Goal: Task Accomplishment & Management: Use online tool/utility

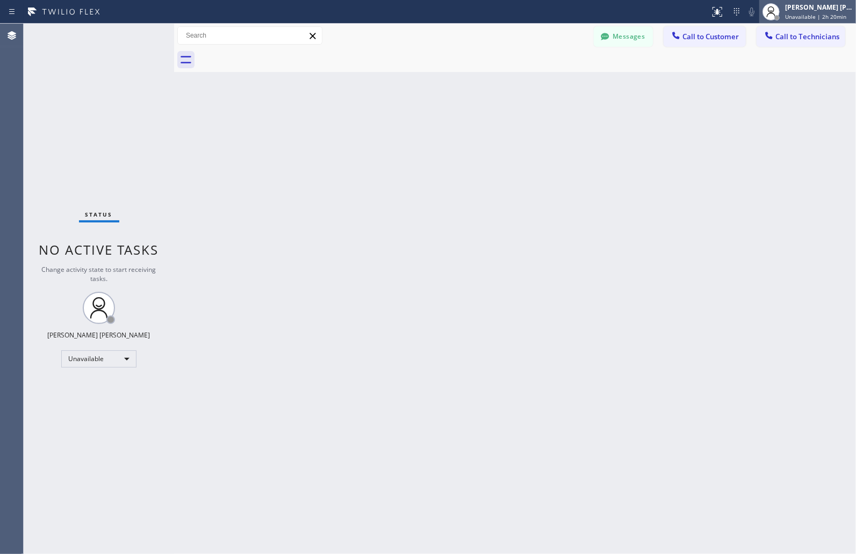
click at [817, 13] on span "Unavailable | 2h 20min" at bounding box center [815, 17] width 61 height 8
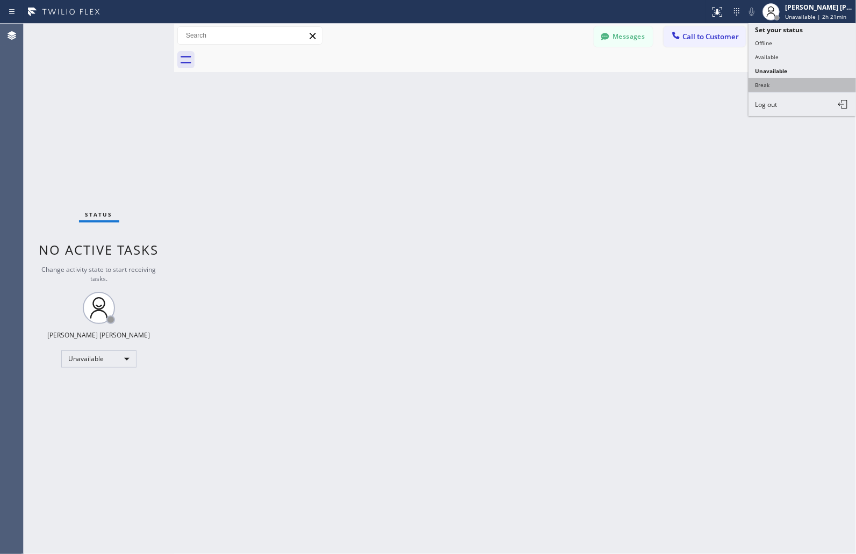
click at [785, 86] on button "Break" at bounding box center [801, 85] width 107 height 14
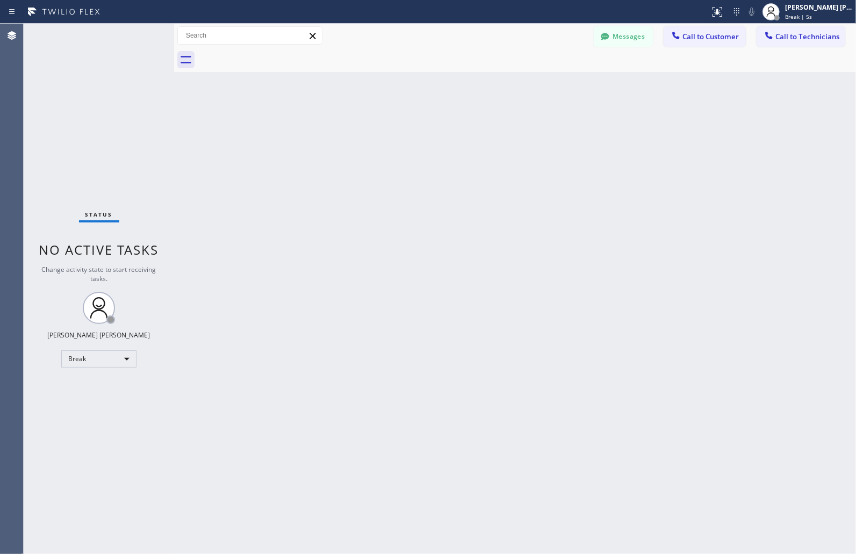
click at [417, 132] on div "Back to Dashboard Change Sender ID Customers Technicians MM [PERSON_NAME] [DATE…" at bounding box center [515, 289] width 682 height 530
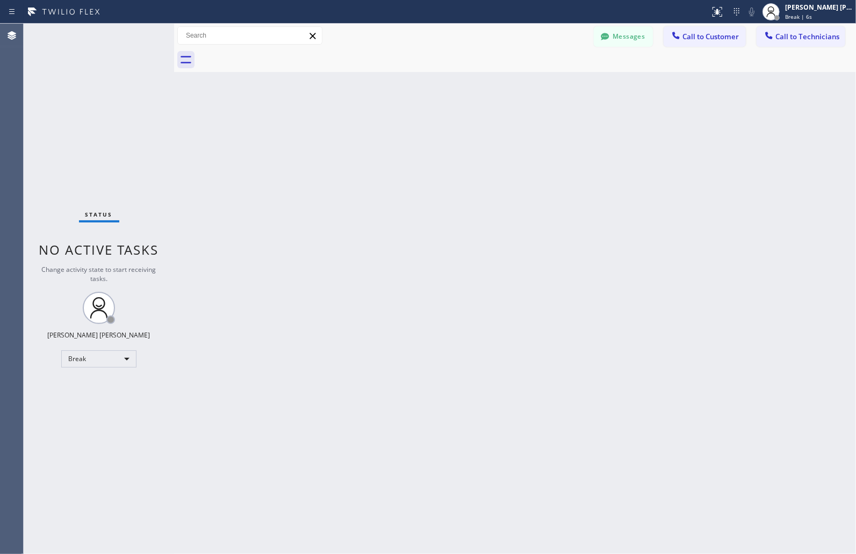
click at [417, 132] on div "Back to Dashboard Change Sender ID Customers Technicians MM [PERSON_NAME] [DATE…" at bounding box center [515, 289] width 682 height 530
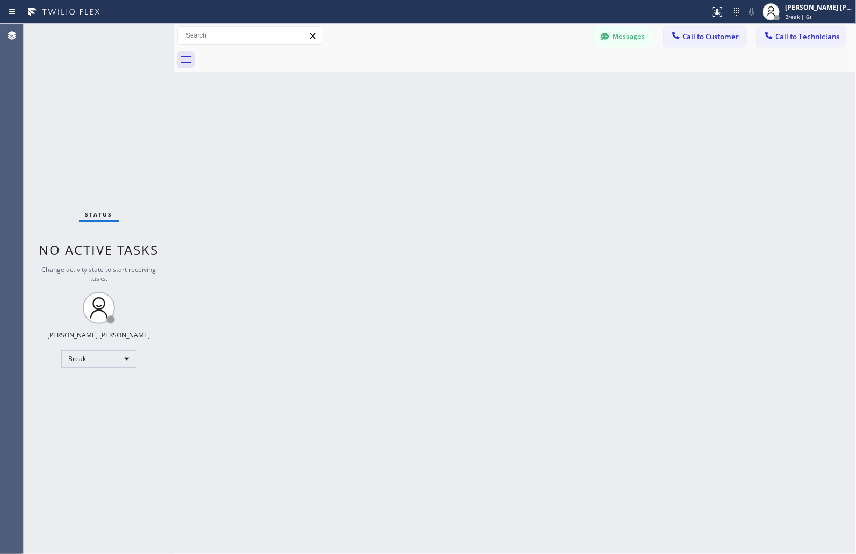
click at [417, 132] on div "Back to Dashboard Change Sender ID Customers Technicians MM [PERSON_NAME] [DATE…" at bounding box center [515, 289] width 682 height 530
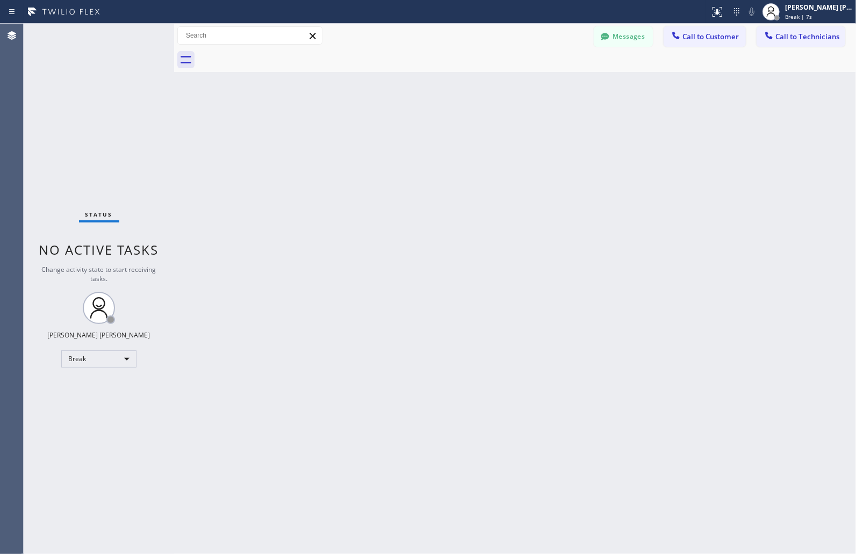
click at [417, 132] on div "Back to Dashboard Change Sender ID Customers Technicians MM [PERSON_NAME] [DATE…" at bounding box center [515, 289] width 682 height 530
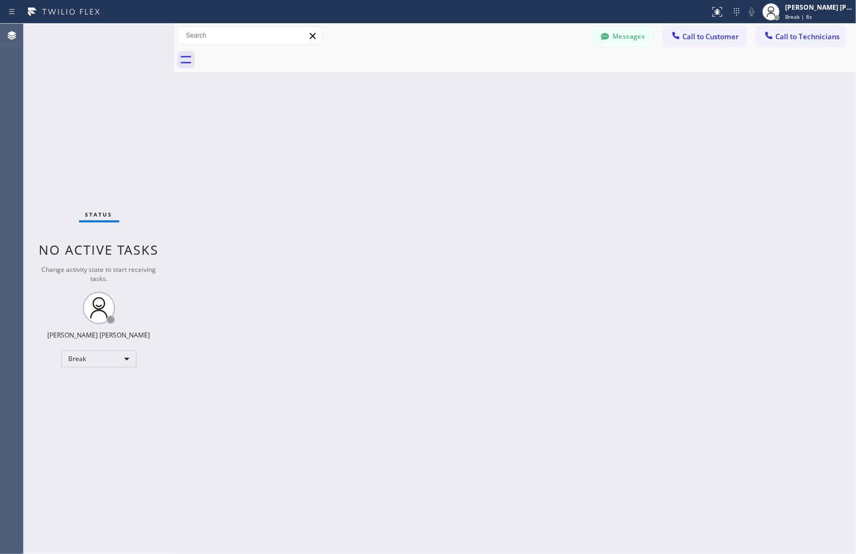
click at [417, 132] on div "Back to Dashboard Change Sender ID Customers Technicians MM [PERSON_NAME] [DATE…" at bounding box center [515, 289] width 682 height 530
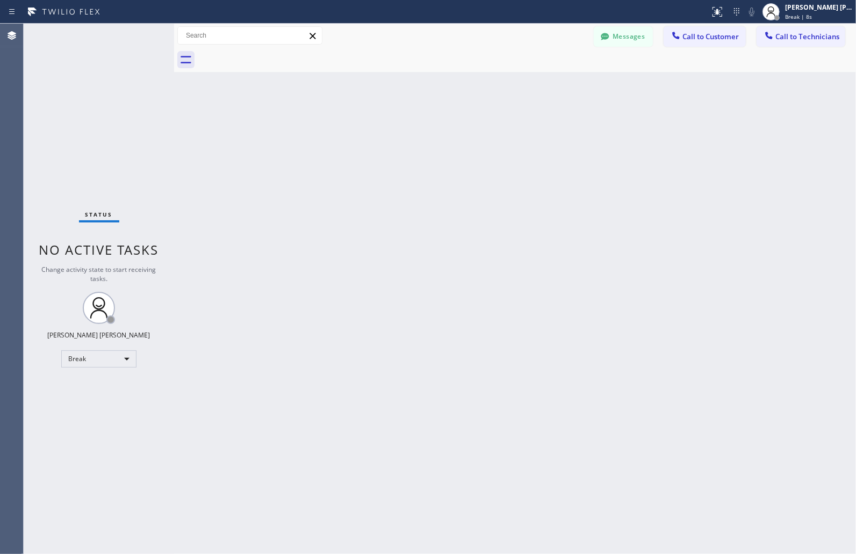
click at [417, 132] on div "Back to Dashboard Change Sender ID Customers Technicians MM [PERSON_NAME] [DATE…" at bounding box center [515, 289] width 682 height 530
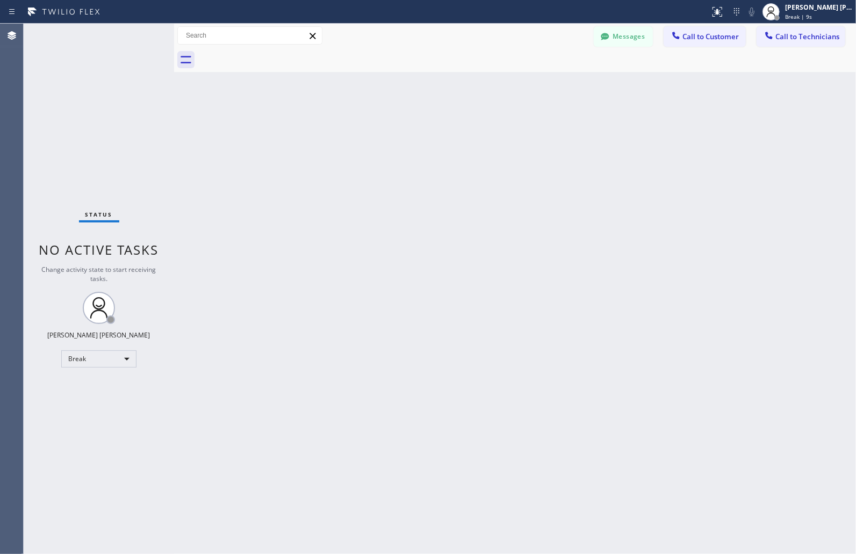
click at [417, 132] on div "Back to Dashboard Change Sender ID Customers Technicians MM [PERSON_NAME] [DATE…" at bounding box center [515, 289] width 682 height 530
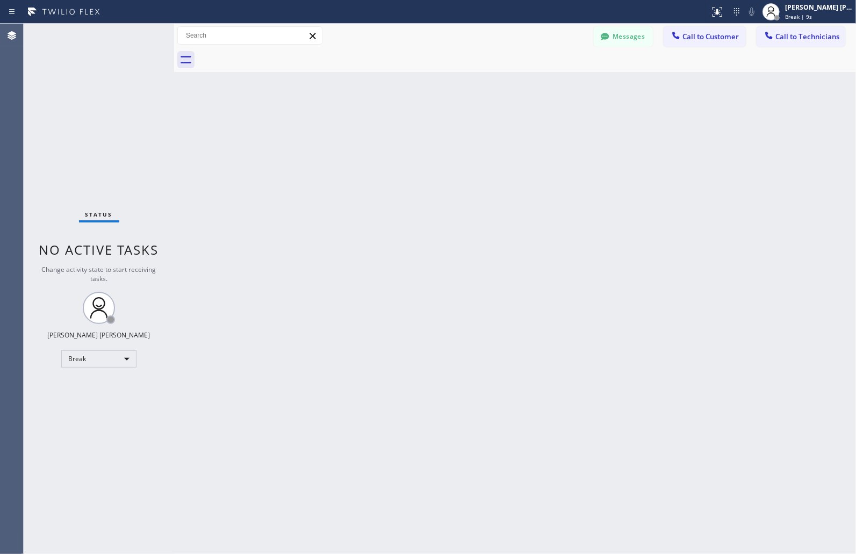
click at [417, 132] on div "Back to Dashboard Change Sender ID Customers Technicians MM [PERSON_NAME] [DATE…" at bounding box center [515, 289] width 682 height 530
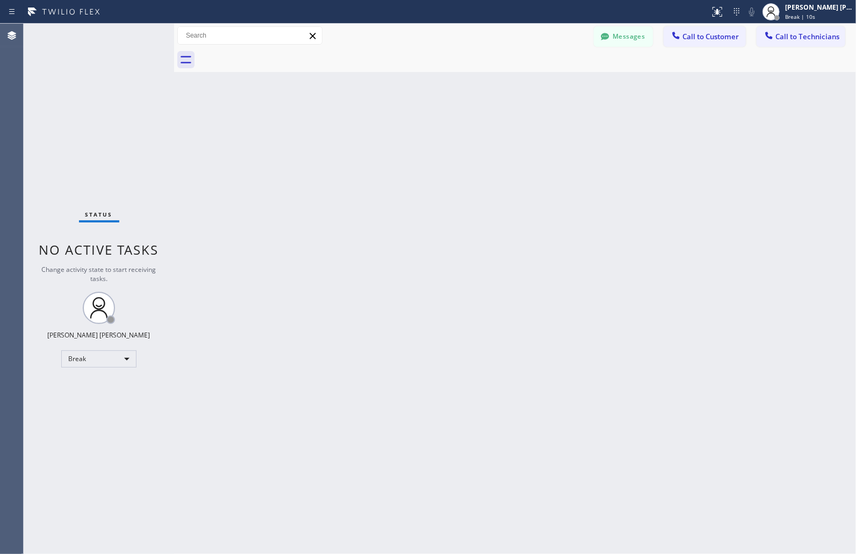
click at [417, 132] on div "Back to Dashboard Change Sender ID Customers Technicians MM [PERSON_NAME] [DATE…" at bounding box center [515, 289] width 682 height 530
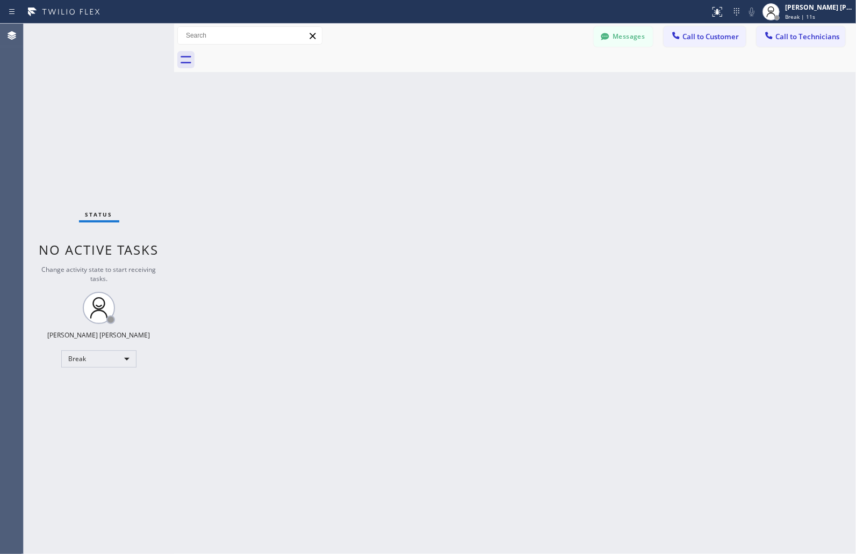
click at [416, 132] on div "Back to Dashboard Change Sender ID Customers Technicians MM [PERSON_NAME] [DATE…" at bounding box center [515, 289] width 682 height 530
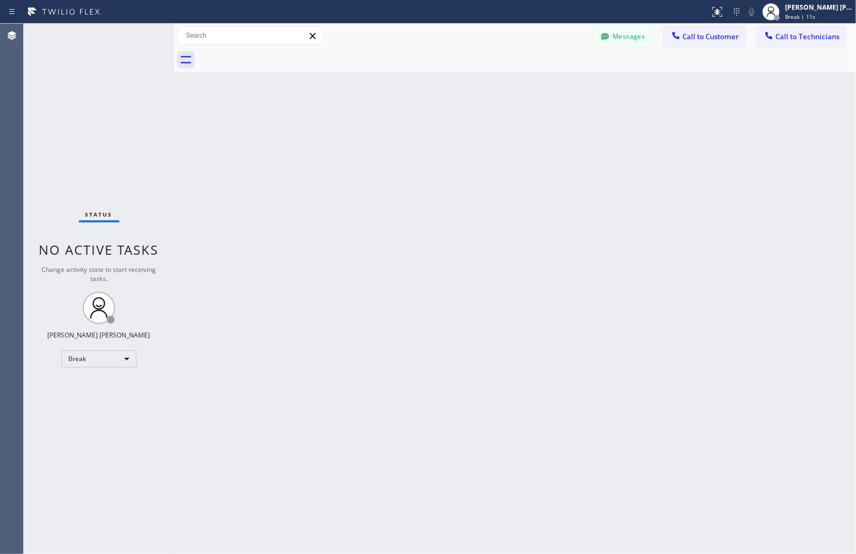
click at [416, 132] on div "Back to Dashboard Change Sender ID Customers Technicians MM [PERSON_NAME] [DATE…" at bounding box center [515, 289] width 682 height 530
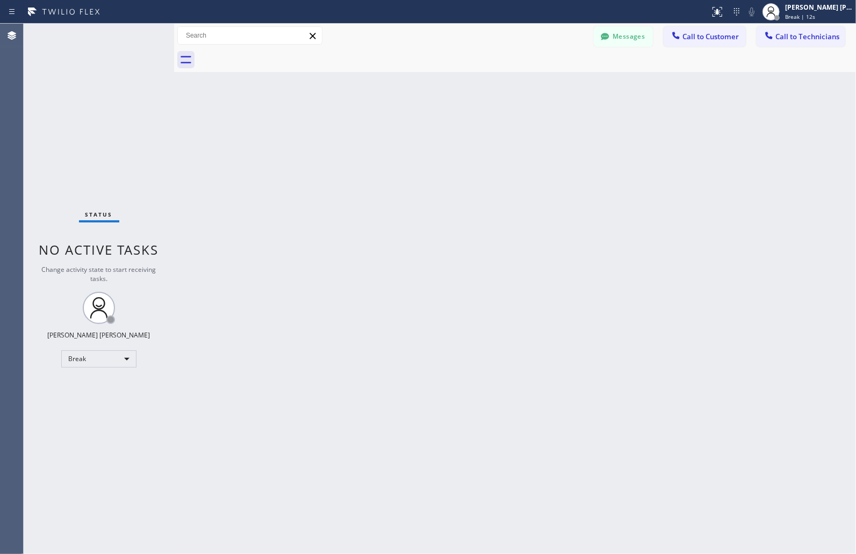
click at [416, 132] on div "Back to Dashboard Change Sender ID Customers Technicians MM [PERSON_NAME] [DATE…" at bounding box center [515, 289] width 682 height 530
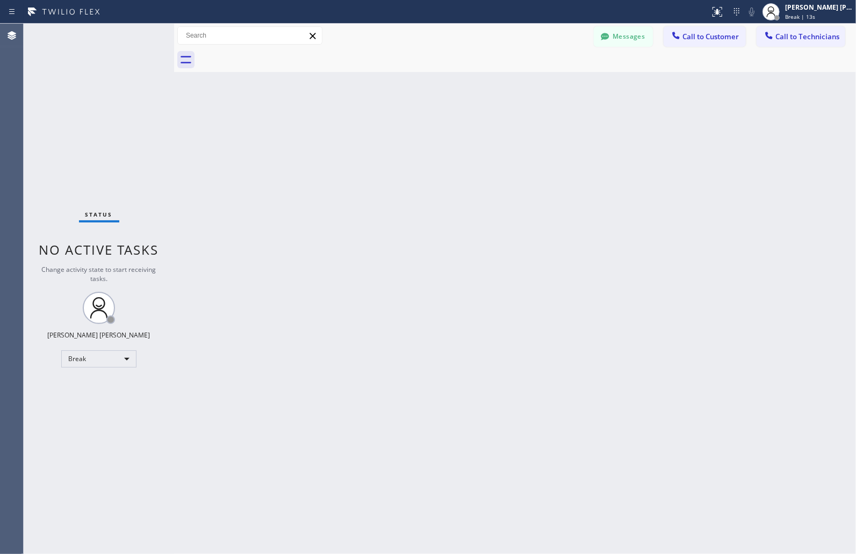
click at [416, 132] on div "Back to Dashboard Change Sender ID Customers Technicians MM [PERSON_NAME] [DATE…" at bounding box center [515, 289] width 682 height 530
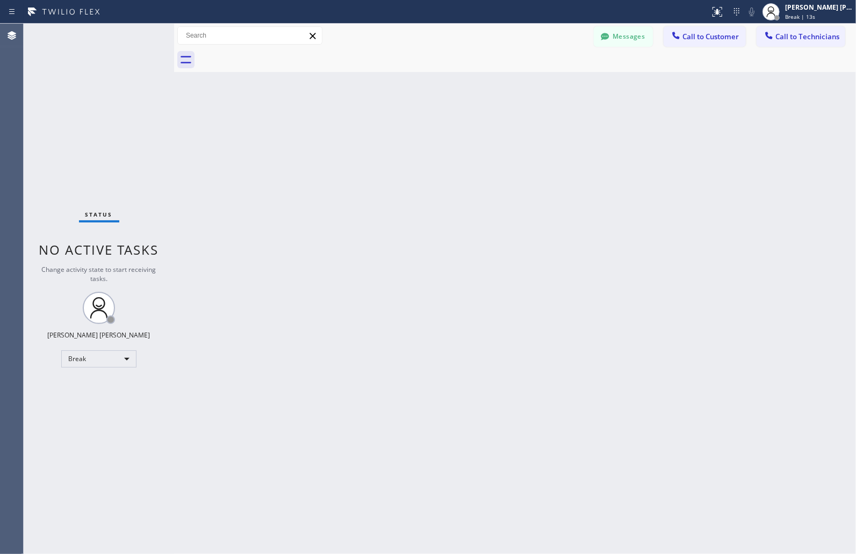
click at [416, 132] on div "Back to Dashboard Change Sender ID Customers Technicians MM [PERSON_NAME] [DATE…" at bounding box center [515, 289] width 682 height 530
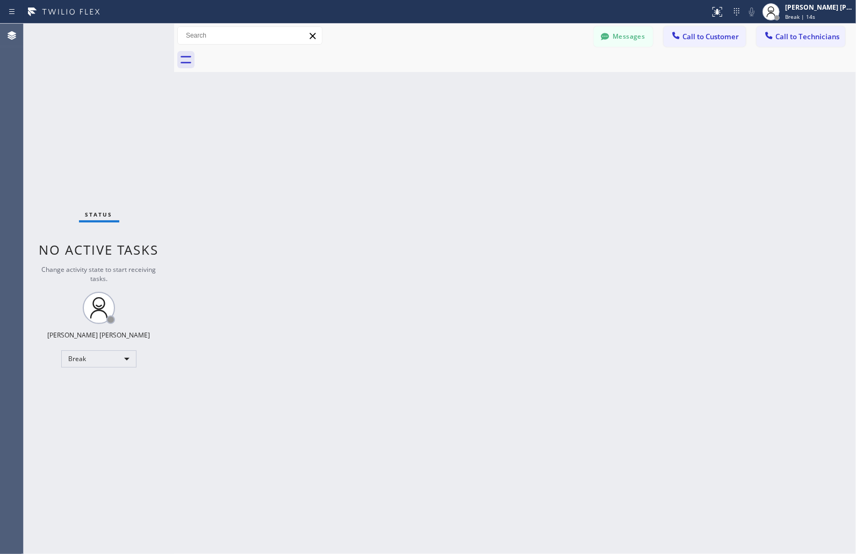
click at [416, 132] on div "Back to Dashboard Change Sender ID Customers Technicians MM [PERSON_NAME] [DATE…" at bounding box center [515, 289] width 682 height 530
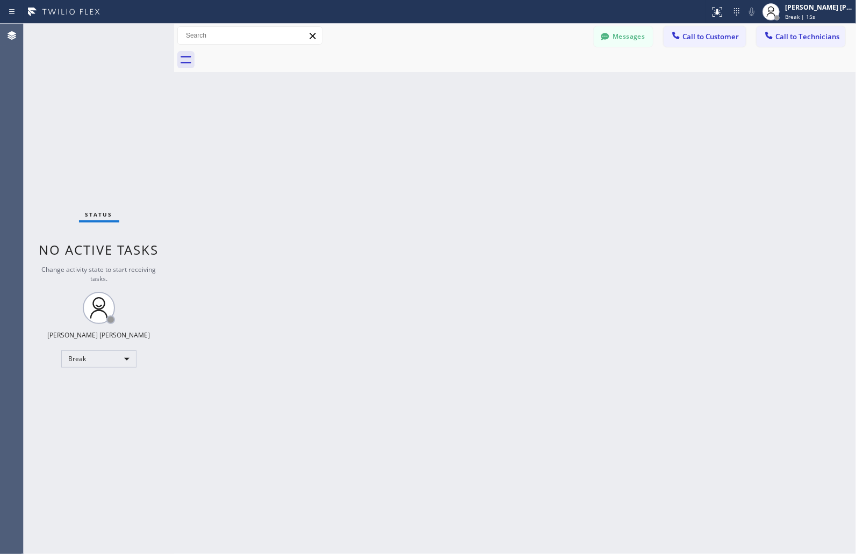
click at [416, 132] on div "Back to Dashboard Change Sender ID Customers Technicians MM [PERSON_NAME] [DATE…" at bounding box center [515, 289] width 682 height 530
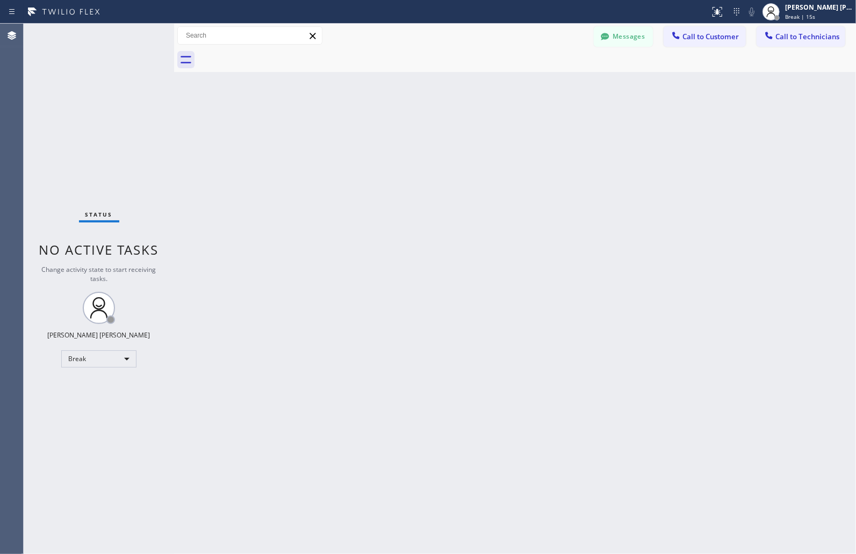
click at [416, 132] on div "Back to Dashboard Change Sender ID Customers Technicians MM [PERSON_NAME] [DATE…" at bounding box center [515, 289] width 682 height 530
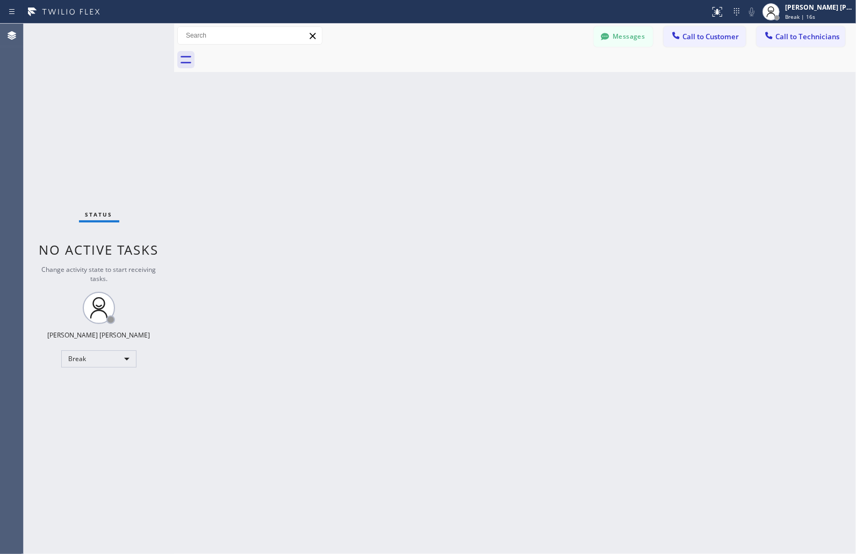
click at [416, 132] on div "Back to Dashboard Change Sender ID Customers Technicians MM [PERSON_NAME] [DATE…" at bounding box center [515, 289] width 682 height 530
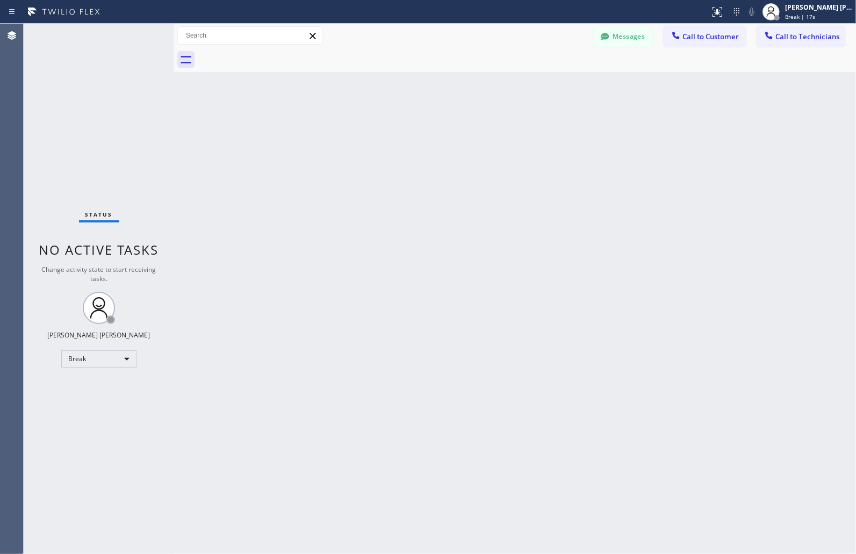
click at [416, 132] on div "Back to Dashboard Change Sender ID Customers Technicians MM [PERSON_NAME] [DATE…" at bounding box center [515, 289] width 682 height 530
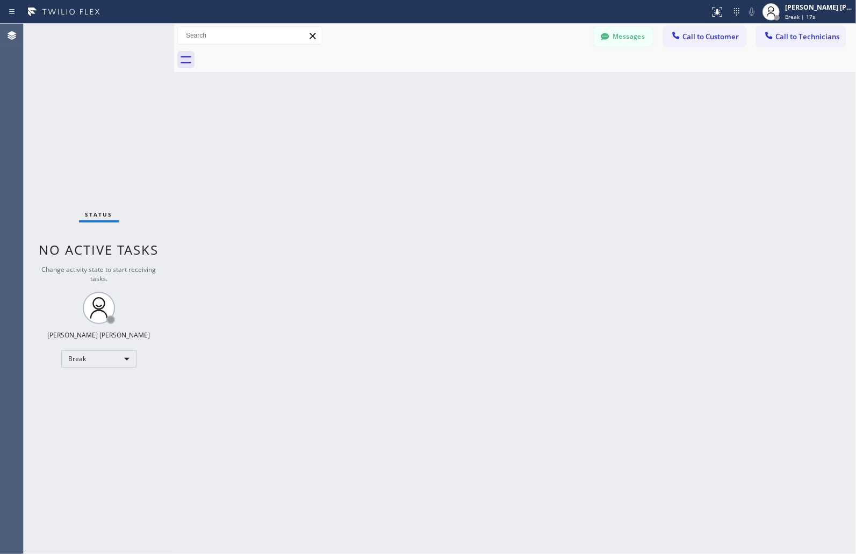
click at [416, 132] on div "Back to Dashboard Change Sender ID Customers Technicians MM [PERSON_NAME] [DATE…" at bounding box center [515, 289] width 682 height 530
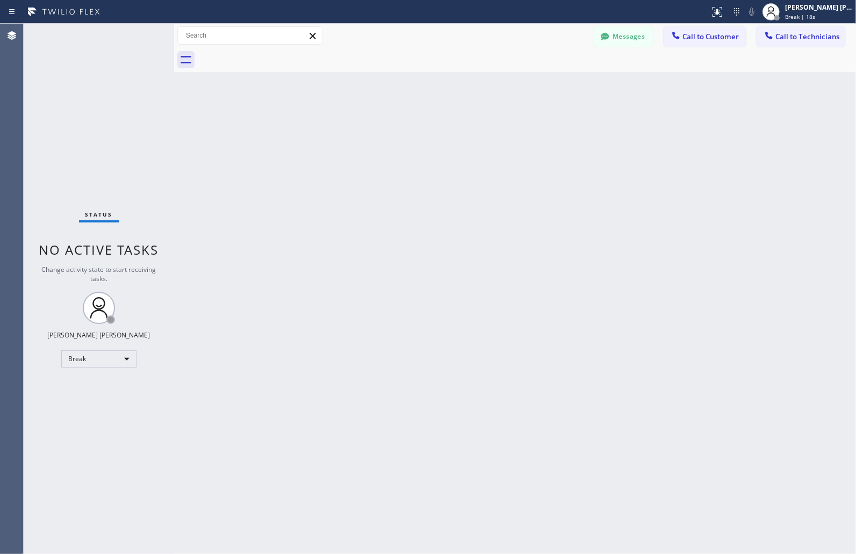
click at [416, 132] on div "Back to Dashboard Change Sender ID Customers Technicians MM [PERSON_NAME] [DATE…" at bounding box center [515, 289] width 682 height 530
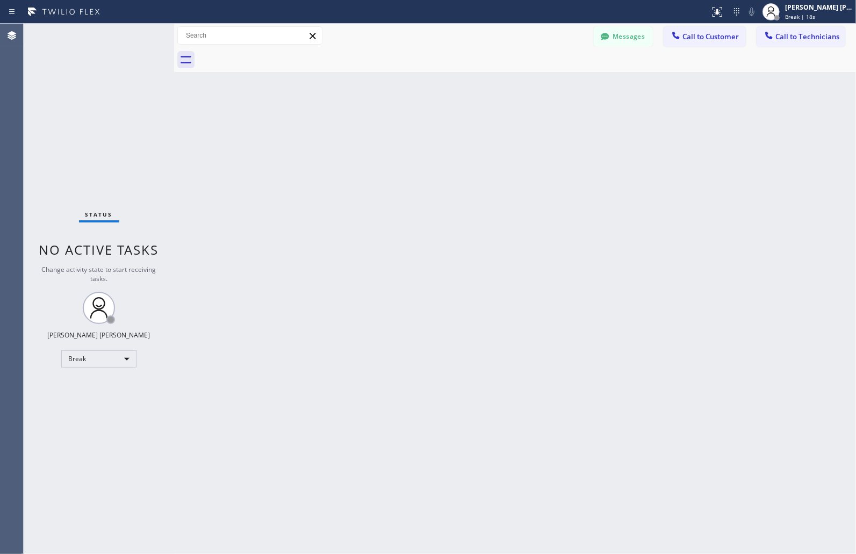
click at [416, 132] on div "Back to Dashboard Change Sender ID Customers Technicians MM [PERSON_NAME] [DATE…" at bounding box center [515, 289] width 682 height 530
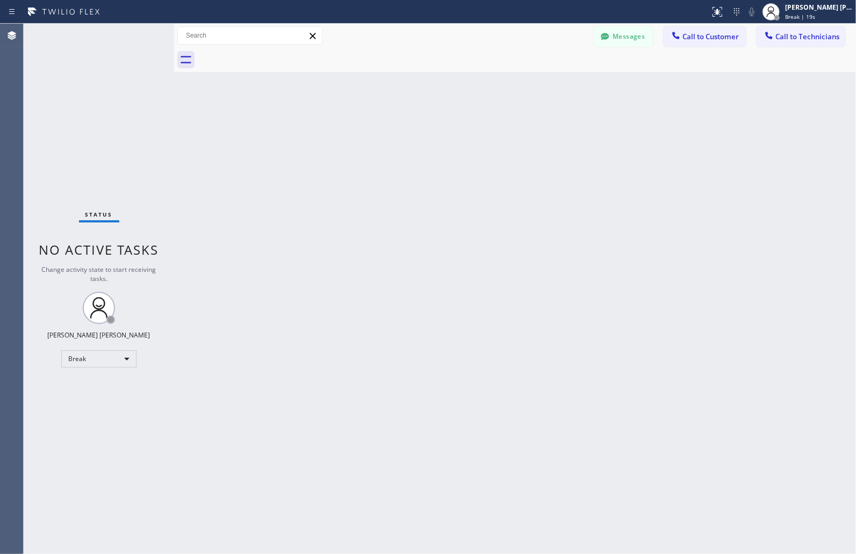
click at [416, 132] on div "Back to Dashboard Change Sender ID Customers Technicians MM [PERSON_NAME] [DATE…" at bounding box center [515, 289] width 682 height 530
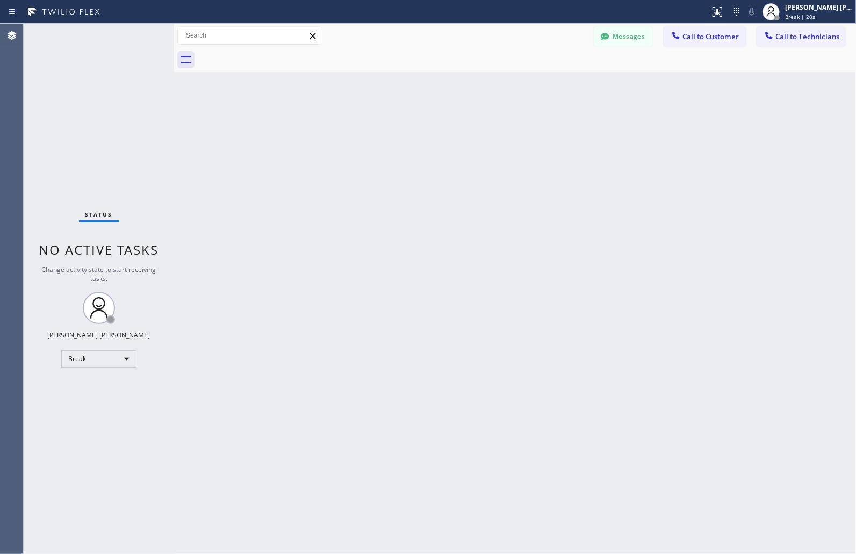
click at [416, 132] on div "Back to Dashboard Change Sender ID Customers Technicians MM [PERSON_NAME] [DATE…" at bounding box center [515, 289] width 682 height 530
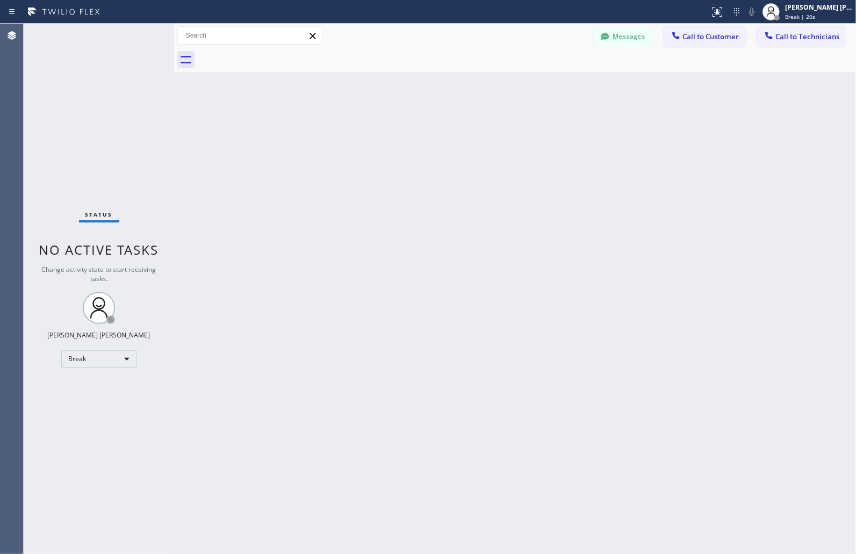
click at [416, 132] on div "Back to Dashboard Change Sender ID Customers Technicians MM [PERSON_NAME] [DATE…" at bounding box center [515, 289] width 682 height 530
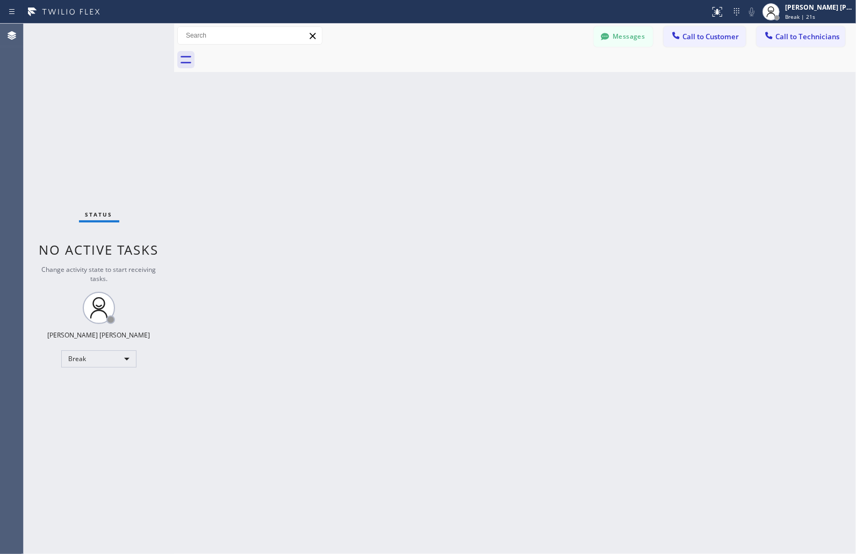
click at [416, 132] on div "Back to Dashboard Change Sender ID Customers Technicians MM [PERSON_NAME] [DATE…" at bounding box center [515, 289] width 682 height 530
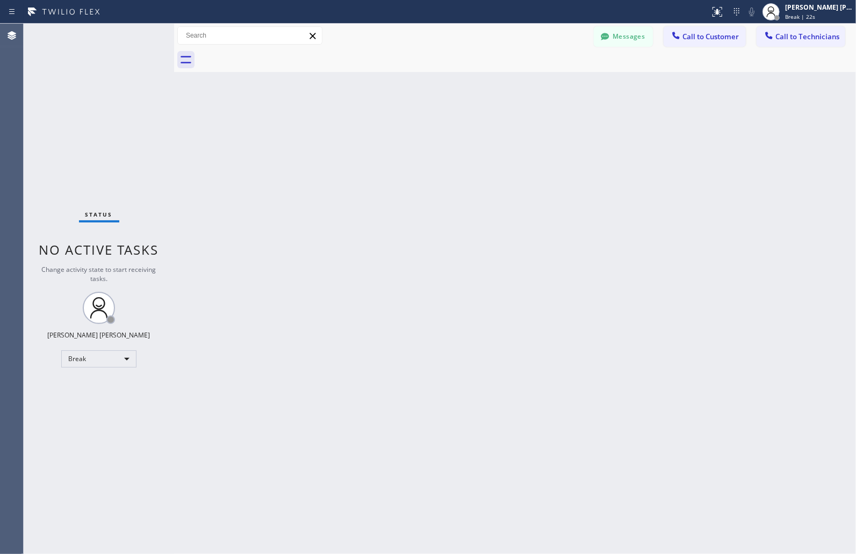
click at [416, 132] on div "Back to Dashboard Change Sender ID Customers Technicians MM [PERSON_NAME] [DATE…" at bounding box center [515, 289] width 682 height 530
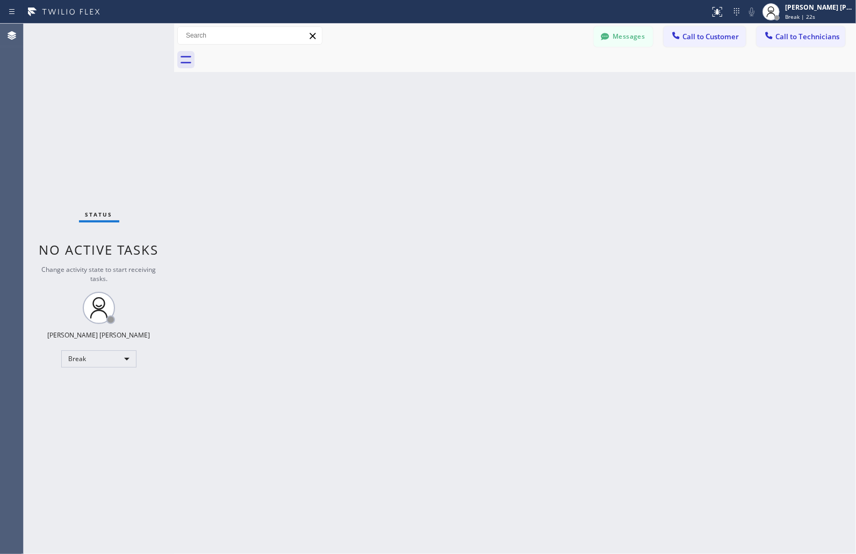
click at [416, 132] on div "Back to Dashboard Change Sender ID Customers Technicians MM [PERSON_NAME] [DATE…" at bounding box center [515, 289] width 682 height 530
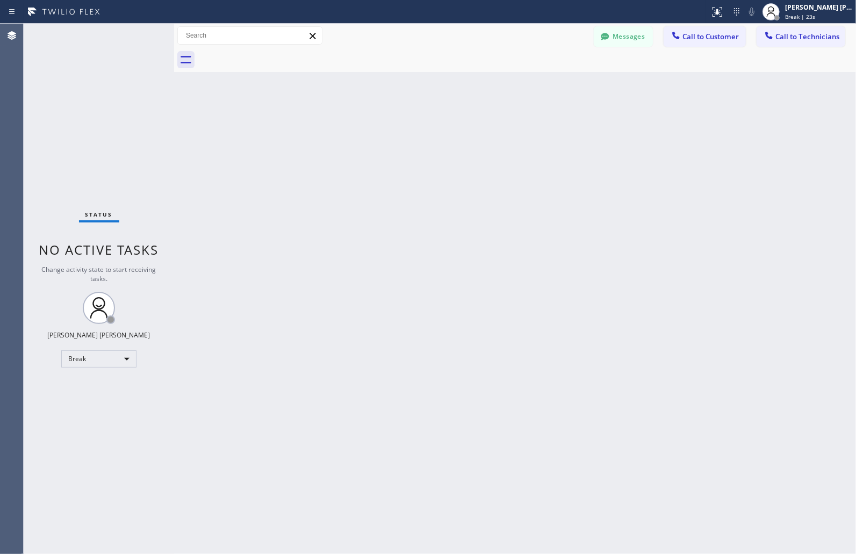
click at [416, 132] on div "Back to Dashboard Change Sender ID Customers Technicians MM [PERSON_NAME] [DATE…" at bounding box center [515, 289] width 682 height 530
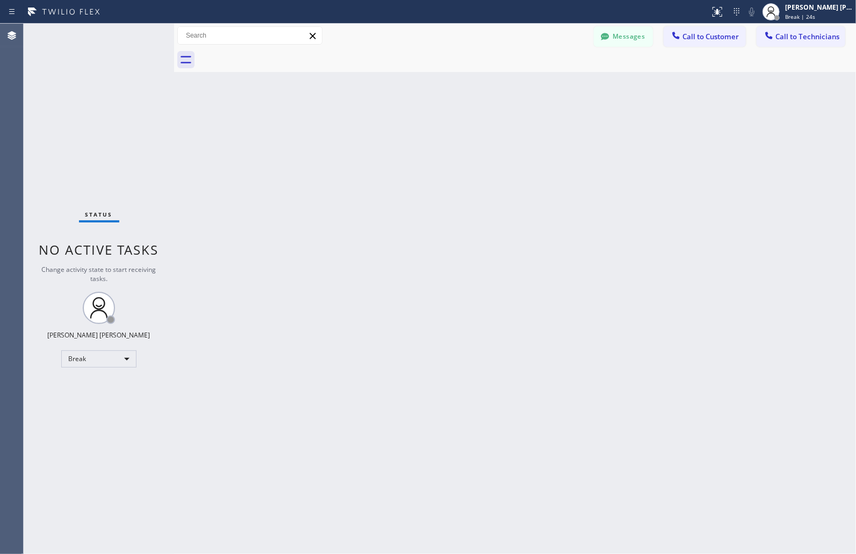
click at [416, 132] on div "Back to Dashboard Change Sender ID Customers Technicians MM [PERSON_NAME] [DATE…" at bounding box center [515, 289] width 682 height 530
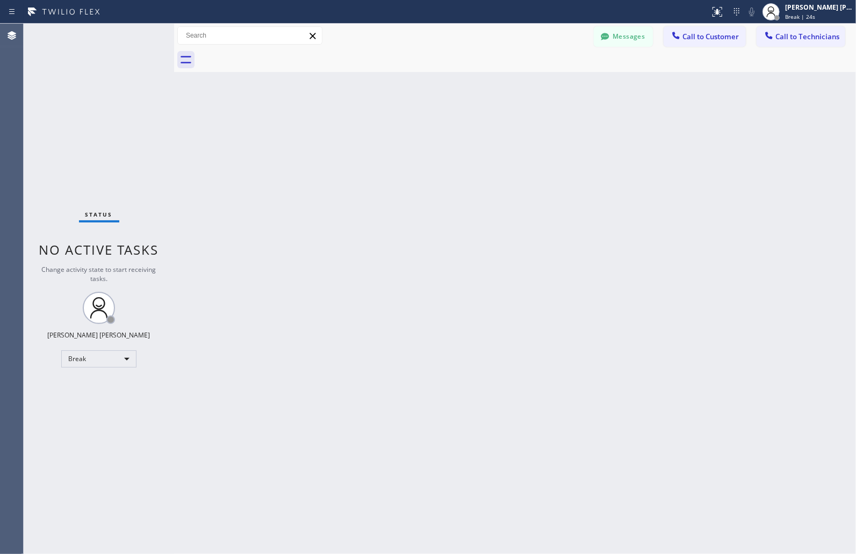
click at [416, 132] on div "Back to Dashboard Change Sender ID Customers Technicians MM [PERSON_NAME] [DATE…" at bounding box center [515, 289] width 682 height 530
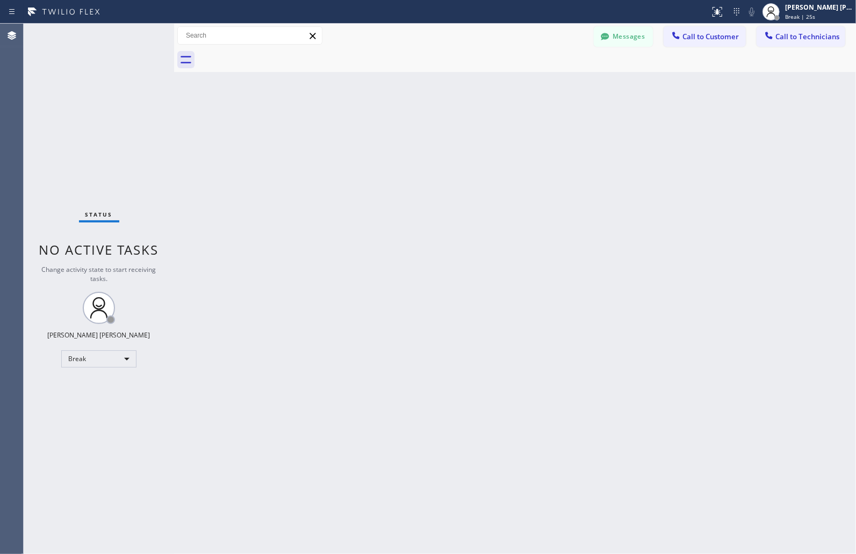
click at [416, 132] on div "Back to Dashboard Change Sender ID Customers Technicians MM [PERSON_NAME] [DATE…" at bounding box center [515, 289] width 682 height 530
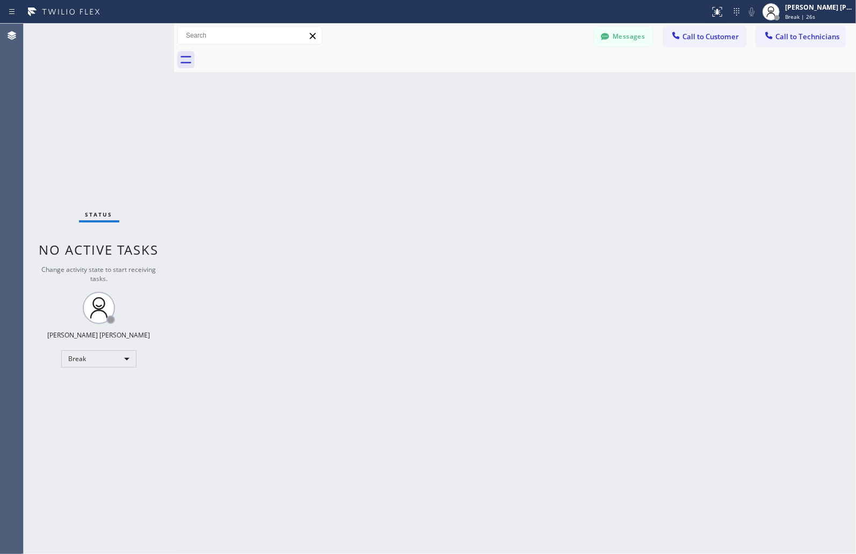
click at [416, 132] on div "Back to Dashboard Change Sender ID Customers Technicians MM [PERSON_NAME] [DATE…" at bounding box center [515, 289] width 682 height 530
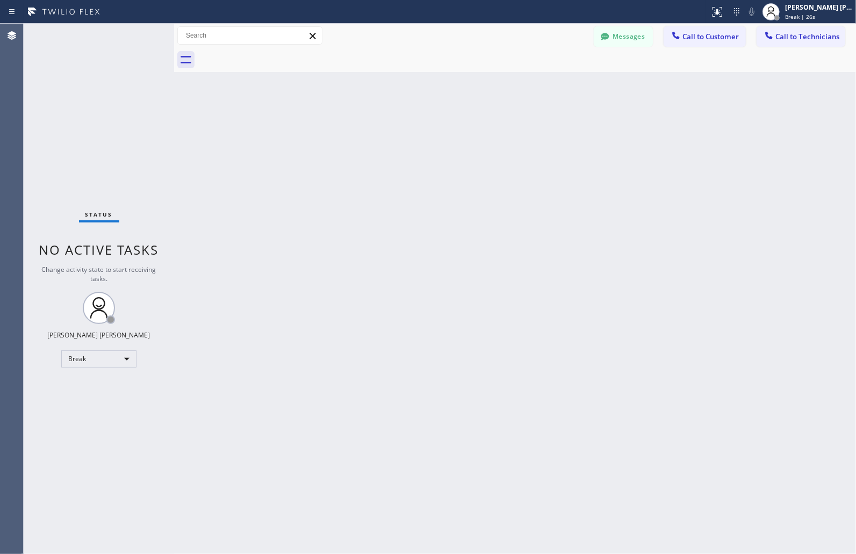
click at [416, 132] on div "Back to Dashboard Change Sender ID Customers Technicians MM [PERSON_NAME] [DATE…" at bounding box center [515, 289] width 682 height 530
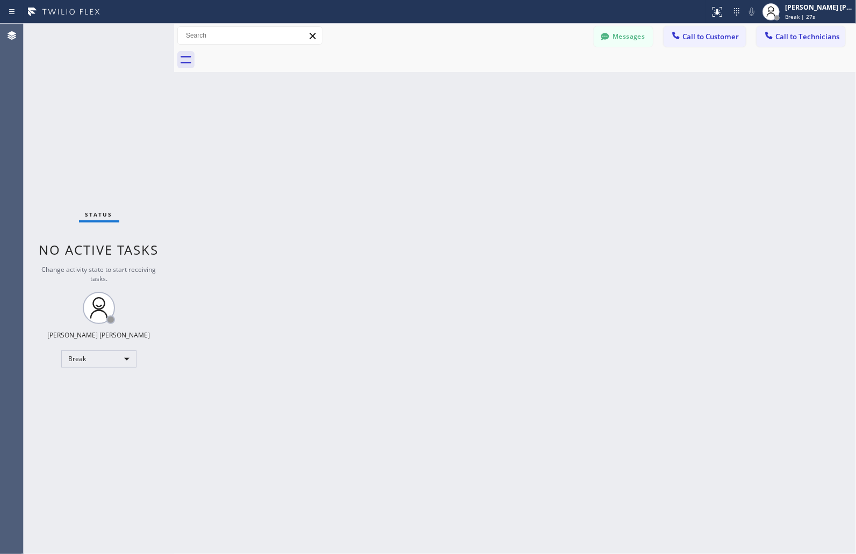
click at [416, 132] on div "Back to Dashboard Change Sender ID Customers Technicians MM [PERSON_NAME] [DATE…" at bounding box center [515, 289] width 682 height 530
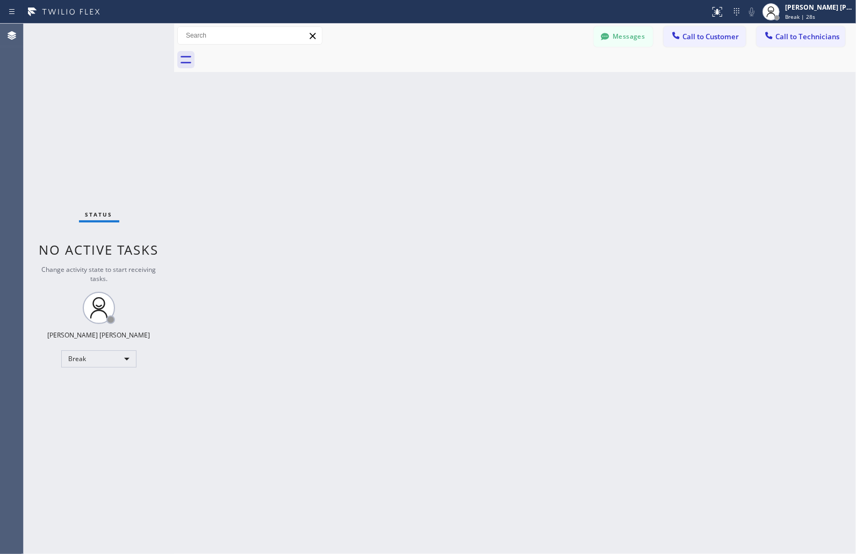
click at [416, 132] on div "Back to Dashboard Change Sender ID Customers Technicians MM [PERSON_NAME] [DATE…" at bounding box center [515, 289] width 682 height 530
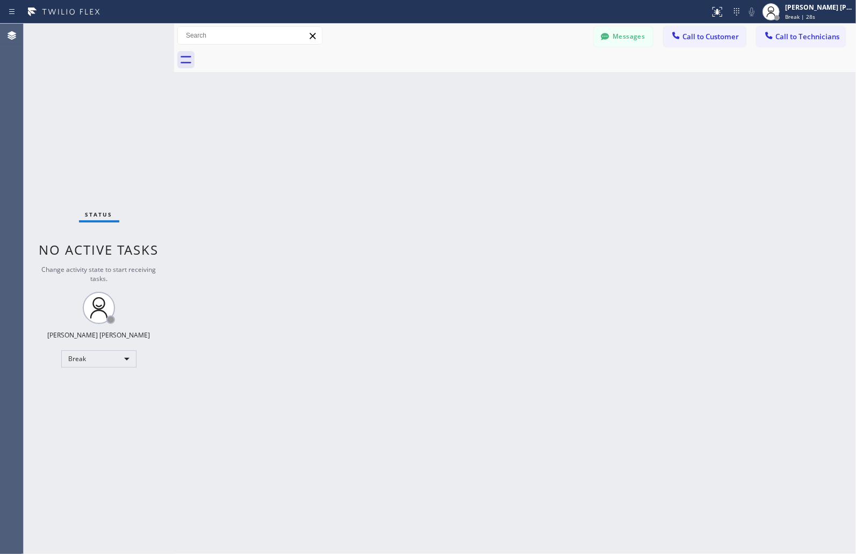
click at [416, 132] on div "Back to Dashboard Change Sender ID Customers Technicians MM [PERSON_NAME] [DATE…" at bounding box center [515, 289] width 682 height 530
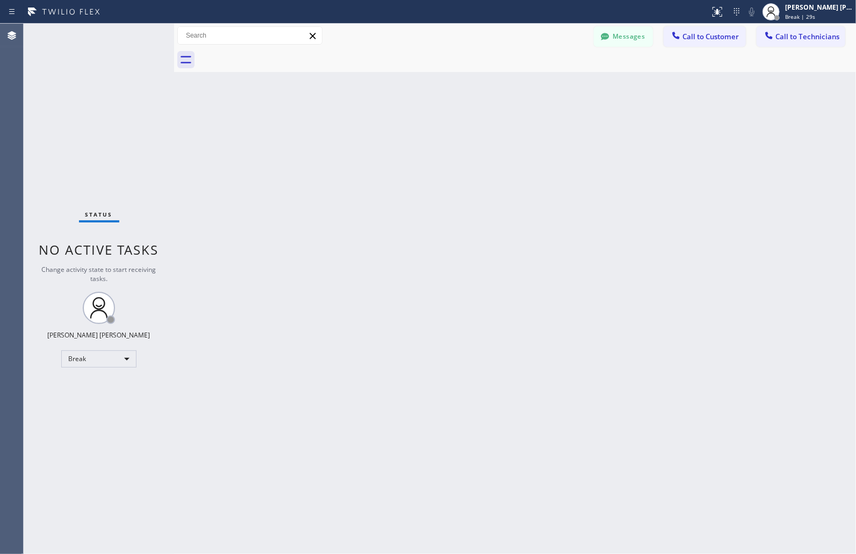
click at [416, 132] on div "Back to Dashboard Change Sender ID Customers Technicians MM [PERSON_NAME] [DATE…" at bounding box center [515, 289] width 682 height 530
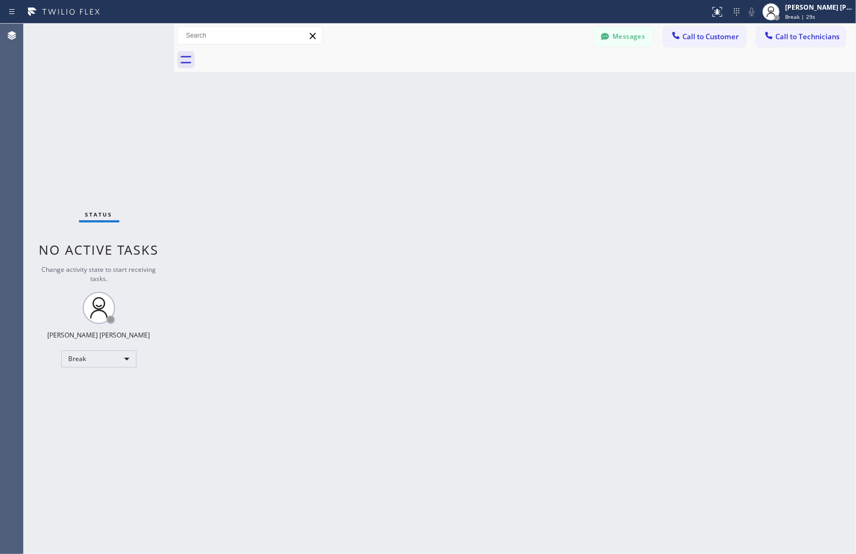
click at [416, 132] on div "Back to Dashboard Change Sender ID Customers Technicians MM [PERSON_NAME] [DATE…" at bounding box center [515, 289] width 682 height 530
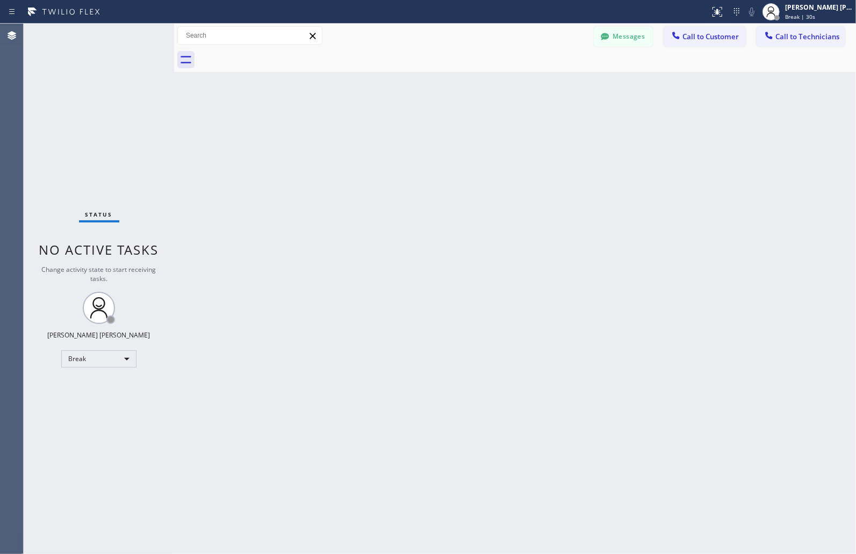
click at [416, 132] on div "Back to Dashboard Change Sender ID Customers Technicians MM [PERSON_NAME] [DATE…" at bounding box center [515, 289] width 682 height 530
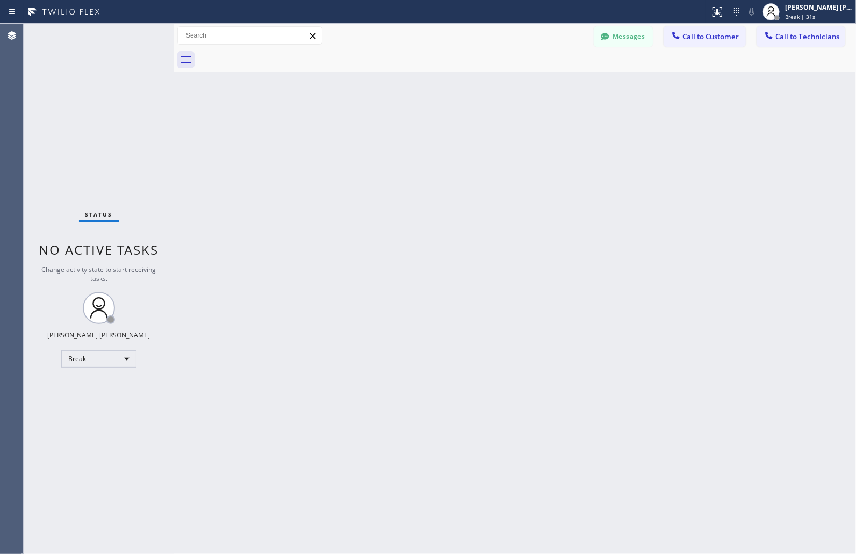
click at [416, 132] on div "Back to Dashboard Change Sender ID Customers Technicians MM [PERSON_NAME] [DATE…" at bounding box center [515, 289] width 682 height 530
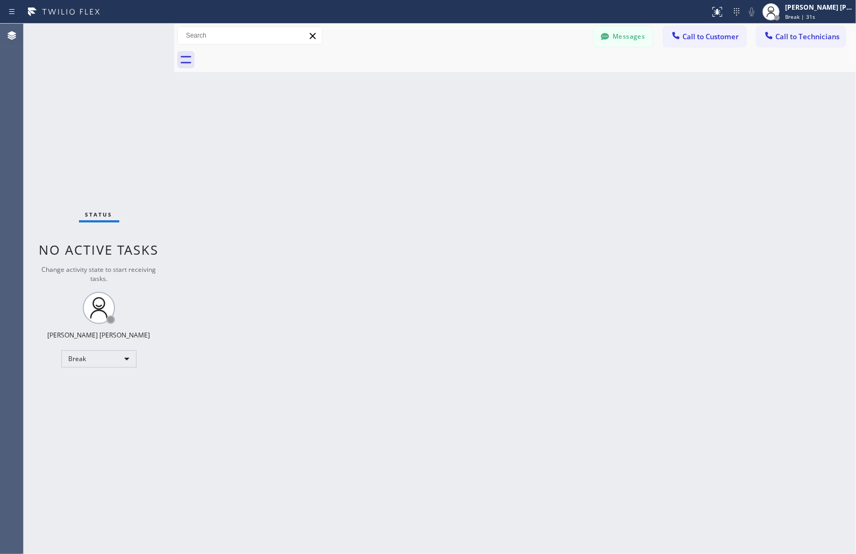
click at [416, 132] on div "Back to Dashboard Change Sender ID Customers Technicians MM [PERSON_NAME] [DATE…" at bounding box center [515, 289] width 682 height 530
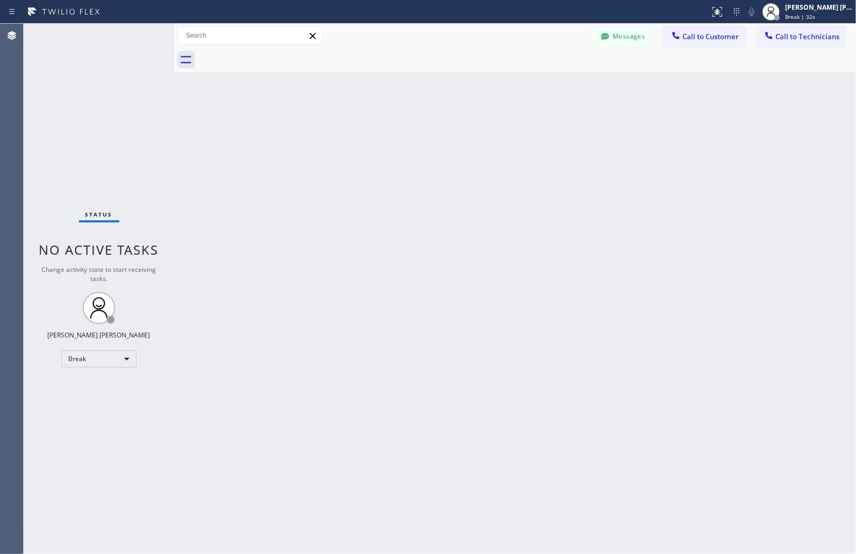
click at [416, 132] on div "Back to Dashboard Change Sender ID Customers Technicians MM [PERSON_NAME] [DATE…" at bounding box center [515, 289] width 682 height 530
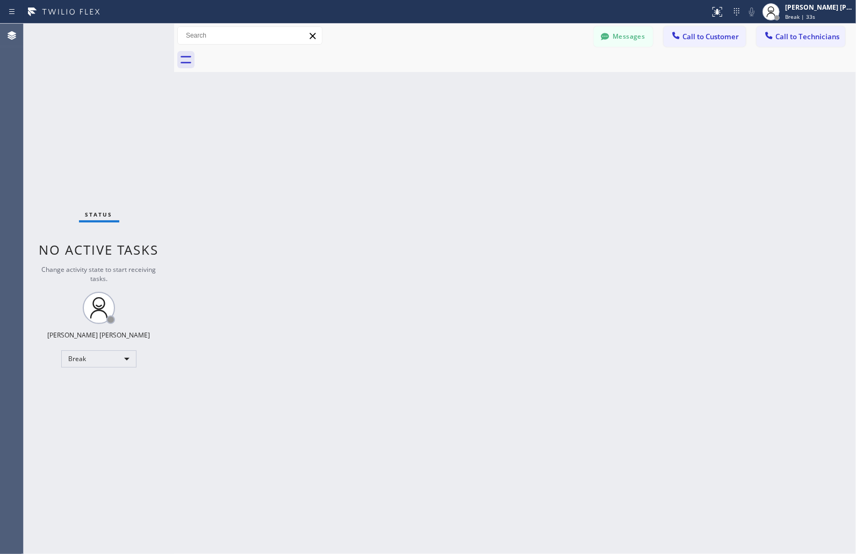
click at [416, 132] on div "Back to Dashboard Change Sender ID Customers Technicians MM [PERSON_NAME] [DATE…" at bounding box center [515, 289] width 682 height 530
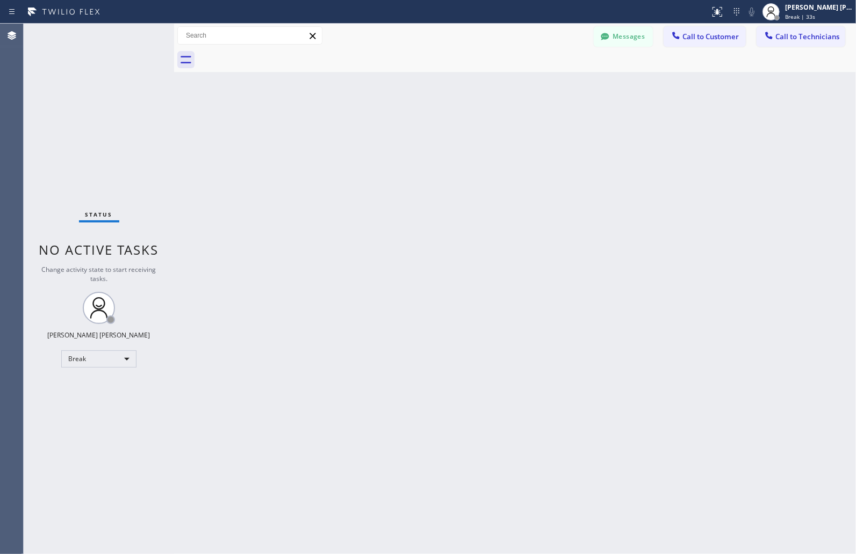
click at [416, 132] on div "Back to Dashboard Change Sender ID Customers Technicians MM [PERSON_NAME] [DATE…" at bounding box center [515, 289] width 682 height 530
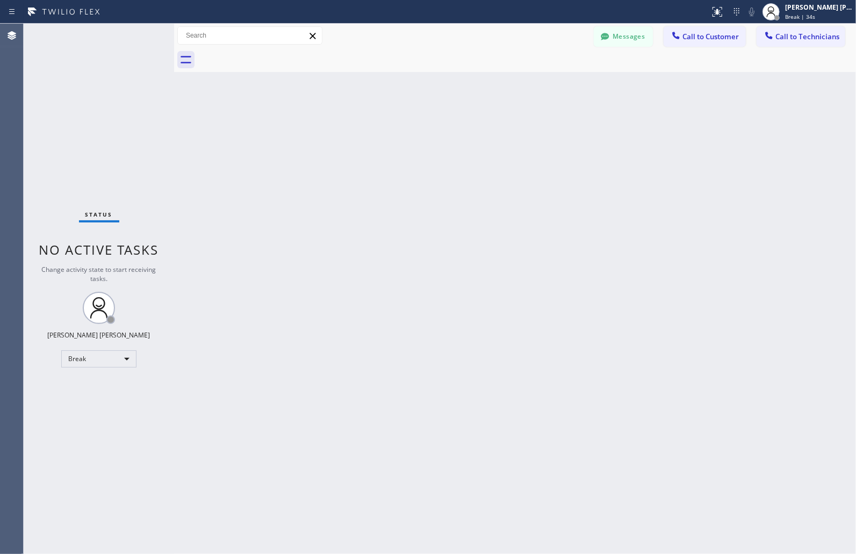
click at [416, 132] on div "Back to Dashboard Change Sender ID Customers Technicians MM [PERSON_NAME] [DATE…" at bounding box center [515, 289] width 682 height 530
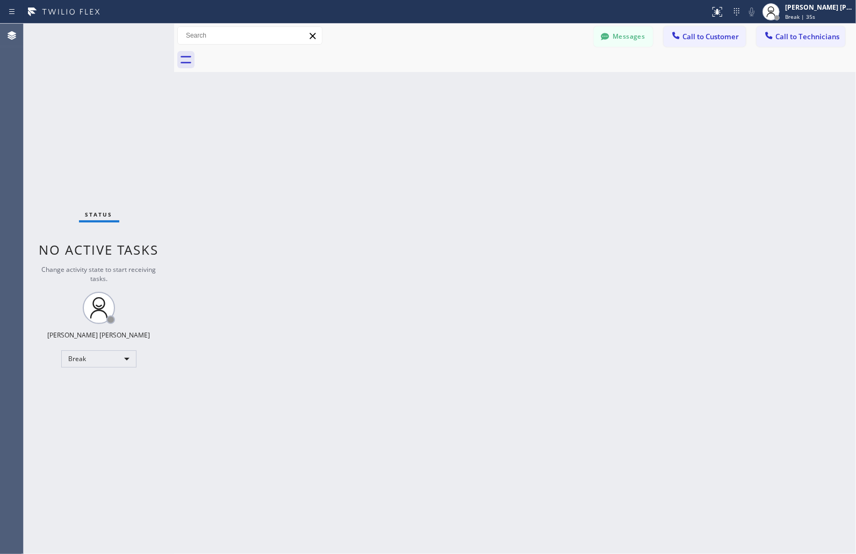
click at [416, 132] on div "Back to Dashboard Change Sender ID Customers Technicians MM [PERSON_NAME] [DATE…" at bounding box center [515, 289] width 682 height 530
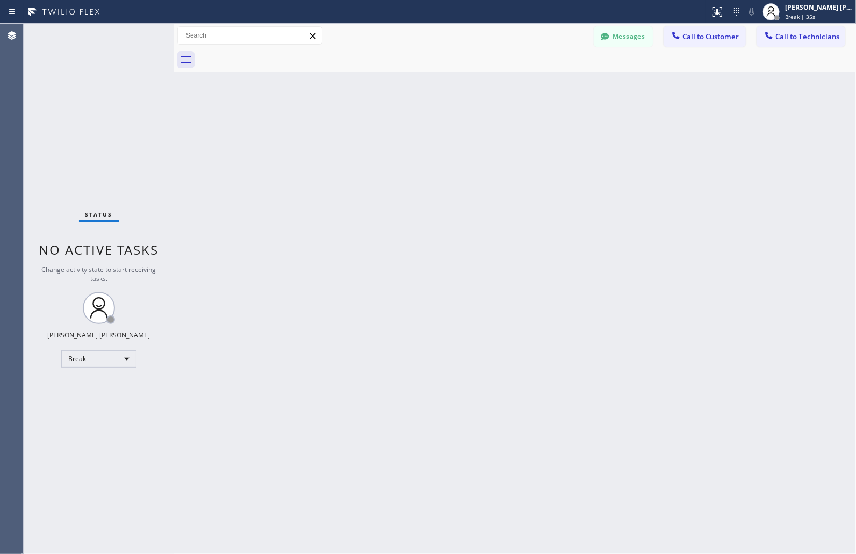
click at [416, 132] on div "Back to Dashboard Change Sender ID Customers Technicians MM [PERSON_NAME] [DATE…" at bounding box center [515, 289] width 682 height 530
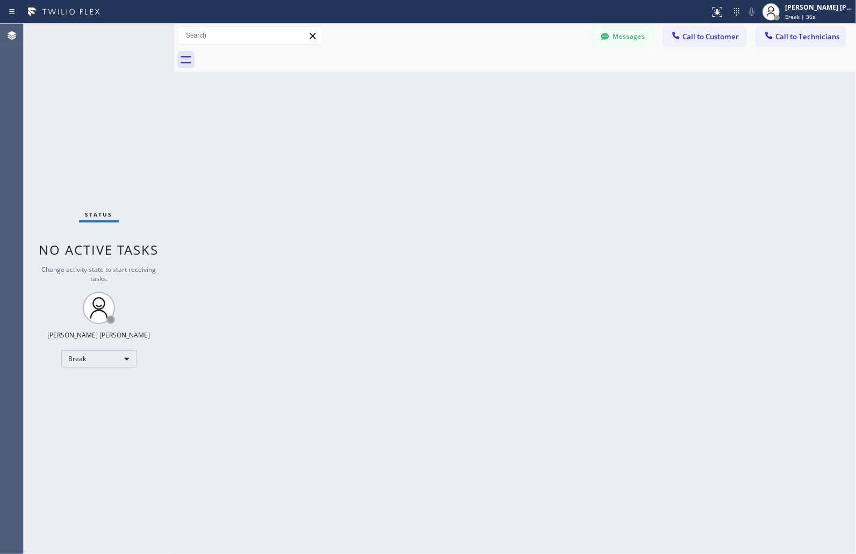
click at [416, 132] on div "Back to Dashboard Change Sender ID Customers Technicians MM [PERSON_NAME] [DATE…" at bounding box center [515, 289] width 682 height 530
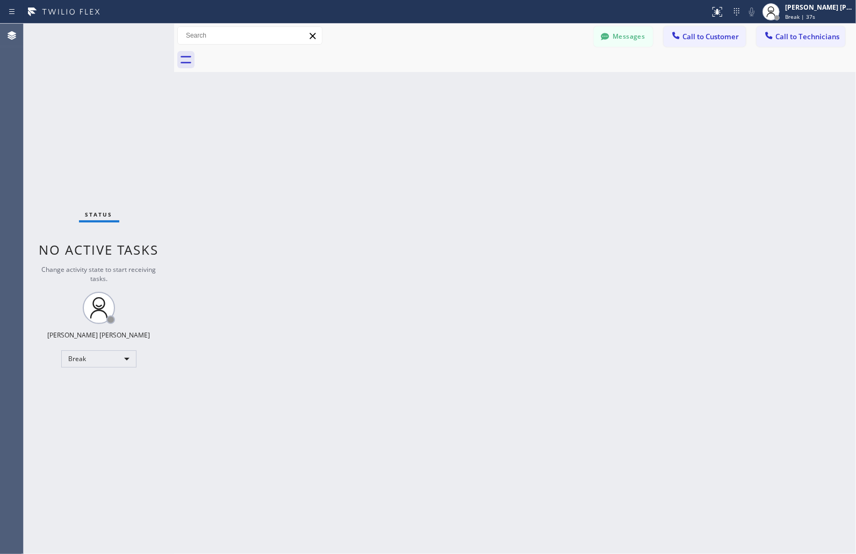
click at [416, 132] on div "Back to Dashboard Change Sender ID Customers Technicians MM [PERSON_NAME] [DATE…" at bounding box center [515, 289] width 682 height 530
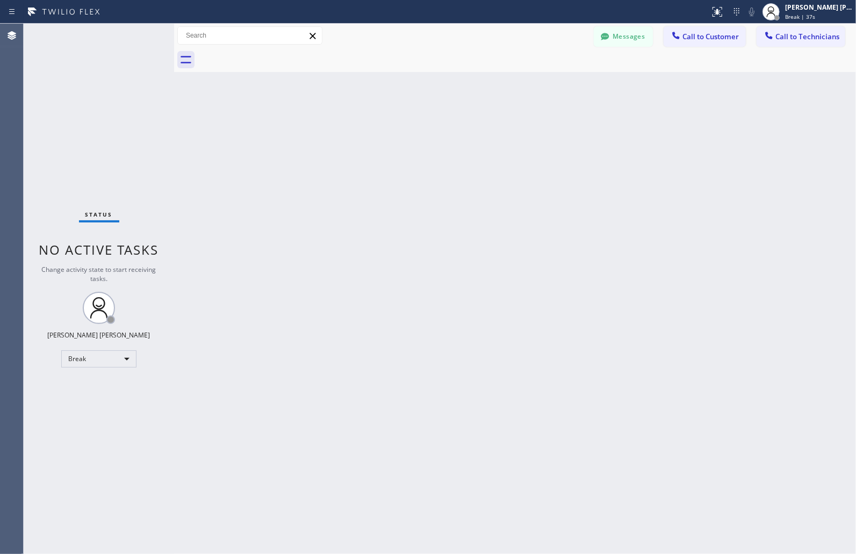
click at [416, 132] on div "Back to Dashboard Change Sender ID Customers Technicians MM [PERSON_NAME] [DATE…" at bounding box center [515, 289] width 682 height 530
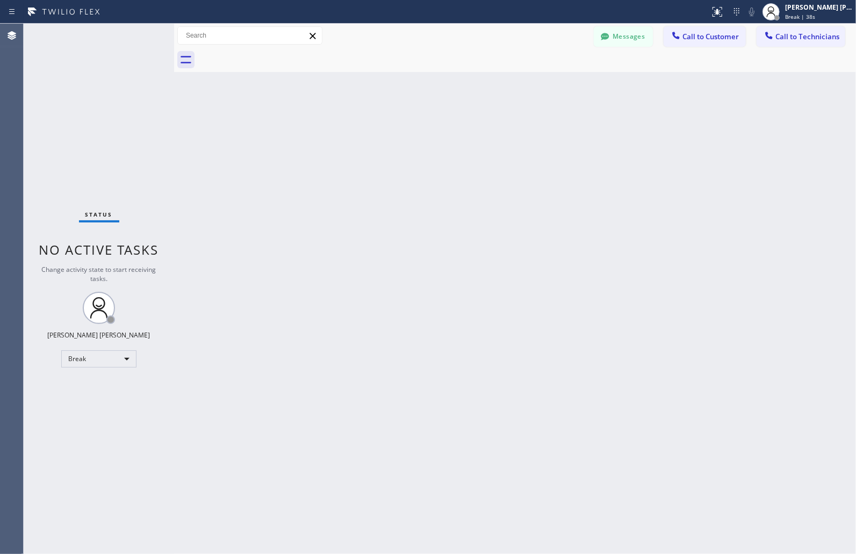
click at [416, 132] on div "Back to Dashboard Change Sender ID Customers Technicians MM [PERSON_NAME] [DATE…" at bounding box center [515, 289] width 682 height 530
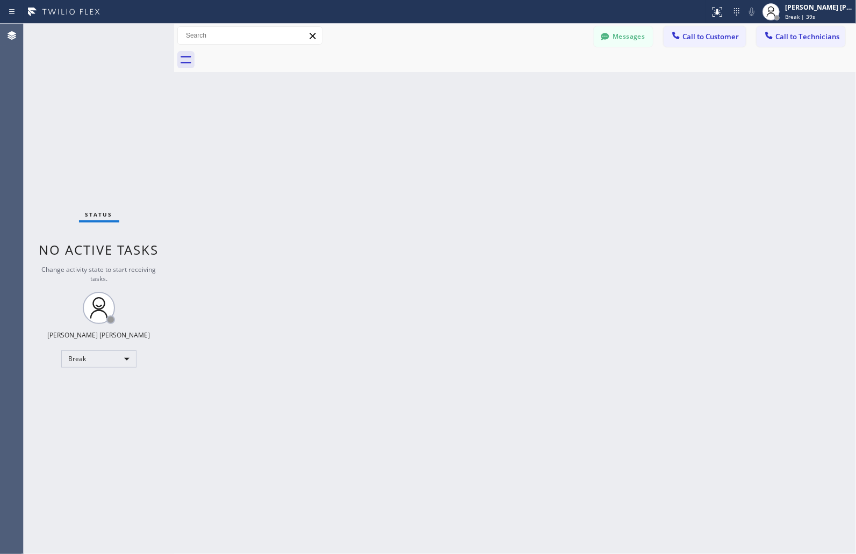
click at [416, 132] on div "Back to Dashboard Change Sender ID Customers Technicians MM [PERSON_NAME] [DATE…" at bounding box center [515, 289] width 682 height 530
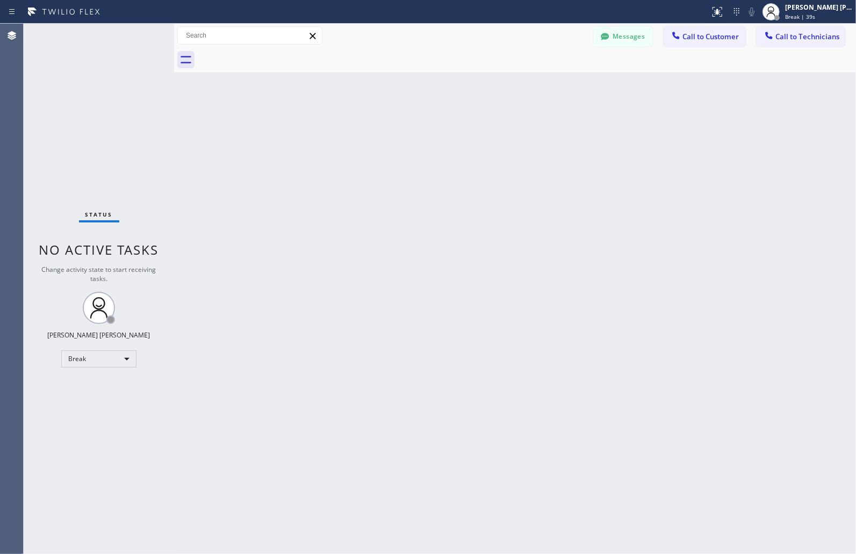
click at [416, 132] on div "Back to Dashboard Change Sender ID Customers Technicians MM [PERSON_NAME] [DATE…" at bounding box center [515, 289] width 682 height 530
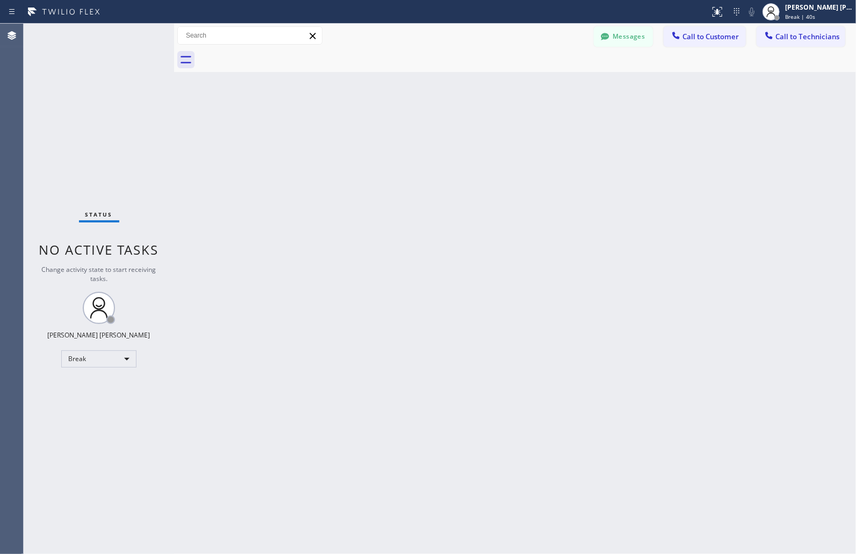
click at [416, 132] on div "Back to Dashboard Change Sender ID Customers Technicians MM [PERSON_NAME] [DATE…" at bounding box center [515, 289] width 682 height 530
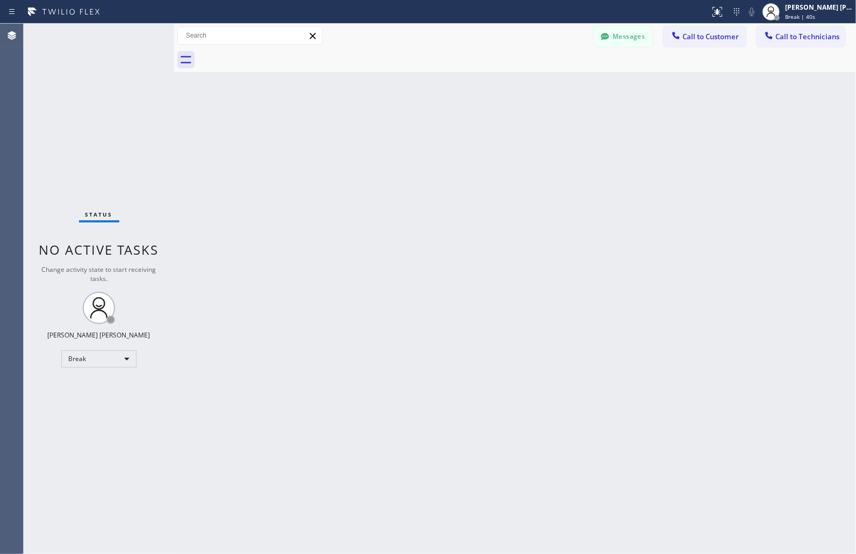
click at [416, 132] on div "Back to Dashboard Change Sender ID Customers Technicians MM [PERSON_NAME] [DATE…" at bounding box center [515, 289] width 682 height 530
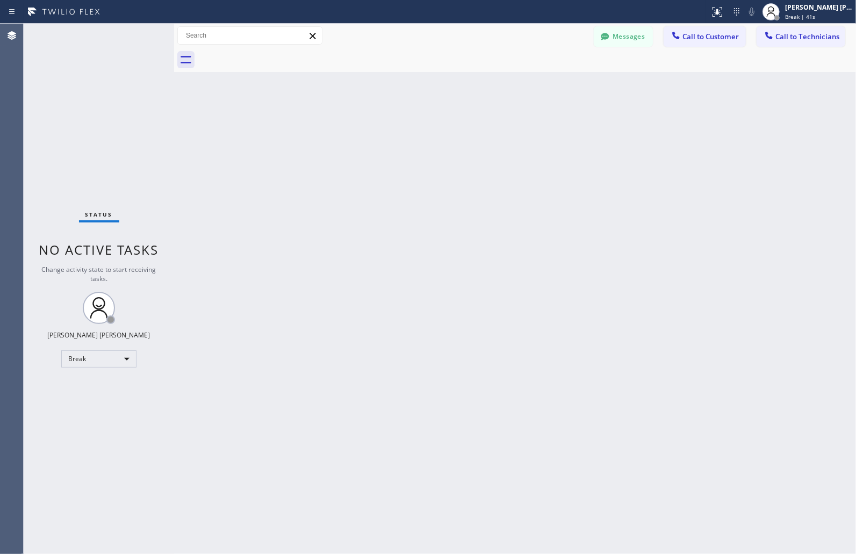
click at [416, 132] on div "Back to Dashboard Change Sender ID Customers Technicians MM [PERSON_NAME] [DATE…" at bounding box center [515, 289] width 682 height 530
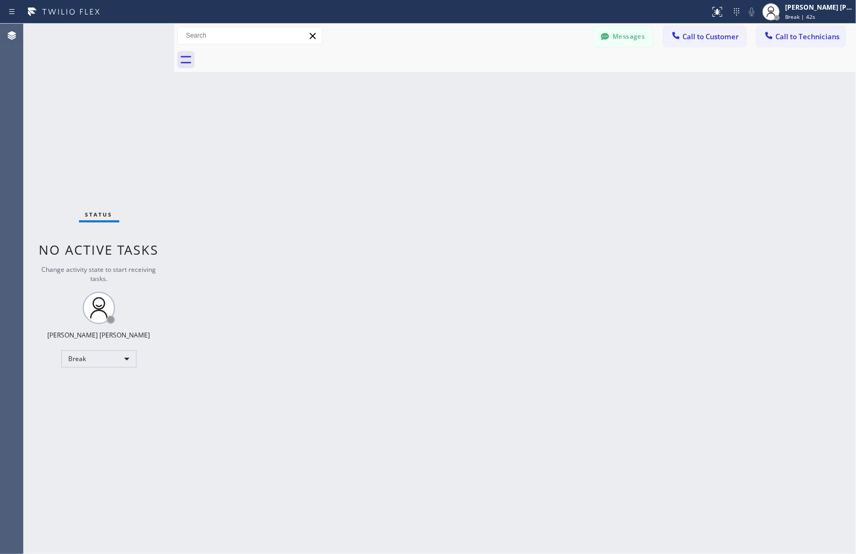
click at [416, 132] on div "Back to Dashboard Change Sender ID Customers Technicians MM [PERSON_NAME] [DATE…" at bounding box center [515, 289] width 682 height 530
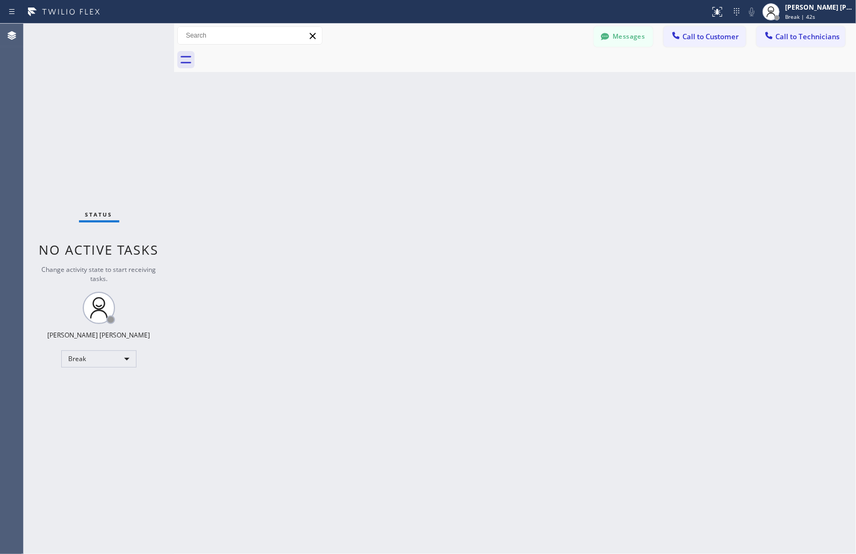
click at [416, 132] on div "Back to Dashboard Change Sender ID Customers Technicians MM [PERSON_NAME] [DATE…" at bounding box center [515, 289] width 682 height 530
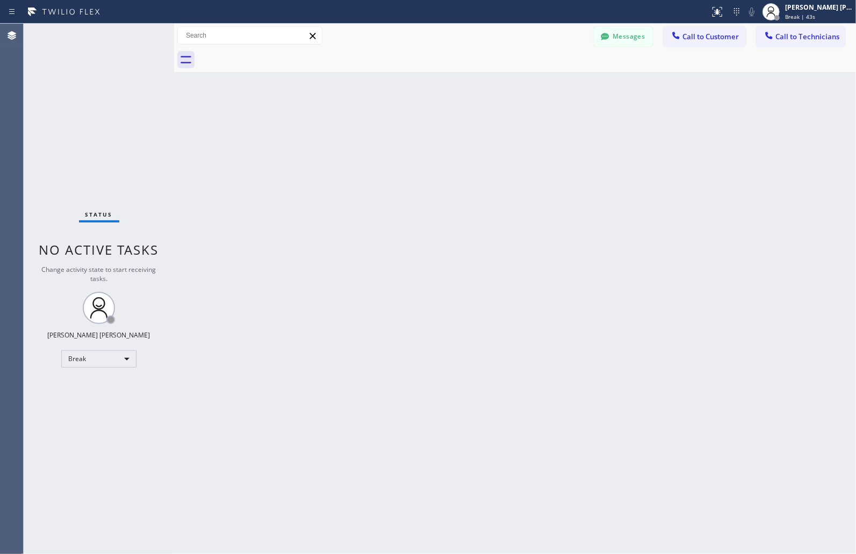
click at [416, 132] on div "Back to Dashboard Change Sender ID Customers Technicians MM [PERSON_NAME] [DATE…" at bounding box center [515, 289] width 682 height 530
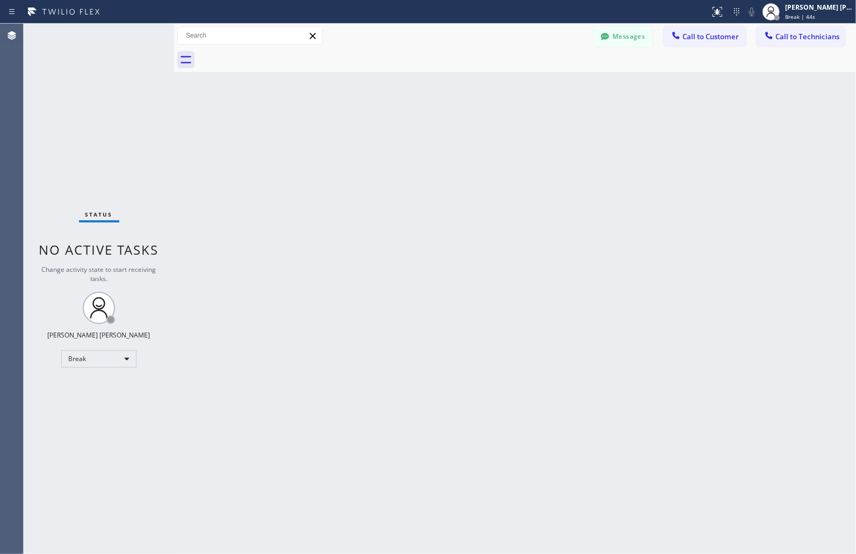
click at [416, 132] on div "Back to Dashboard Change Sender ID Customers Technicians MM [PERSON_NAME] [DATE…" at bounding box center [515, 289] width 682 height 530
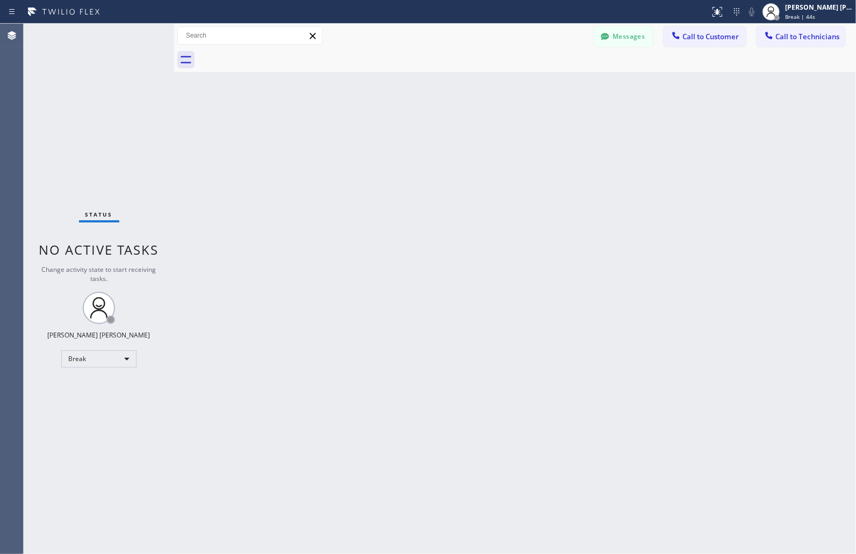
click at [416, 132] on div "Back to Dashboard Change Sender ID Customers Technicians MM [PERSON_NAME] [DATE…" at bounding box center [515, 289] width 682 height 530
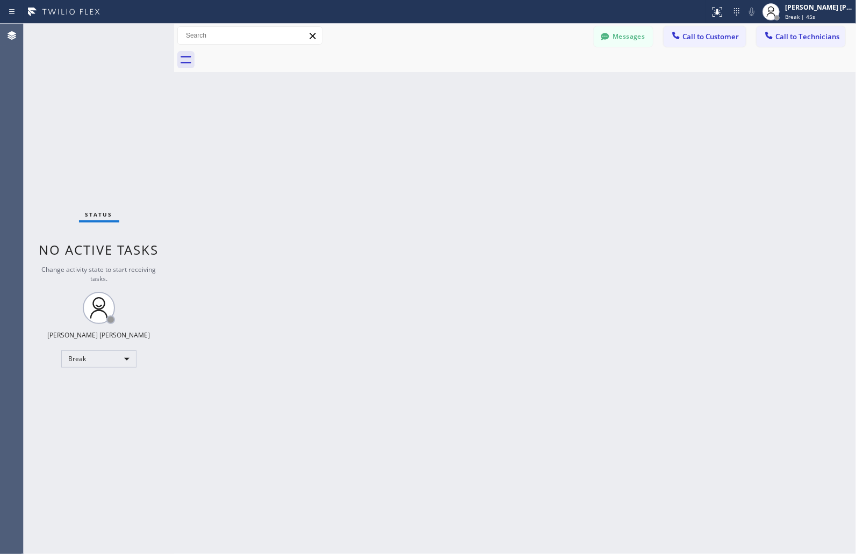
click at [416, 132] on div "Back to Dashboard Change Sender ID Customers Technicians MM [PERSON_NAME] [DATE…" at bounding box center [515, 289] width 682 height 530
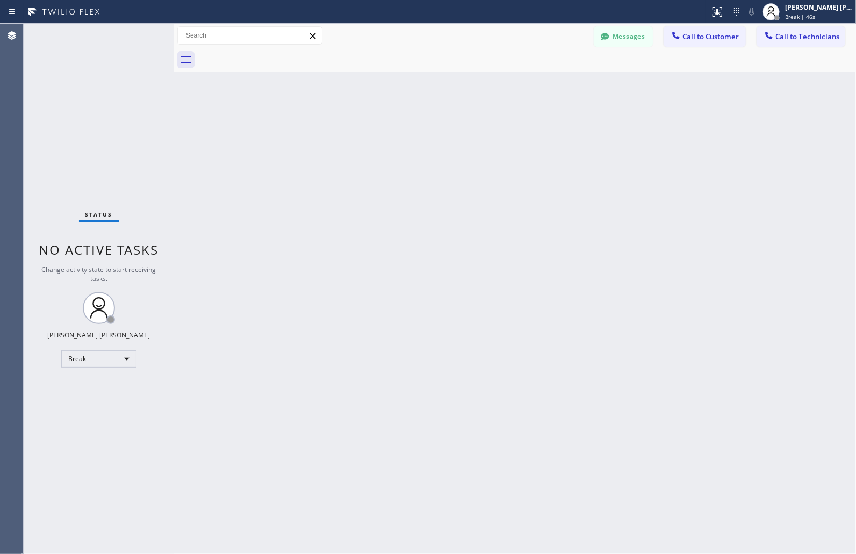
click at [416, 132] on div "Back to Dashboard Change Sender ID Customers Technicians MM [PERSON_NAME] [DATE…" at bounding box center [515, 289] width 682 height 530
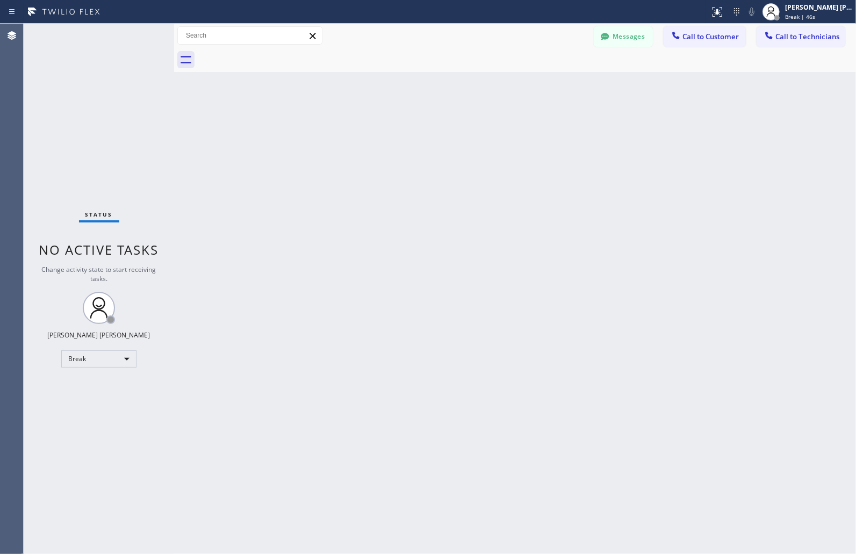
click at [416, 132] on div "Back to Dashboard Change Sender ID Customers Technicians MM [PERSON_NAME] [DATE…" at bounding box center [515, 289] width 682 height 530
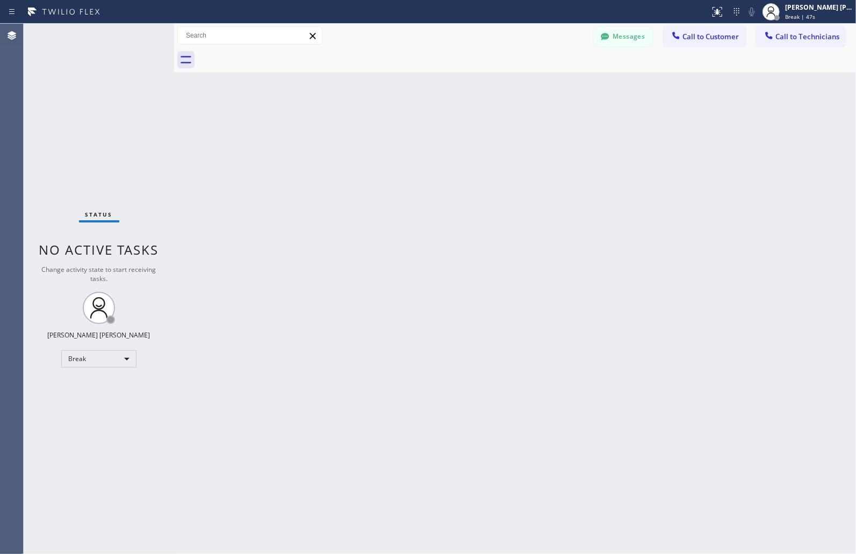
click at [416, 132] on div "Back to Dashboard Change Sender ID Customers Technicians MM [PERSON_NAME] [DATE…" at bounding box center [515, 289] width 682 height 530
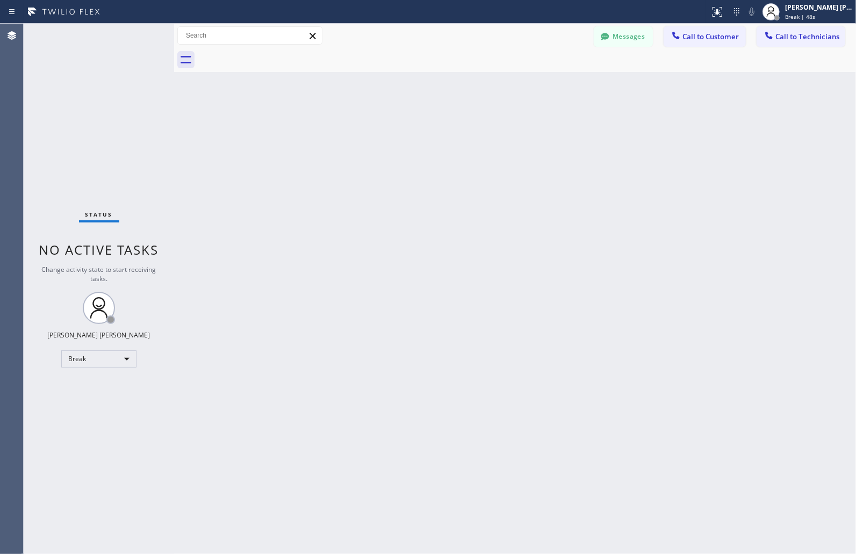
click at [416, 132] on div "Back to Dashboard Change Sender ID Customers Technicians MM [PERSON_NAME] [DATE…" at bounding box center [515, 289] width 682 height 530
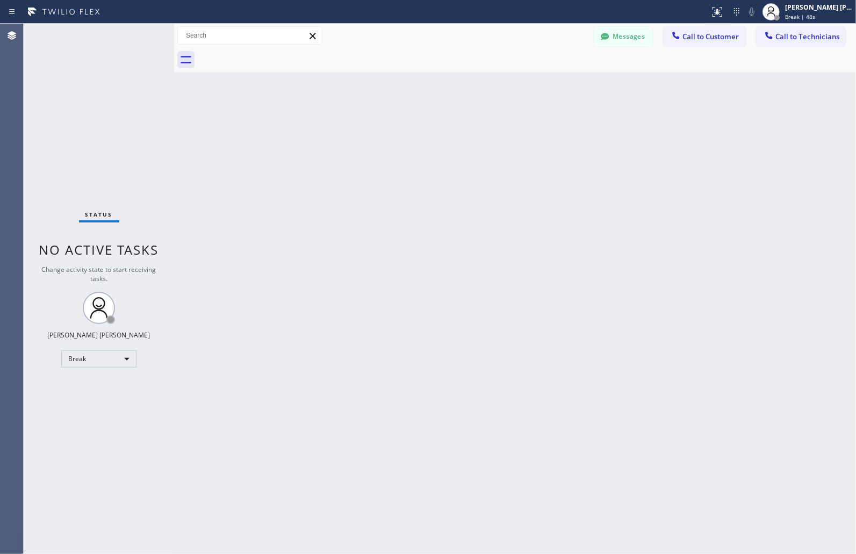
click at [416, 132] on div "Back to Dashboard Change Sender ID Customers Technicians MM [PERSON_NAME] [DATE…" at bounding box center [515, 289] width 682 height 530
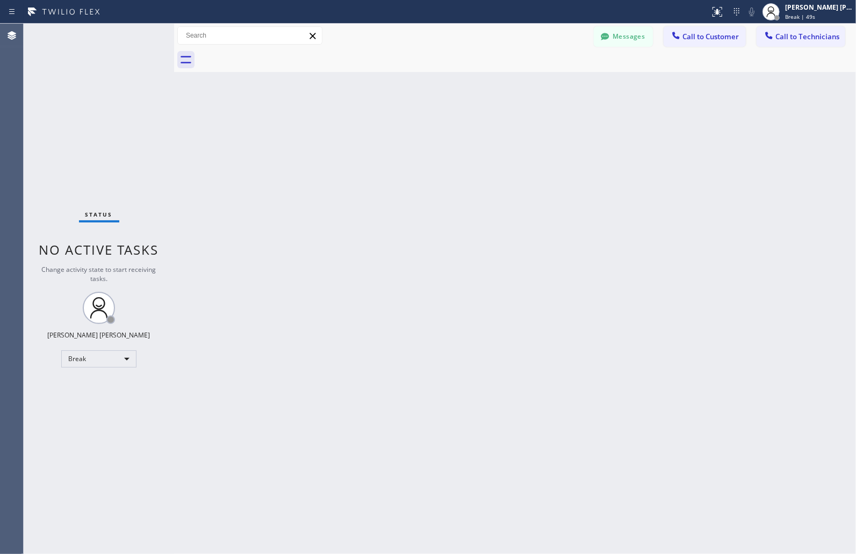
click at [416, 132] on div "Back to Dashboard Change Sender ID Customers Technicians MM [PERSON_NAME] [DATE…" at bounding box center [515, 289] width 682 height 530
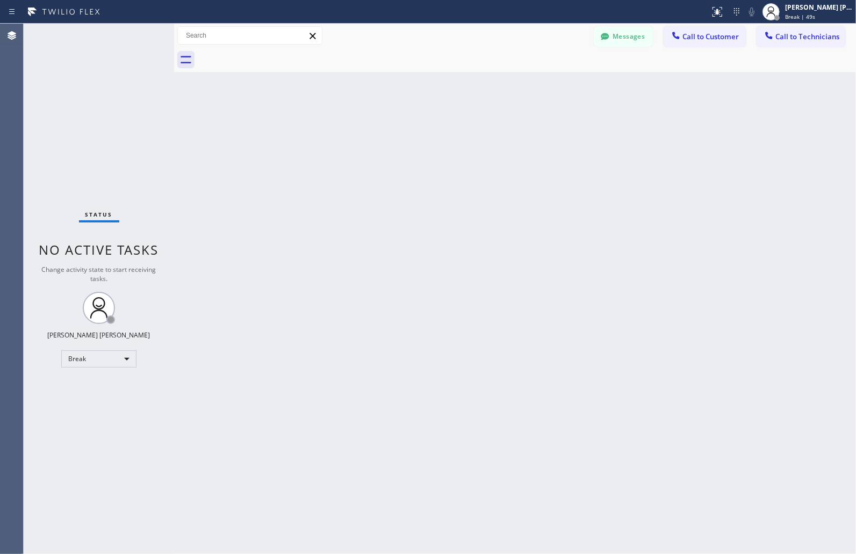
click at [416, 132] on div "Back to Dashboard Change Sender ID Customers Technicians MM [PERSON_NAME] [DATE…" at bounding box center [515, 289] width 682 height 530
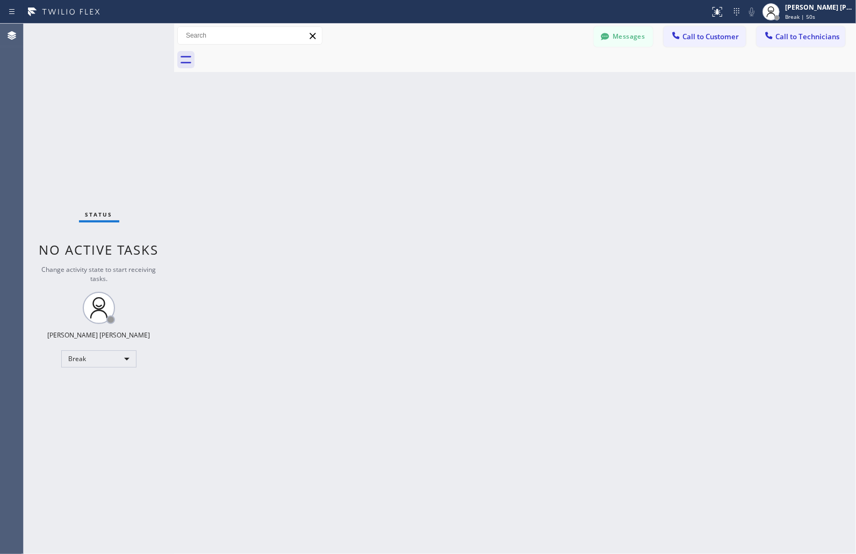
click at [416, 132] on div "Back to Dashboard Change Sender ID Customers Technicians MM [PERSON_NAME] [DATE…" at bounding box center [515, 289] width 682 height 530
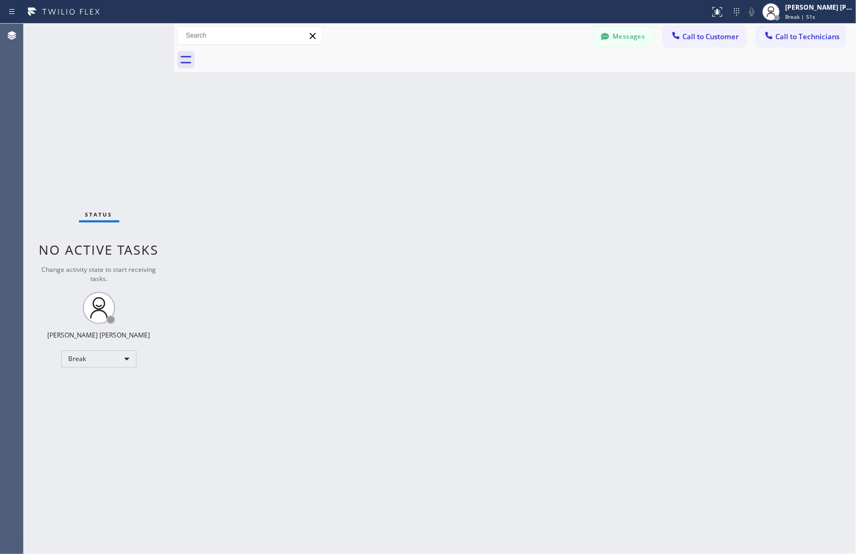
click at [416, 132] on div "Back to Dashboard Change Sender ID Customers Technicians MM [PERSON_NAME] [DATE…" at bounding box center [515, 289] width 682 height 530
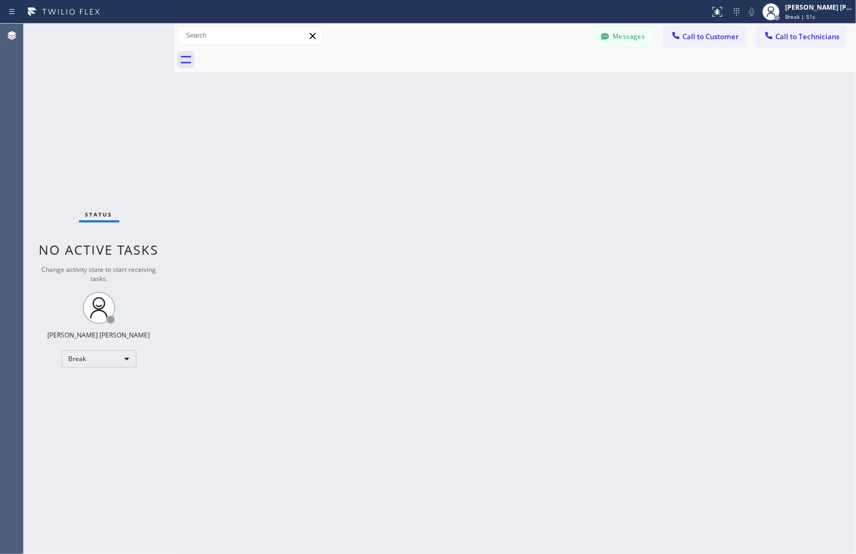
click at [416, 132] on div "Back to Dashboard Change Sender ID Customers Technicians MM [PERSON_NAME] [DATE…" at bounding box center [515, 289] width 682 height 530
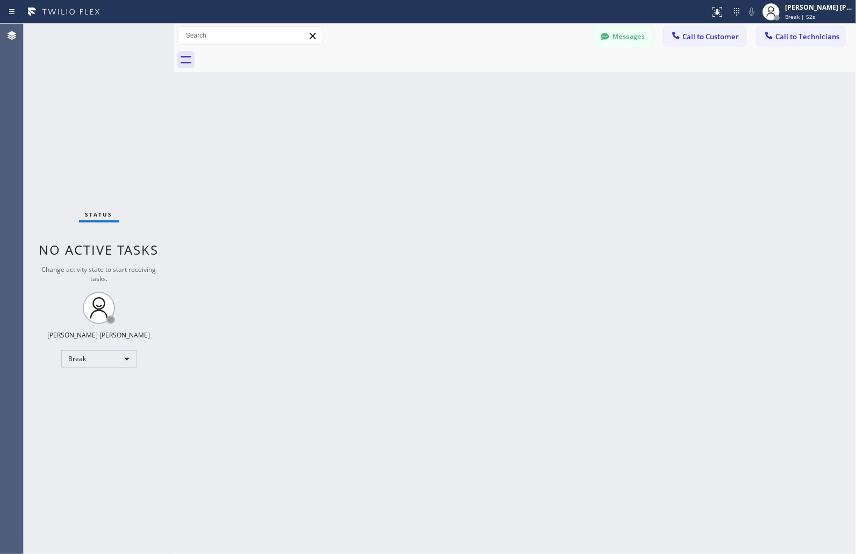
click at [416, 132] on div "Back to Dashboard Change Sender ID Customers Technicians MM [PERSON_NAME] [DATE…" at bounding box center [515, 289] width 682 height 530
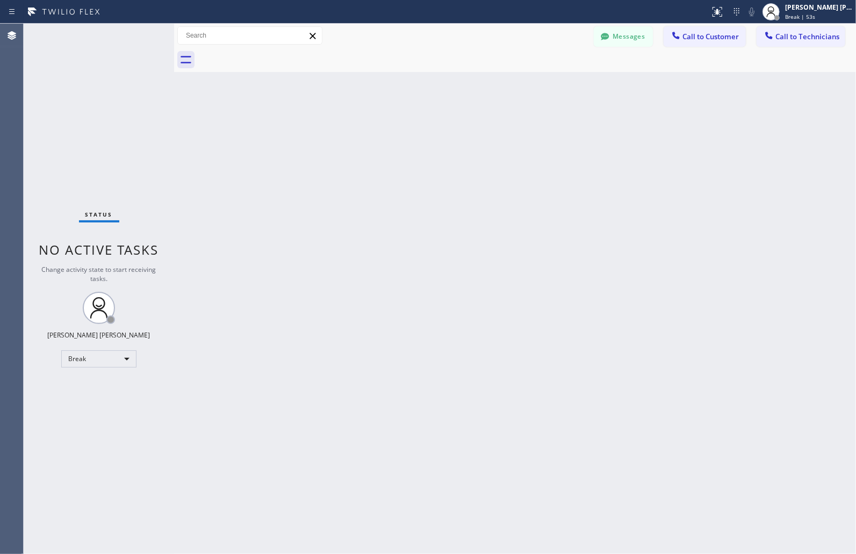
click at [416, 132] on div "Back to Dashboard Change Sender ID Customers Technicians MM [PERSON_NAME] [DATE…" at bounding box center [515, 289] width 682 height 530
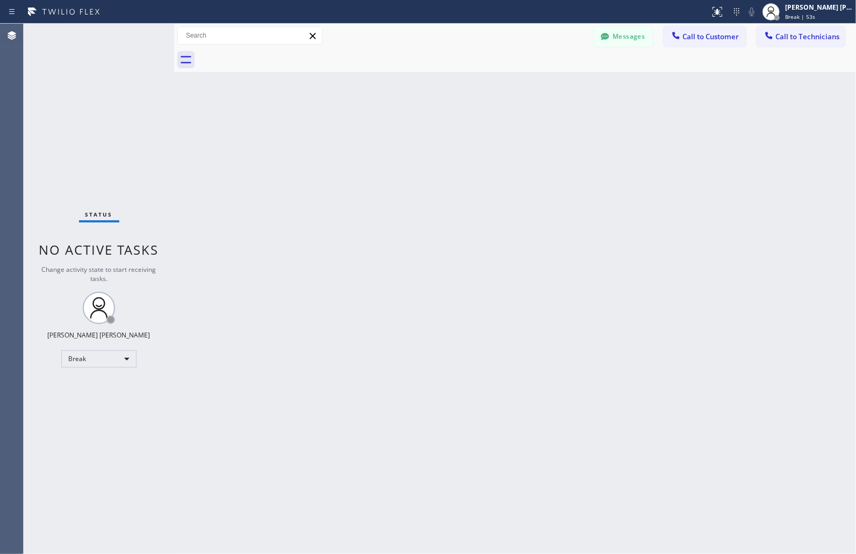
click at [416, 132] on div "Back to Dashboard Change Sender ID Customers Technicians MM [PERSON_NAME] [DATE…" at bounding box center [515, 289] width 682 height 530
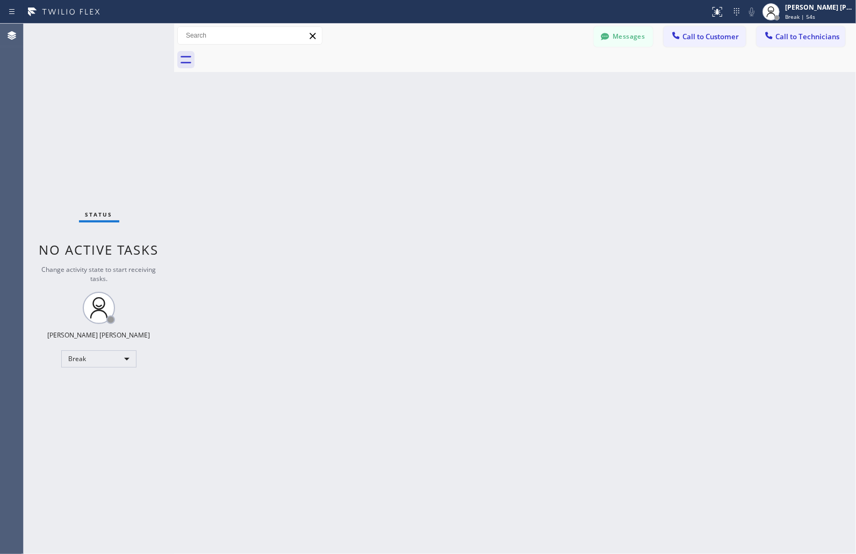
click at [416, 132] on div "Back to Dashboard Change Sender ID Customers Technicians MM [PERSON_NAME] [DATE…" at bounding box center [515, 289] width 682 height 530
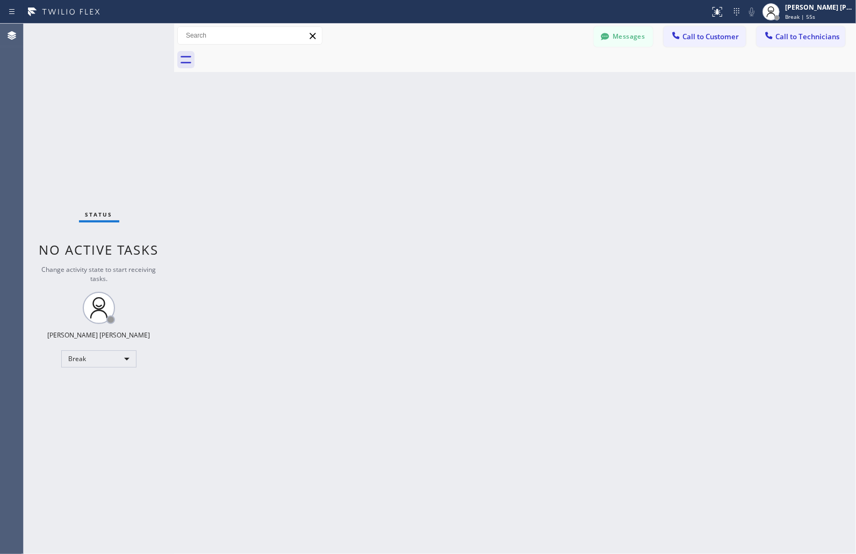
click at [416, 132] on div "Back to Dashboard Change Sender ID Customers Technicians MM [PERSON_NAME] [DATE…" at bounding box center [515, 289] width 682 height 530
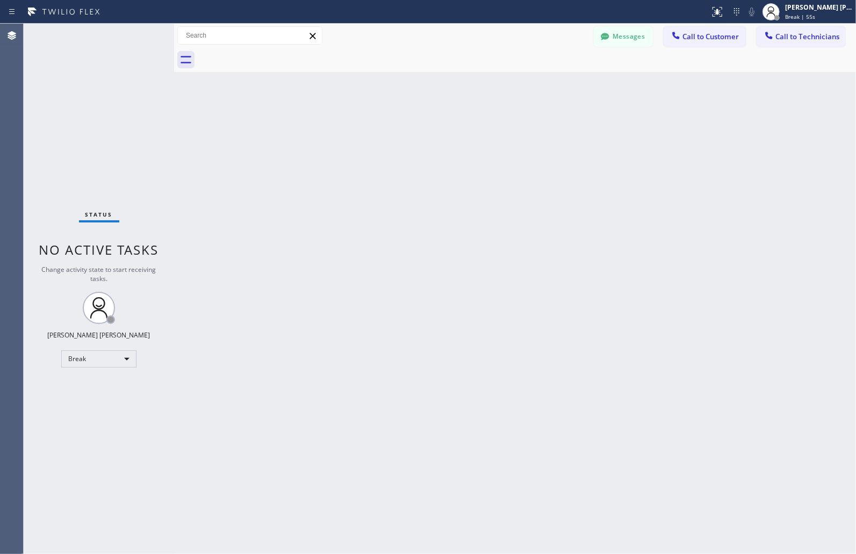
click at [416, 132] on div "Back to Dashboard Change Sender ID Customers Technicians MM [PERSON_NAME] [DATE…" at bounding box center [515, 289] width 682 height 530
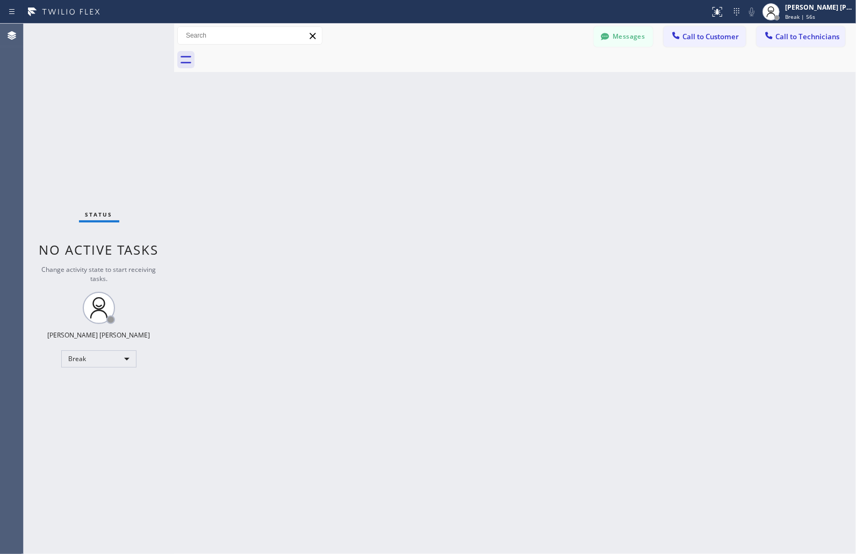
click at [416, 132] on div "Back to Dashboard Change Sender ID Customers Technicians MM [PERSON_NAME] [DATE…" at bounding box center [515, 289] width 682 height 530
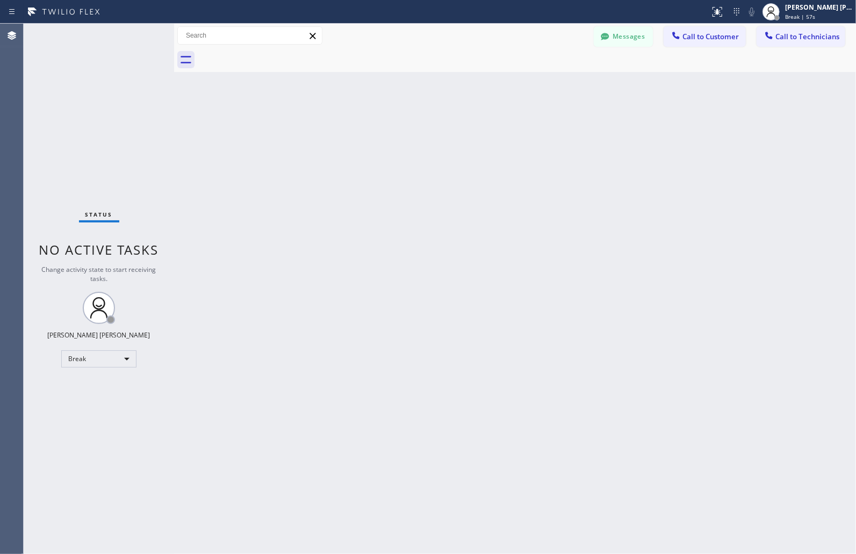
click at [416, 132] on div "Back to Dashboard Change Sender ID Customers Technicians MM [PERSON_NAME] [DATE…" at bounding box center [515, 289] width 682 height 530
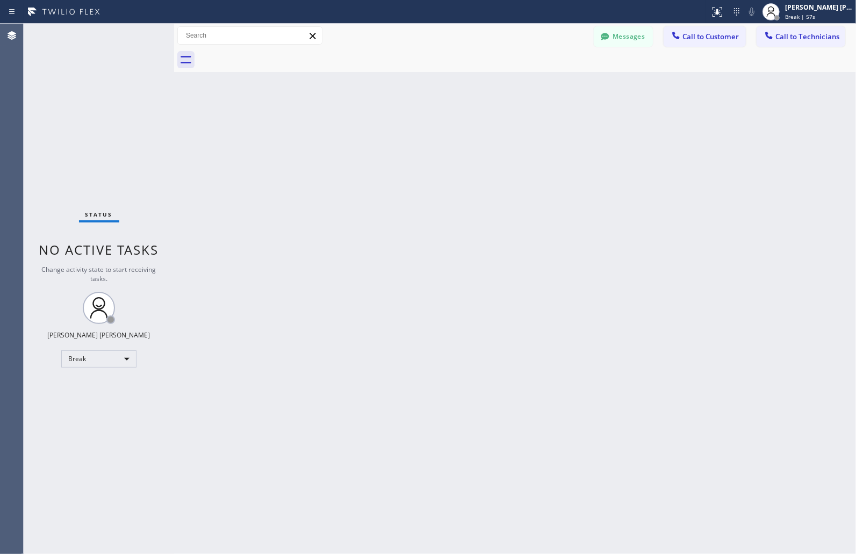
click at [416, 132] on div "Back to Dashboard Change Sender ID Customers Technicians MM [PERSON_NAME] [DATE…" at bounding box center [515, 289] width 682 height 530
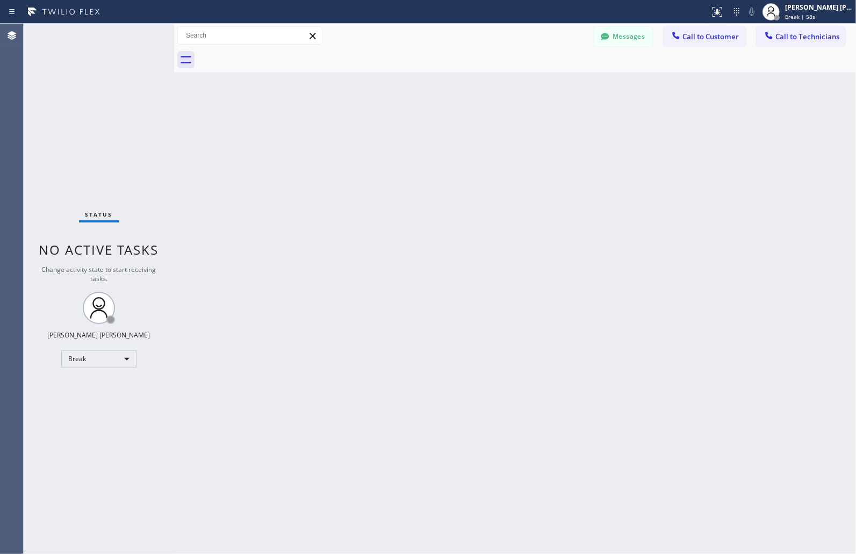
click at [416, 132] on div "Back to Dashboard Change Sender ID Customers Technicians MM [PERSON_NAME] [DATE…" at bounding box center [515, 289] width 682 height 530
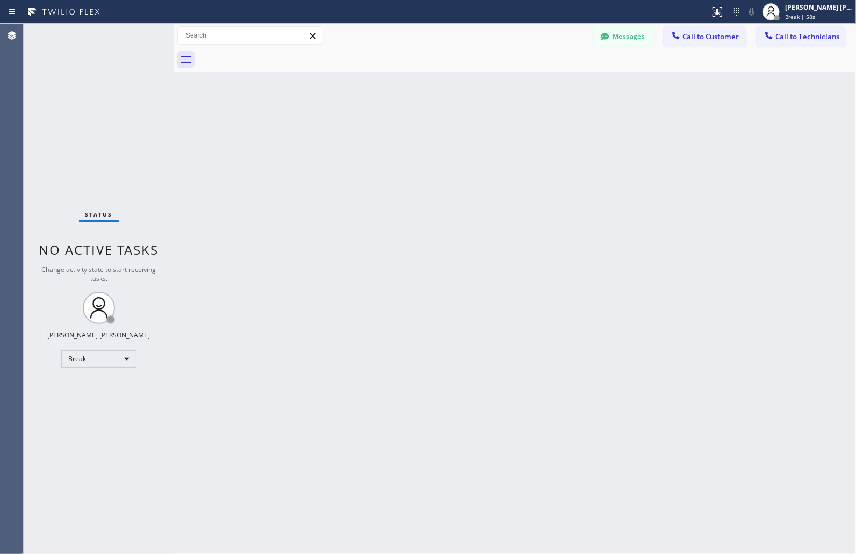
click at [416, 132] on div "Back to Dashboard Change Sender ID Customers Technicians MM [PERSON_NAME] [DATE…" at bounding box center [515, 289] width 682 height 530
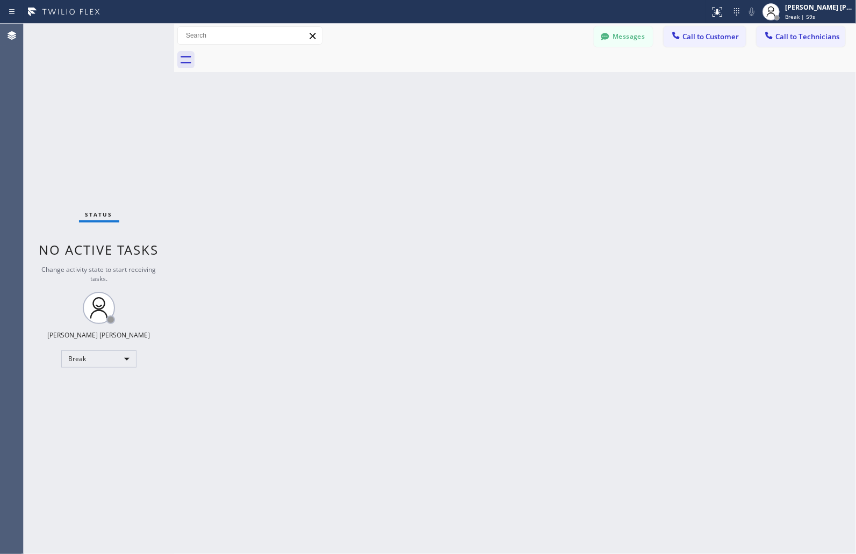
click at [416, 132] on div "Back to Dashboard Change Sender ID Customers Technicians MM [PERSON_NAME] [DATE…" at bounding box center [515, 289] width 682 height 530
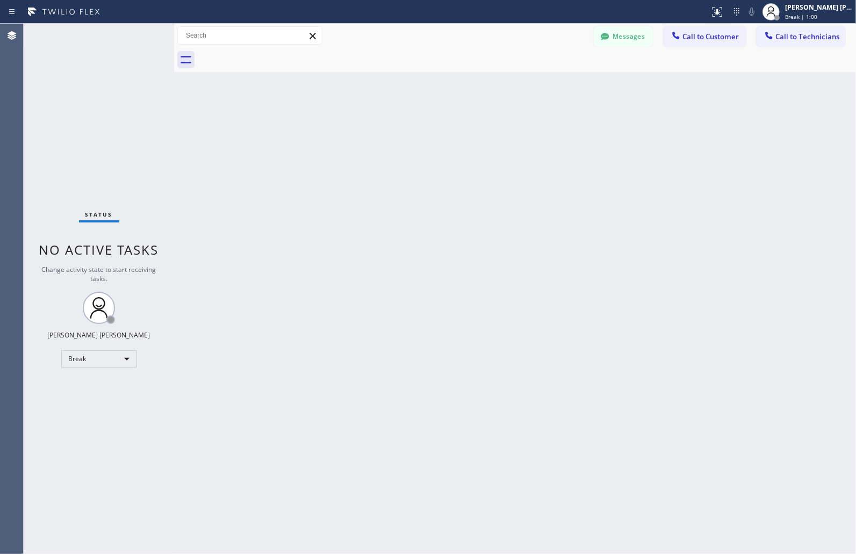
click at [416, 132] on div "Back to Dashboard Change Sender ID Customers Technicians MM [PERSON_NAME] [DATE…" at bounding box center [515, 289] width 682 height 530
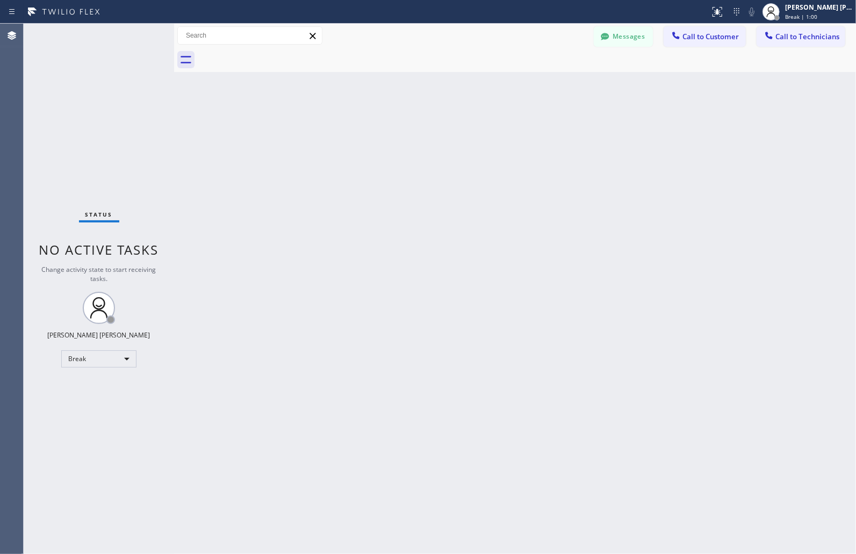
click at [416, 132] on div "Back to Dashboard Change Sender ID Customers Technicians MM [PERSON_NAME] [DATE…" at bounding box center [515, 289] width 682 height 530
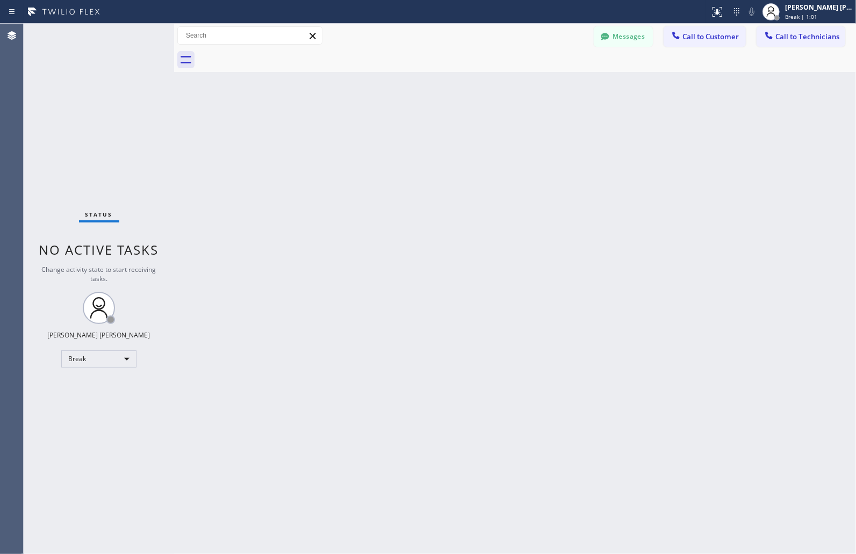
click at [416, 132] on div "Back to Dashboard Change Sender ID Customers Technicians MM [PERSON_NAME] [DATE…" at bounding box center [515, 289] width 682 height 530
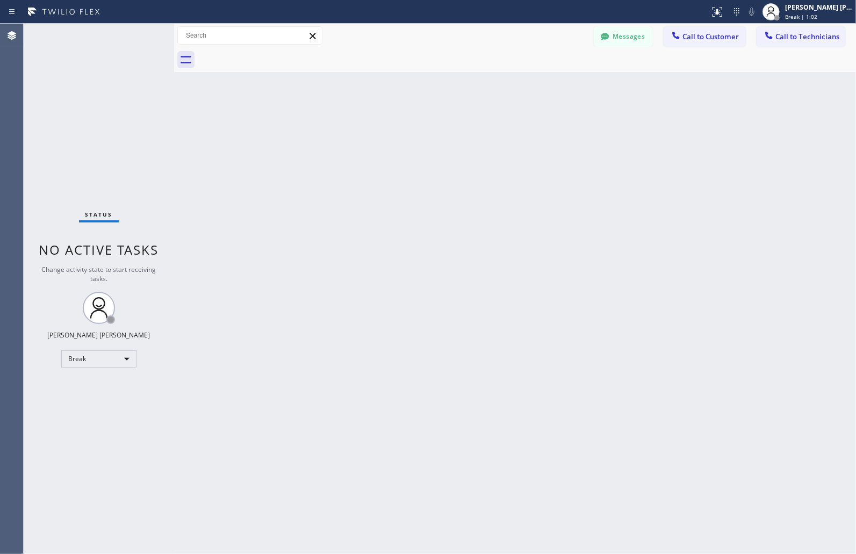
click at [416, 132] on div "Back to Dashboard Change Sender ID Customers Technicians MM [PERSON_NAME] [DATE…" at bounding box center [515, 289] width 682 height 530
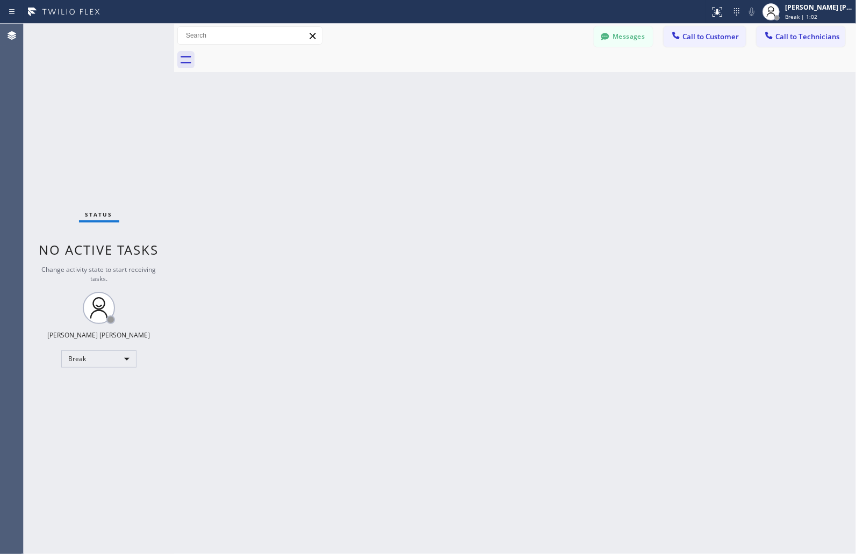
click at [416, 132] on div "Back to Dashboard Change Sender ID Customers Technicians MM [PERSON_NAME] [DATE…" at bounding box center [515, 289] width 682 height 530
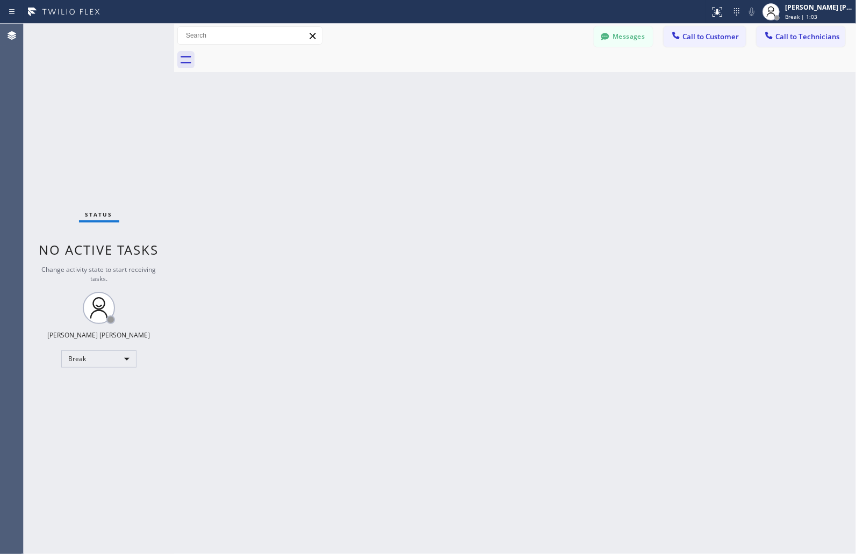
click at [416, 132] on div "Back to Dashboard Change Sender ID Customers Technicians MM [PERSON_NAME] [DATE…" at bounding box center [515, 289] width 682 height 530
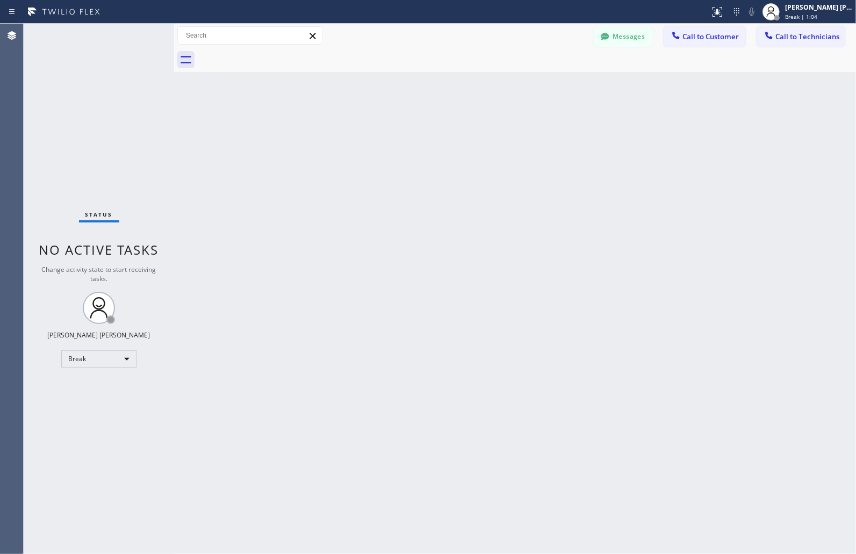
click at [416, 132] on div "Back to Dashboard Change Sender ID Customers Technicians MM [PERSON_NAME] [DATE…" at bounding box center [515, 289] width 682 height 530
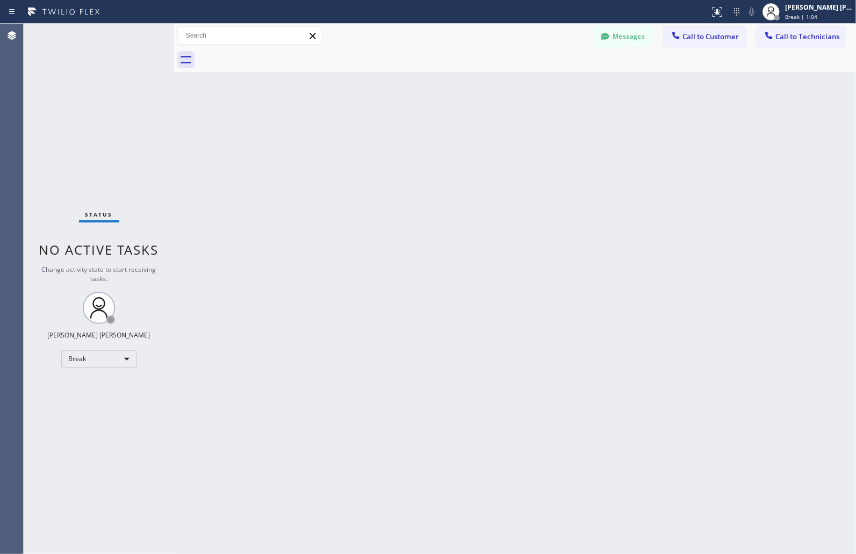
click at [416, 132] on div "Back to Dashboard Change Sender ID Customers Technicians MM [PERSON_NAME] [DATE…" at bounding box center [515, 289] width 682 height 530
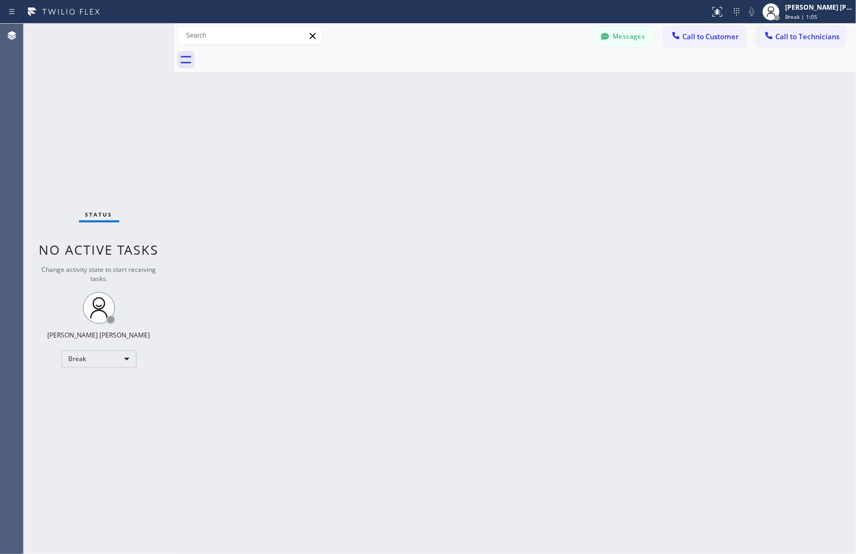
click at [416, 132] on div "Back to Dashboard Change Sender ID Customers Technicians MM [PERSON_NAME] [DATE…" at bounding box center [515, 289] width 682 height 530
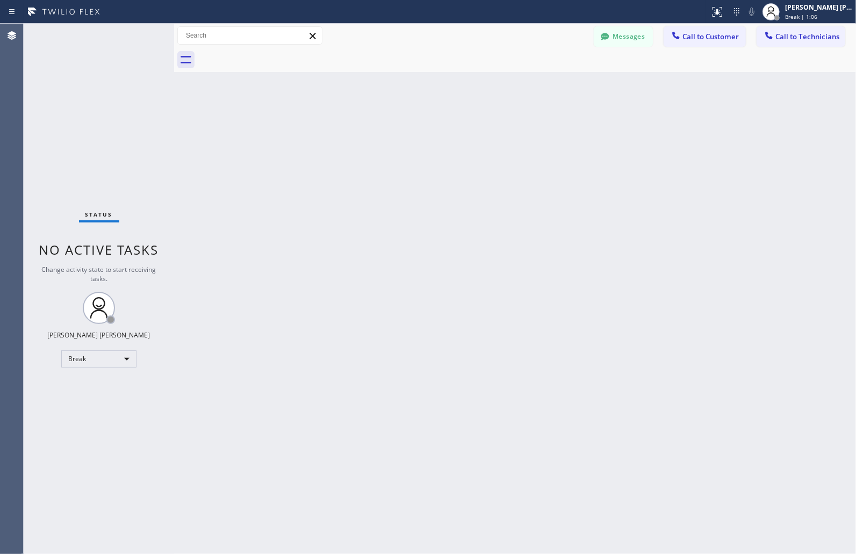
click at [416, 132] on div "Back to Dashboard Change Sender ID Customers Technicians MM [PERSON_NAME] [DATE…" at bounding box center [515, 289] width 682 height 530
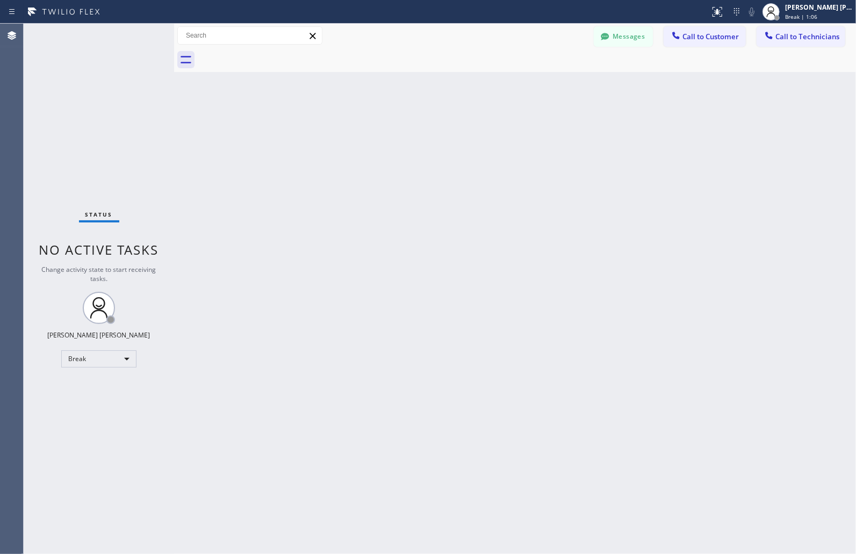
click at [416, 132] on div "Back to Dashboard Change Sender ID Customers Technicians MM [PERSON_NAME] [DATE…" at bounding box center [515, 289] width 682 height 530
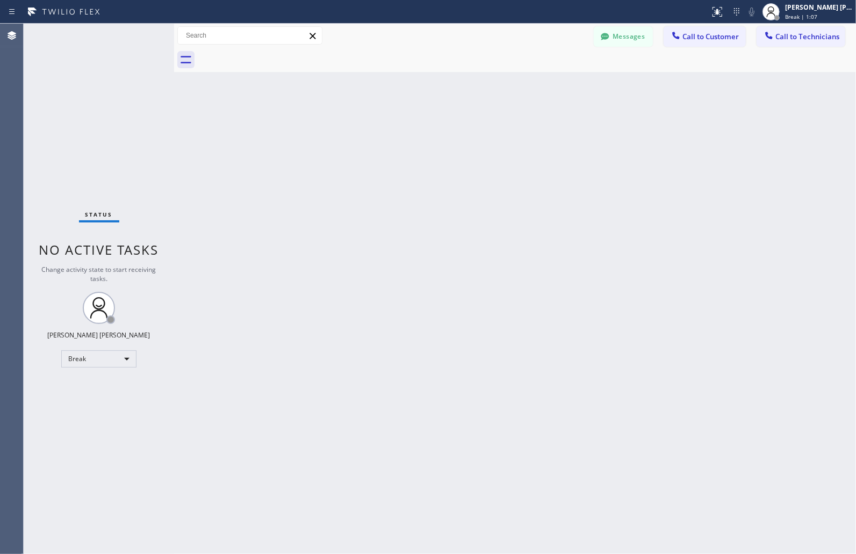
click at [416, 132] on div "Back to Dashboard Change Sender ID Customers Technicians MM [PERSON_NAME] [DATE…" at bounding box center [515, 289] width 682 height 530
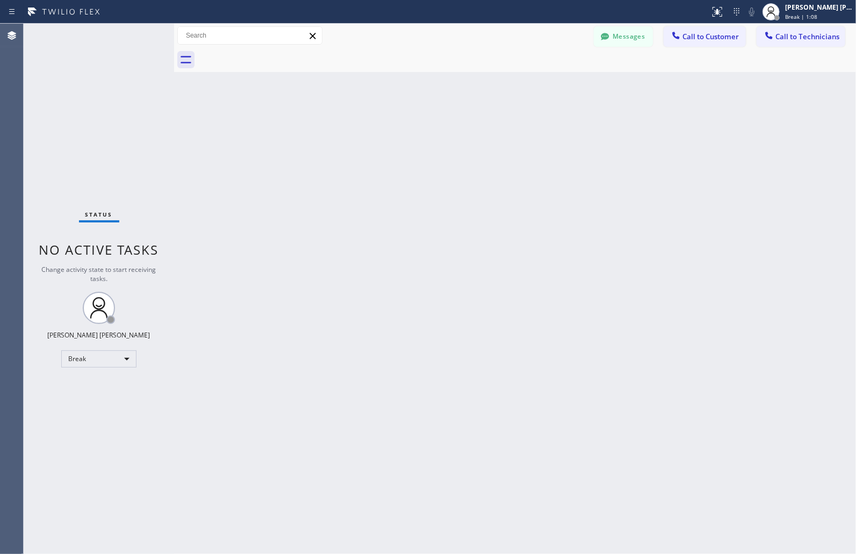
click at [416, 132] on div "Back to Dashboard Change Sender ID Customers Technicians MM [PERSON_NAME] [DATE…" at bounding box center [515, 289] width 682 height 530
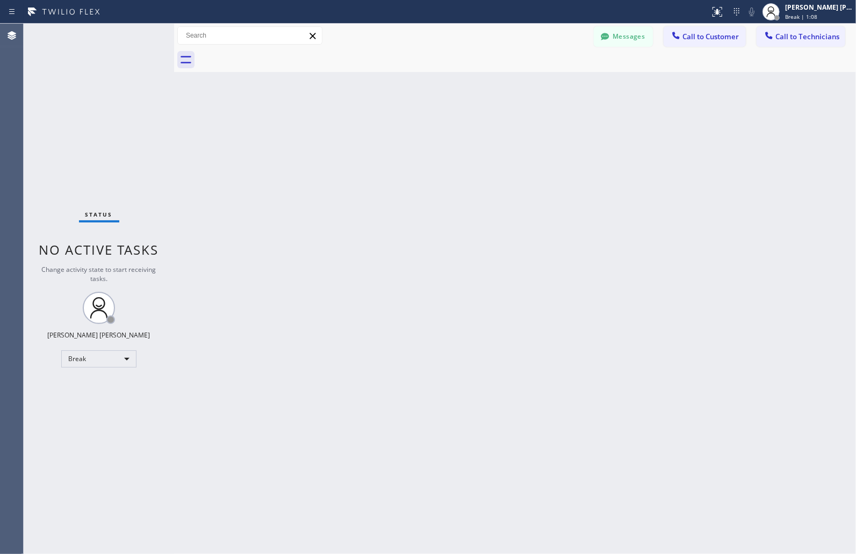
click at [416, 132] on div "Back to Dashboard Change Sender ID Customers Technicians MM [PERSON_NAME] [DATE…" at bounding box center [515, 289] width 682 height 530
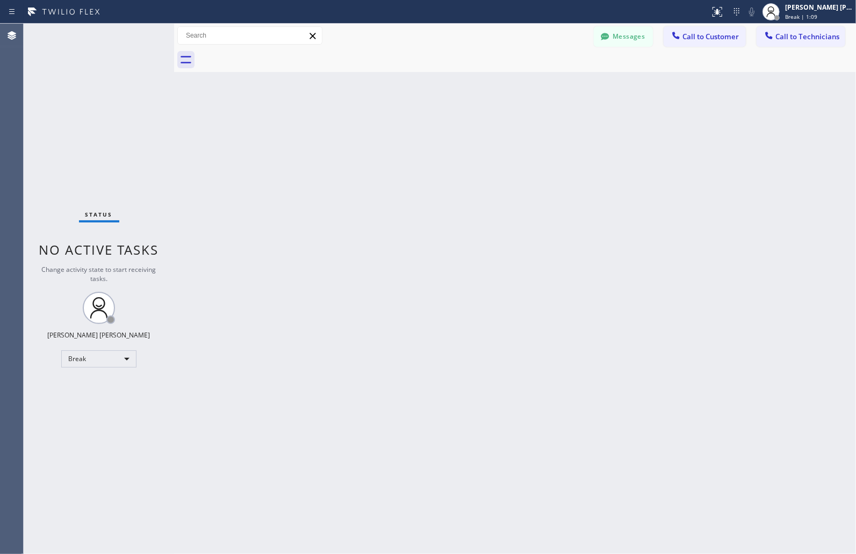
click at [416, 132] on div "Back to Dashboard Change Sender ID Customers Technicians MM [PERSON_NAME] [DATE…" at bounding box center [515, 289] width 682 height 530
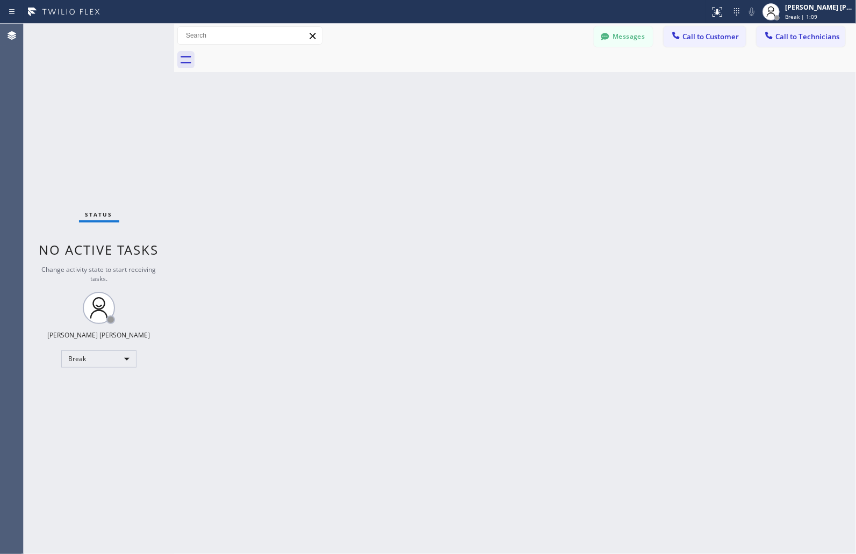
click at [416, 132] on div "Back to Dashboard Change Sender ID Customers Technicians MM [PERSON_NAME] [DATE…" at bounding box center [515, 289] width 682 height 530
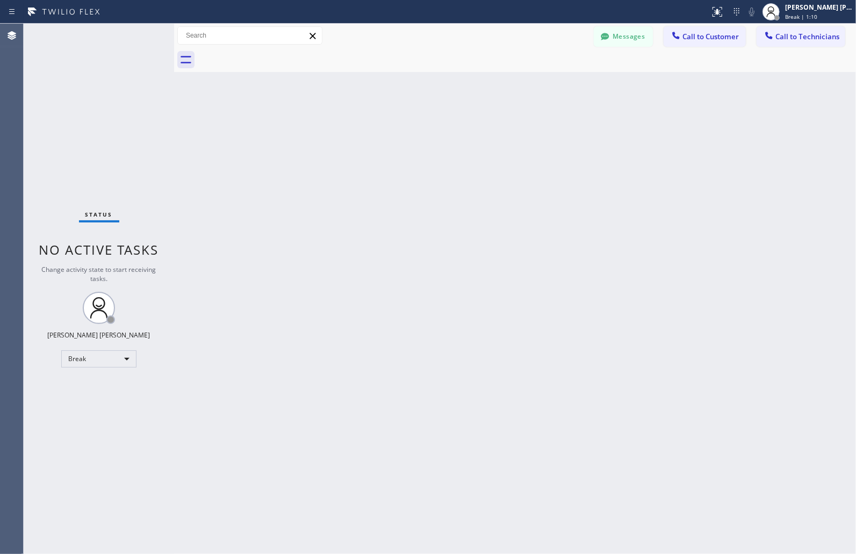
click at [416, 132] on div "Back to Dashboard Change Sender ID Customers Technicians MM [PERSON_NAME] [DATE…" at bounding box center [515, 289] width 682 height 530
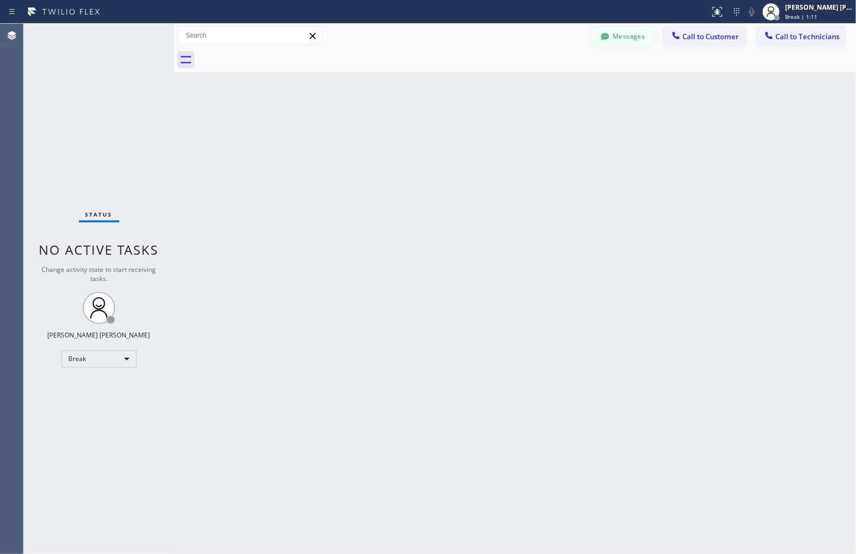
click at [416, 132] on div "Back to Dashboard Change Sender ID Customers Technicians MM [PERSON_NAME] [DATE…" at bounding box center [515, 289] width 682 height 530
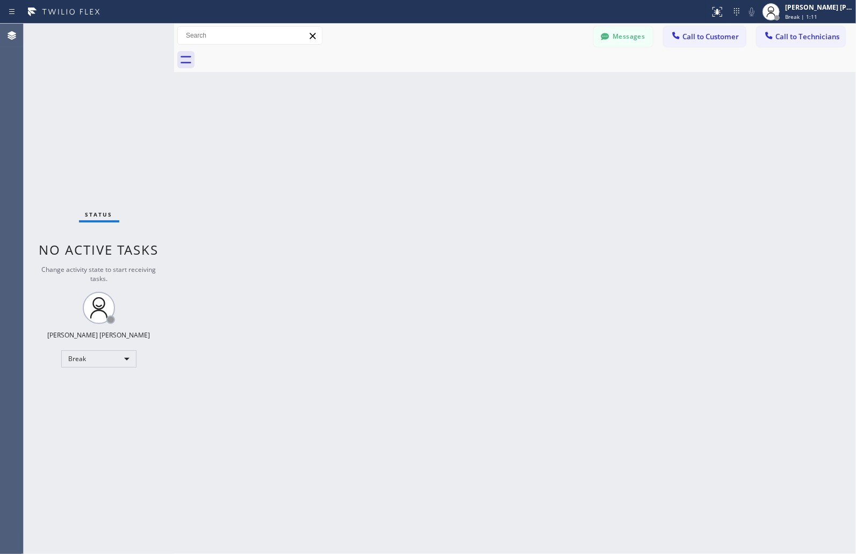
click at [416, 132] on div "Back to Dashboard Change Sender ID Customers Technicians MM [PERSON_NAME] [DATE…" at bounding box center [515, 289] width 682 height 530
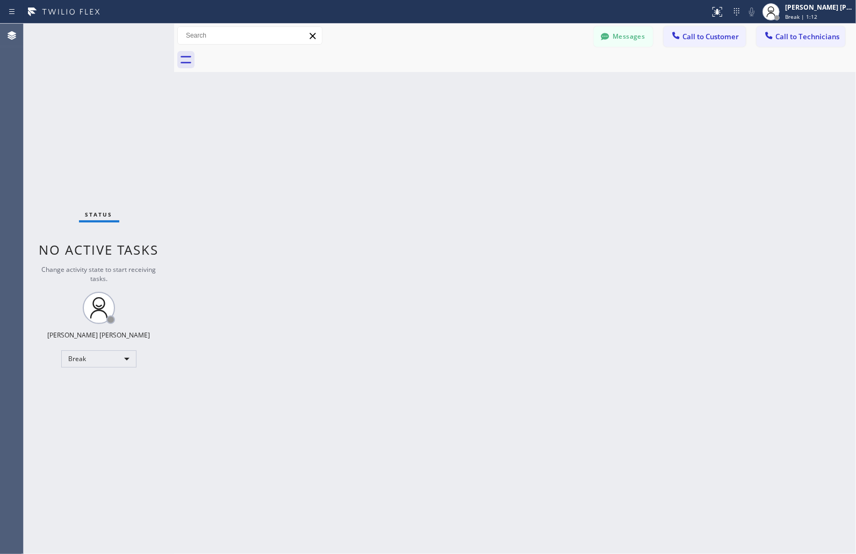
click at [416, 132] on div "Back to Dashboard Change Sender ID Customers Technicians MM [PERSON_NAME] [DATE…" at bounding box center [515, 289] width 682 height 530
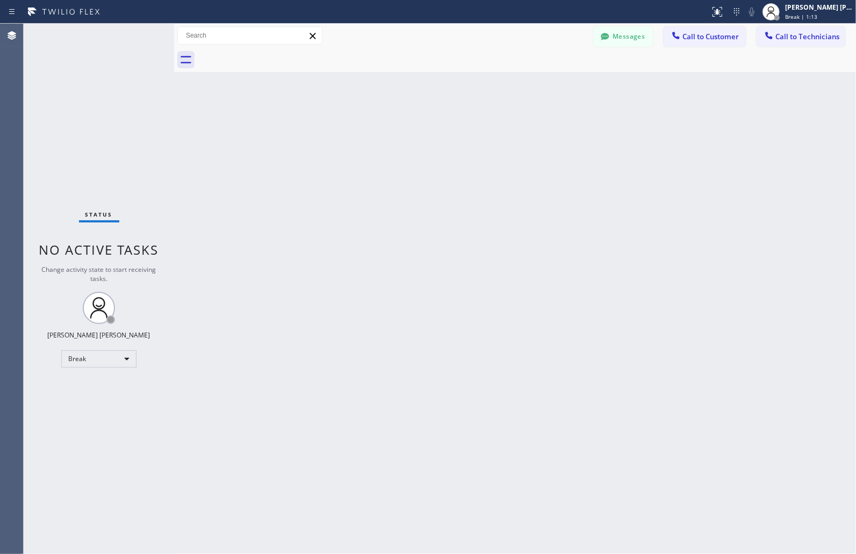
click at [416, 132] on div "Back to Dashboard Change Sender ID Customers Technicians MM [PERSON_NAME] [DATE…" at bounding box center [515, 289] width 682 height 530
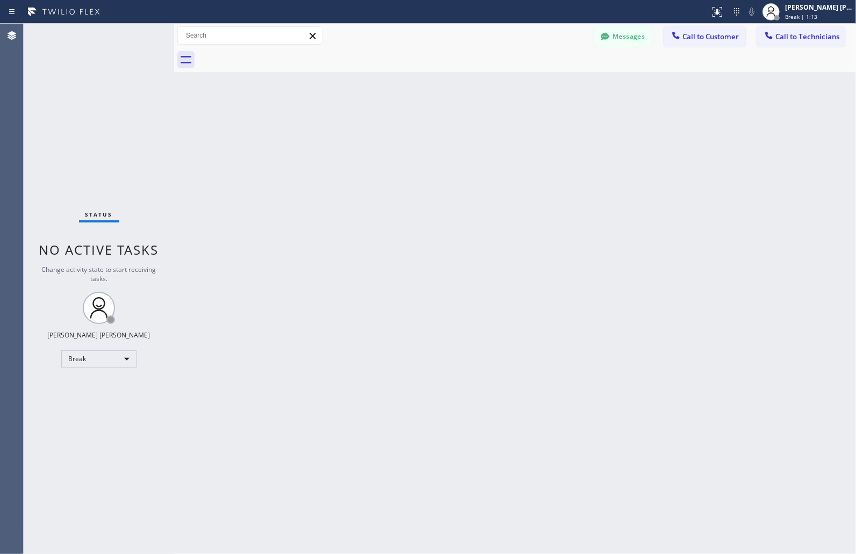
click at [416, 132] on div "Back to Dashboard Change Sender ID Customers Technicians MM [PERSON_NAME] [DATE…" at bounding box center [515, 289] width 682 height 530
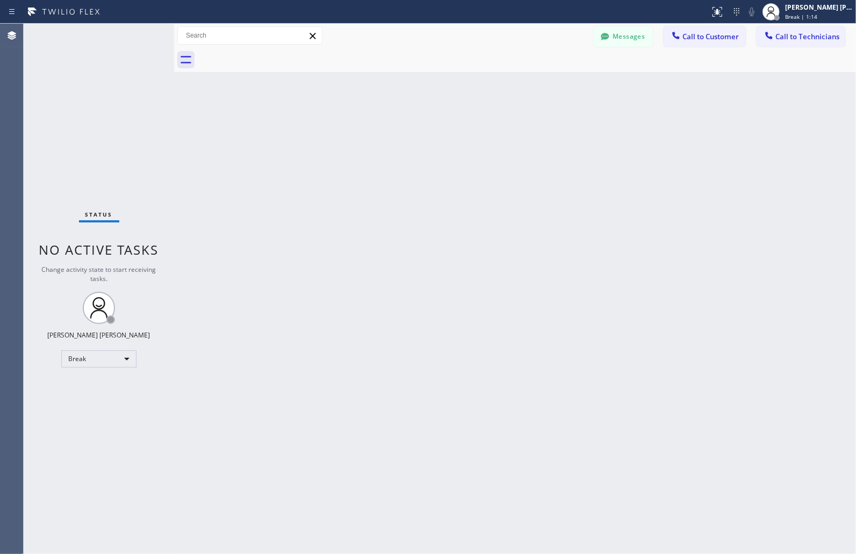
click at [416, 132] on div "Back to Dashboard Change Sender ID Customers Technicians MM [PERSON_NAME] [DATE…" at bounding box center [515, 289] width 682 height 530
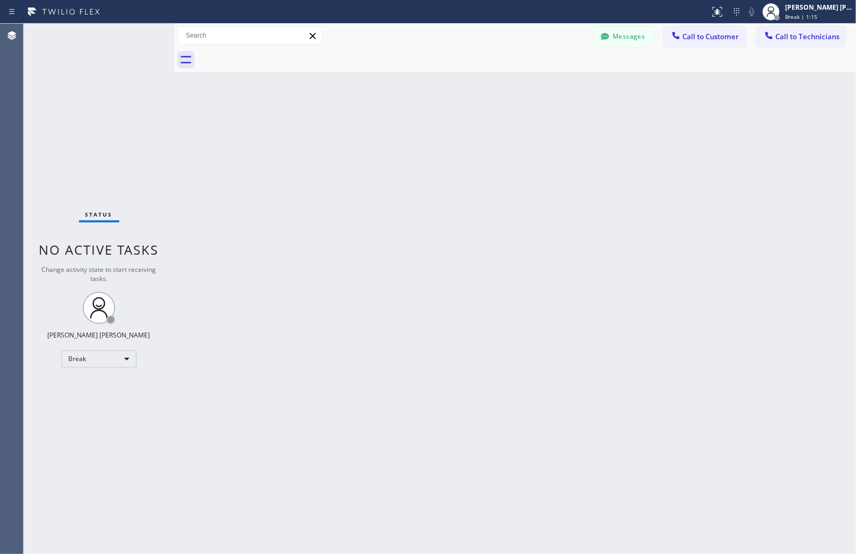
click at [416, 132] on div "Back to Dashboard Change Sender ID Customers Technicians MM [PERSON_NAME] [DATE…" at bounding box center [515, 289] width 682 height 530
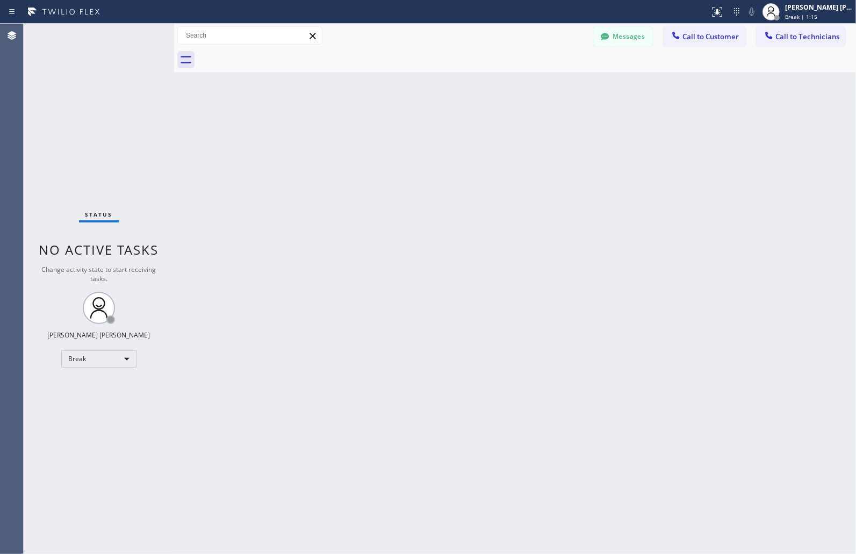
click at [416, 132] on div "Back to Dashboard Change Sender ID Customers Technicians MM [PERSON_NAME] [DATE…" at bounding box center [515, 289] width 682 height 530
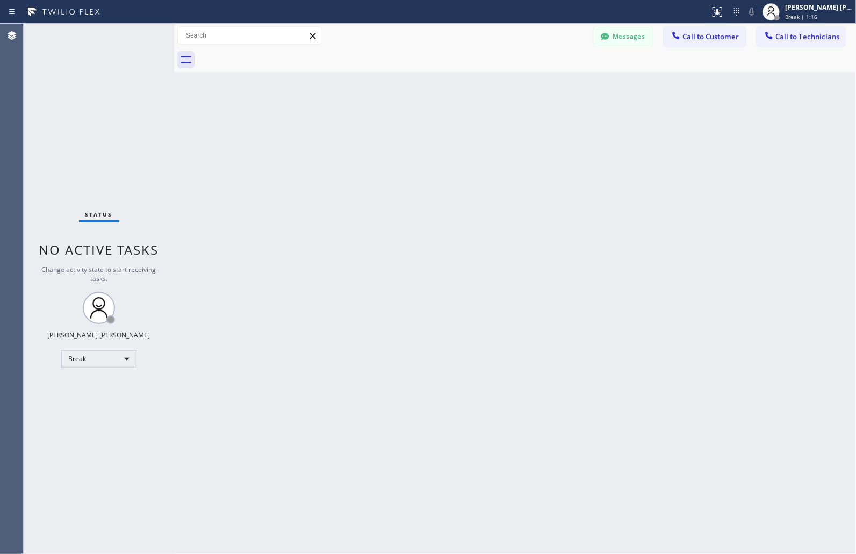
click at [416, 132] on div "Back to Dashboard Change Sender ID Customers Technicians MM [PERSON_NAME] [DATE…" at bounding box center [515, 289] width 682 height 530
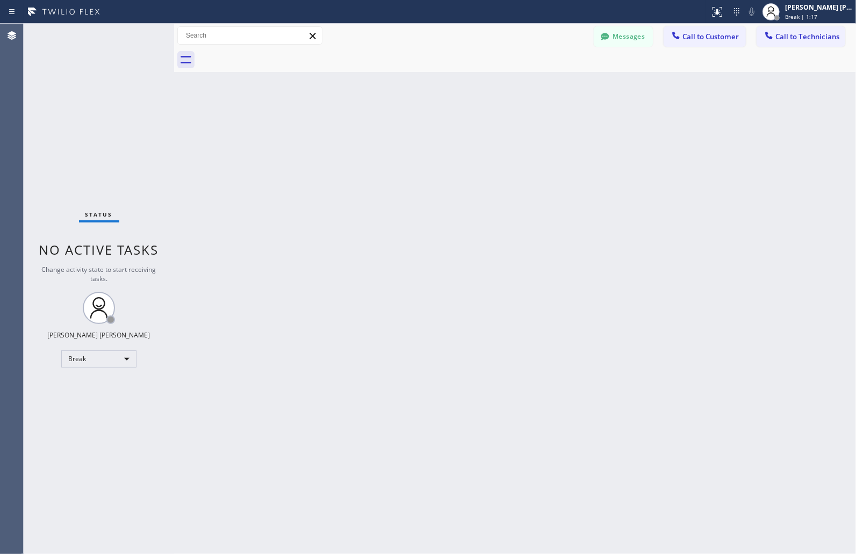
click at [416, 132] on div "Back to Dashboard Change Sender ID Customers Technicians MM [PERSON_NAME] [DATE…" at bounding box center [515, 289] width 682 height 530
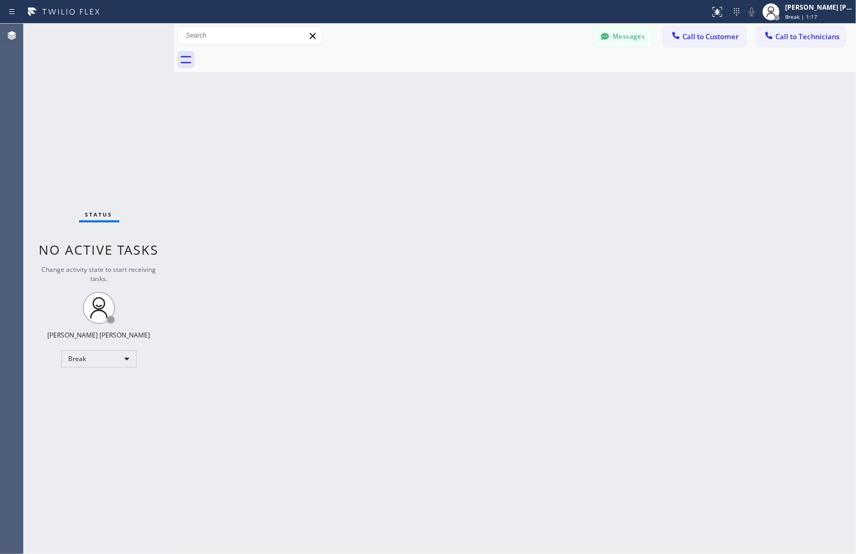
click at [416, 132] on div "Back to Dashboard Change Sender ID Customers Technicians MM [PERSON_NAME] [DATE…" at bounding box center [515, 289] width 682 height 530
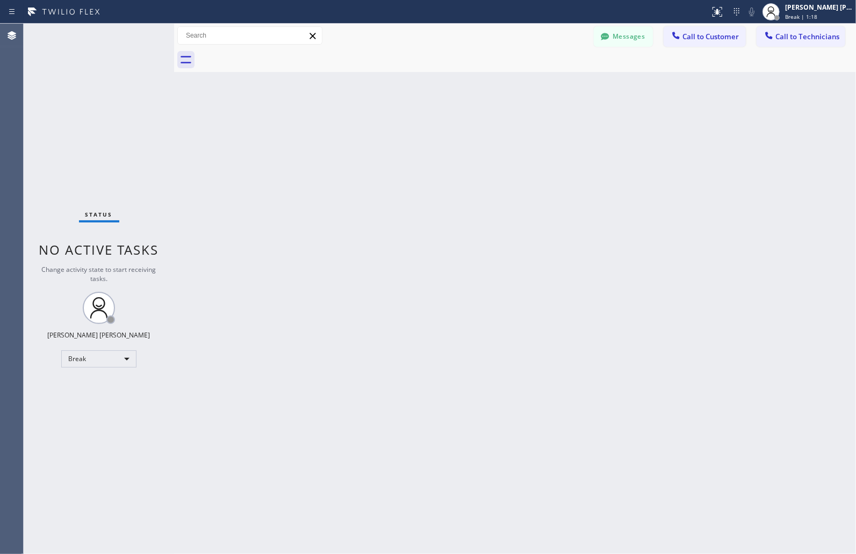
click at [416, 132] on div "Back to Dashboard Change Sender ID Customers Technicians MM [PERSON_NAME] [DATE…" at bounding box center [515, 289] width 682 height 530
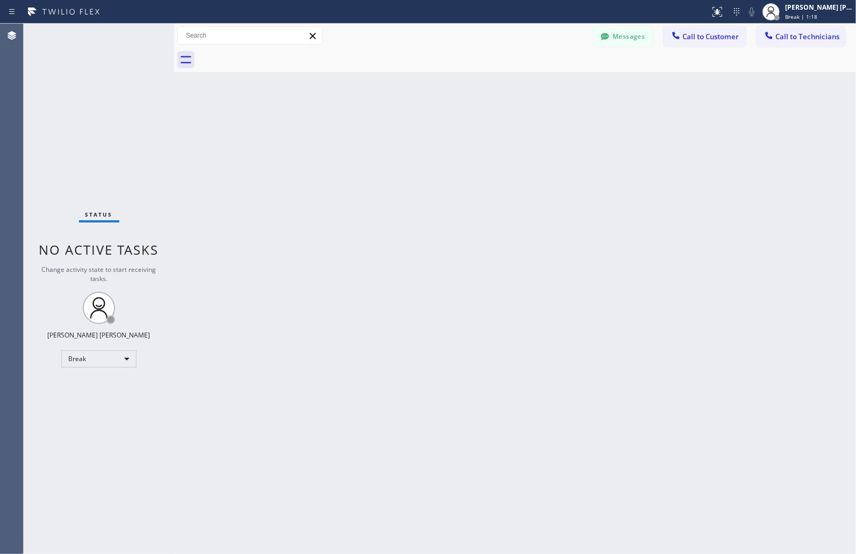
click at [416, 132] on div "Back to Dashboard Change Sender ID Customers Technicians MM [PERSON_NAME] [DATE…" at bounding box center [515, 289] width 682 height 530
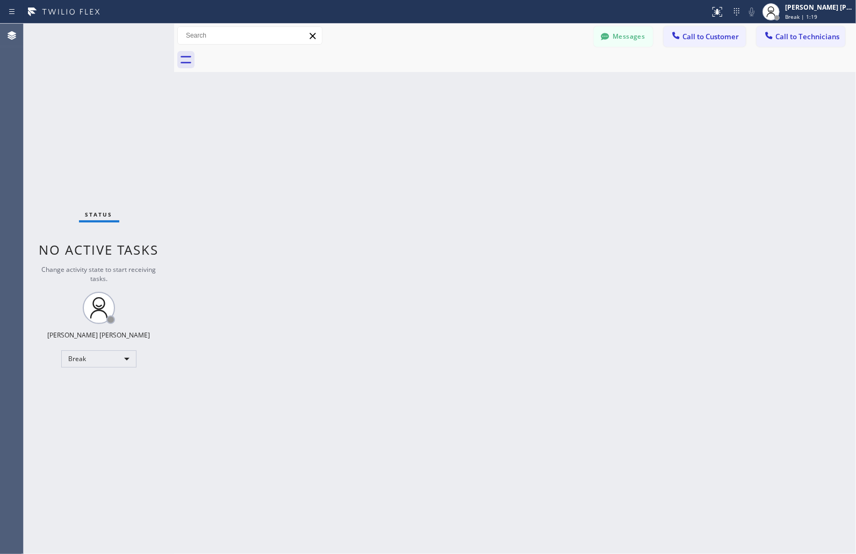
click at [416, 132] on div "Back to Dashboard Change Sender ID Customers Technicians MM [PERSON_NAME] [DATE…" at bounding box center [515, 289] width 682 height 530
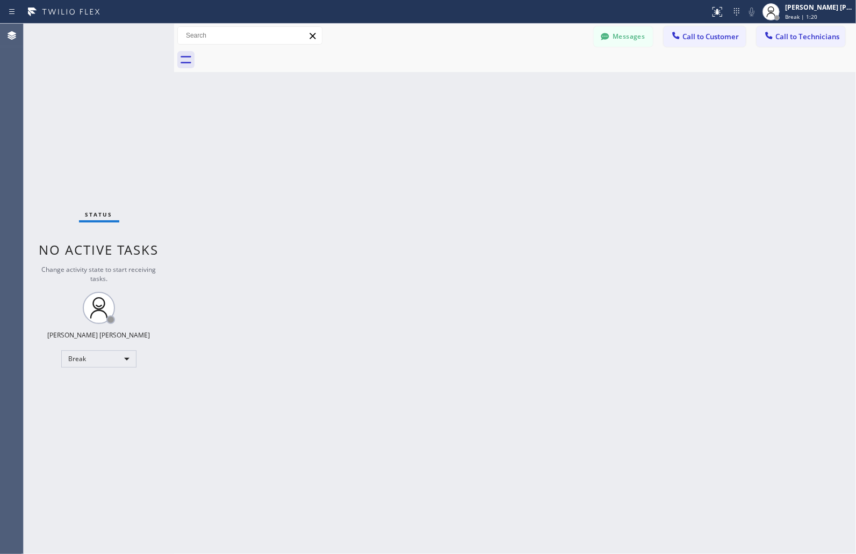
click at [416, 132] on div "Back to Dashboard Change Sender ID Customers Technicians MM [PERSON_NAME] [DATE…" at bounding box center [515, 289] width 682 height 530
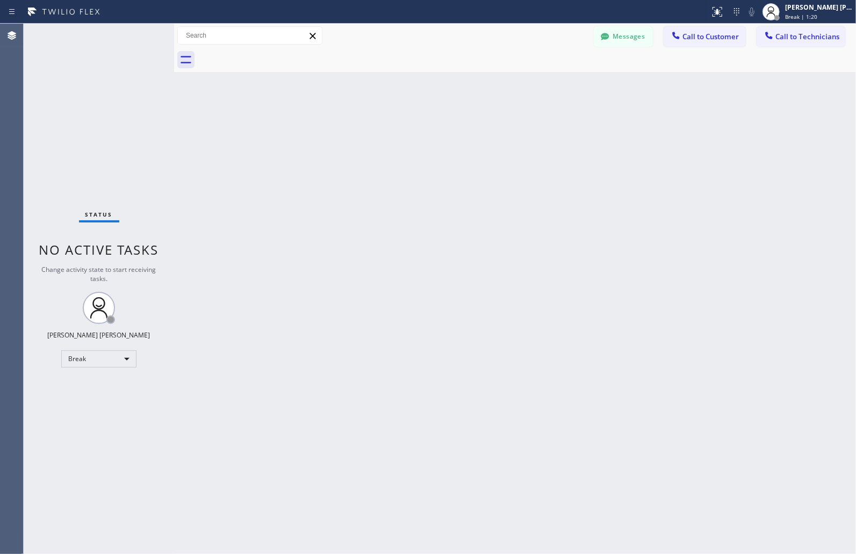
click at [416, 132] on div "Back to Dashboard Change Sender ID Customers Technicians MM [PERSON_NAME] [DATE…" at bounding box center [515, 289] width 682 height 530
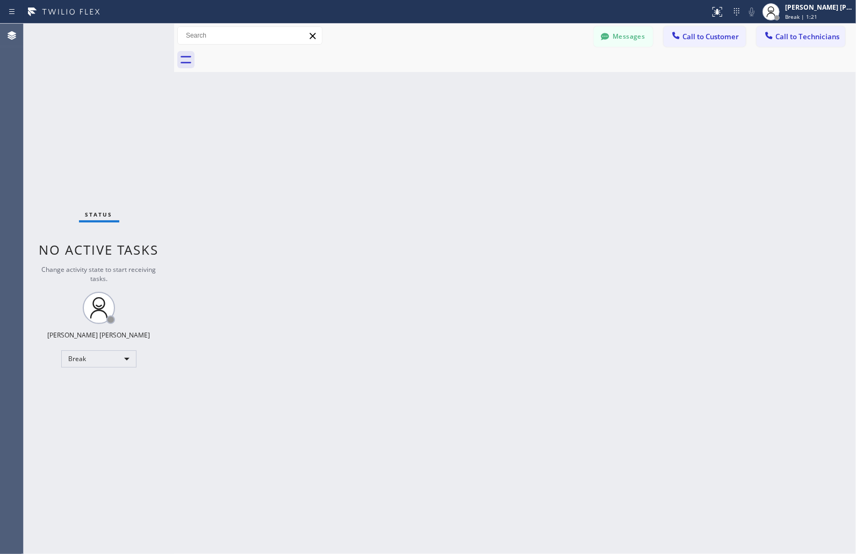
click at [416, 132] on div "Back to Dashboard Change Sender ID Customers Technicians MM [PERSON_NAME] [DATE…" at bounding box center [515, 289] width 682 height 530
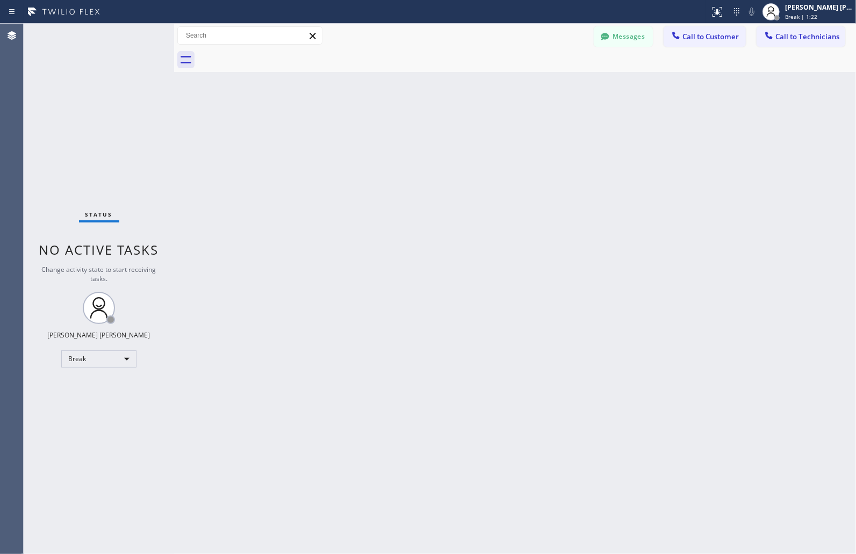
click at [416, 132] on div "Back to Dashboard Change Sender ID Customers Technicians MM [PERSON_NAME] [DATE…" at bounding box center [515, 289] width 682 height 530
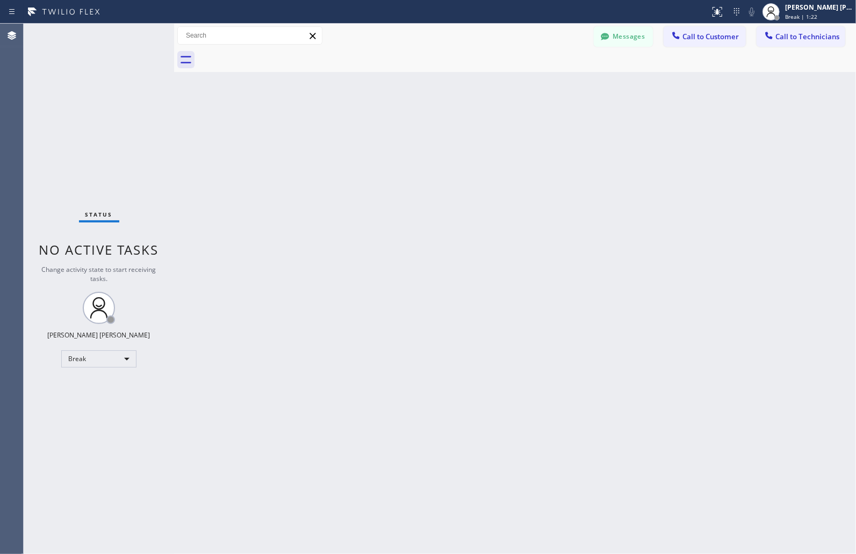
click at [416, 132] on div "Back to Dashboard Change Sender ID Customers Technicians MM [PERSON_NAME] [DATE…" at bounding box center [515, 289] width 682 height 530
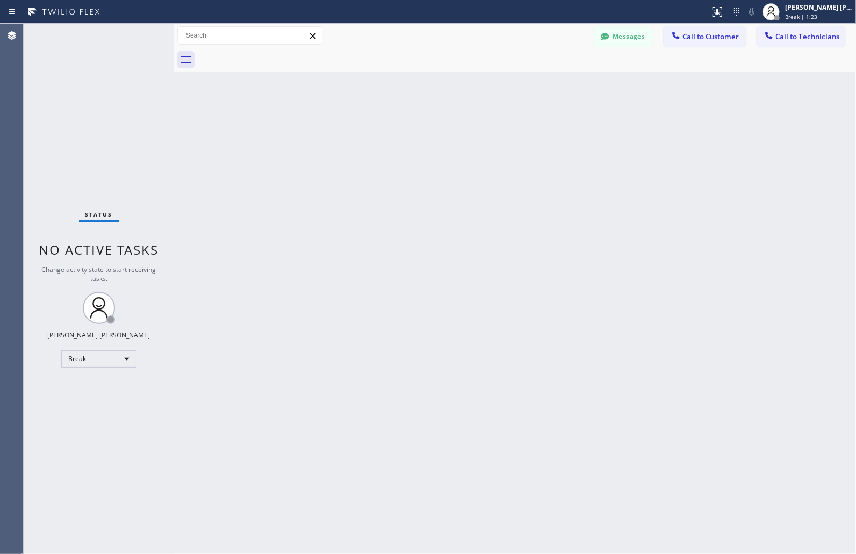
click at [416, 132] on div "Back to Dashboard Change Sender ID Customers Technicians MM [PERSON_NAME] [DATE…" at bounding box center [515, 289] width 682 height 530
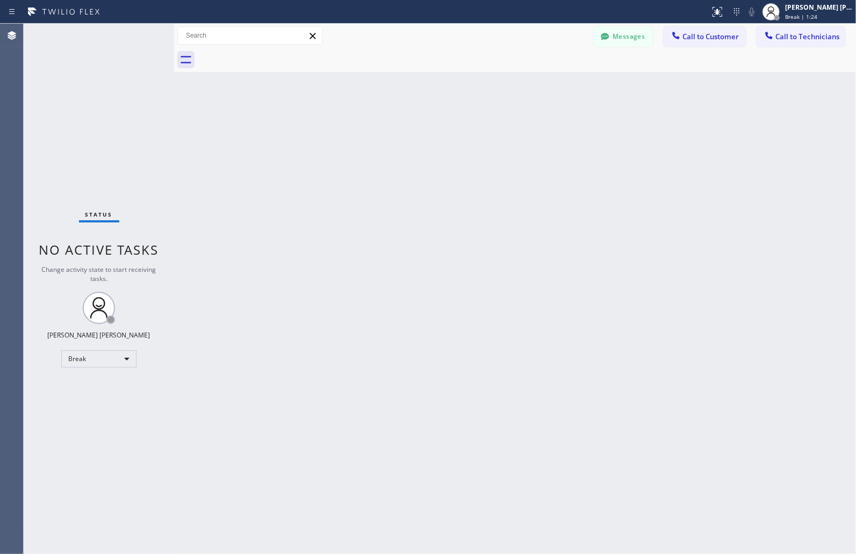
click at [416, 132] on div "Back to Dashboard Change Sender ID Customers Technicians MM [PERSON_NAME] [DATE…" at bounding box center [515, 289] width 682 height 530
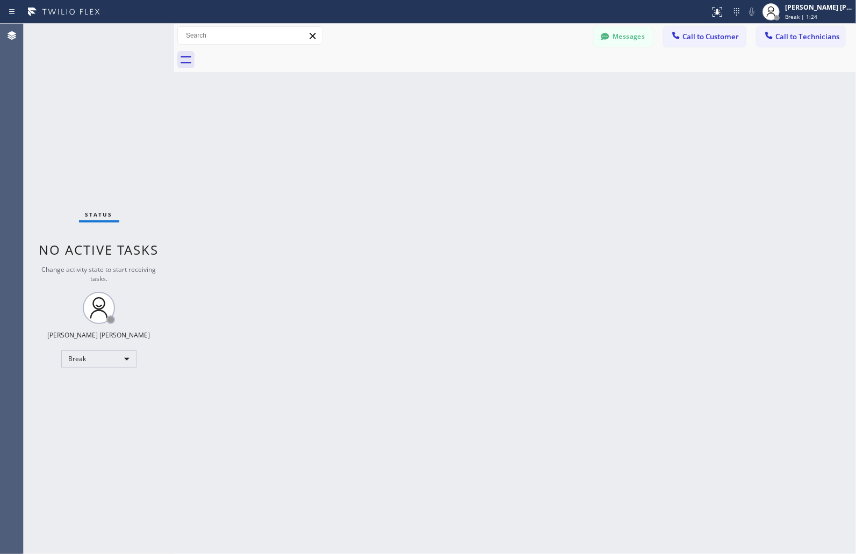
click at [416, 132] on div "Back to Dashboard Change Sender ID Customers Technicians MM [PERSON_NAME] [DATE…" at bounding box center [515, 289] width 682 height 530
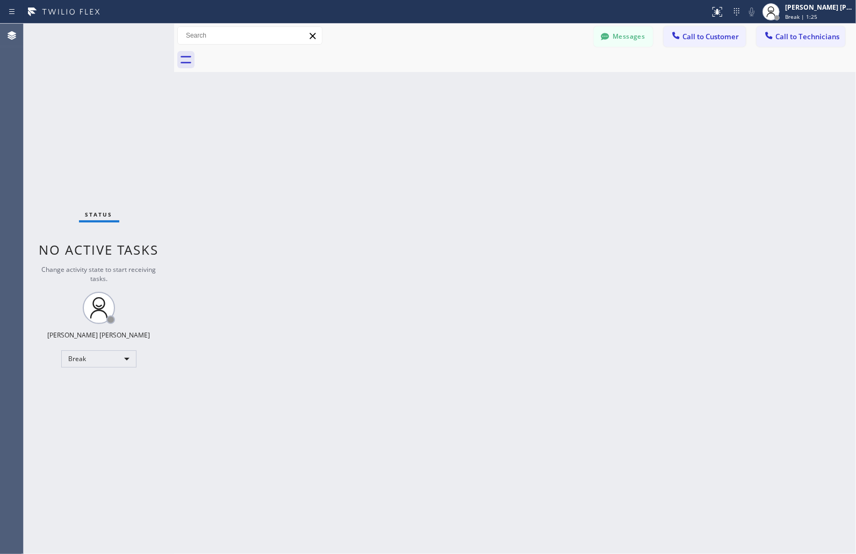
click at [416, 132] on div "Back to Dashboard Change Sender ID Customers Technicians MM [PERSON_NAME] [DATE…" at bounding box center [515, 289] width 682 height 530
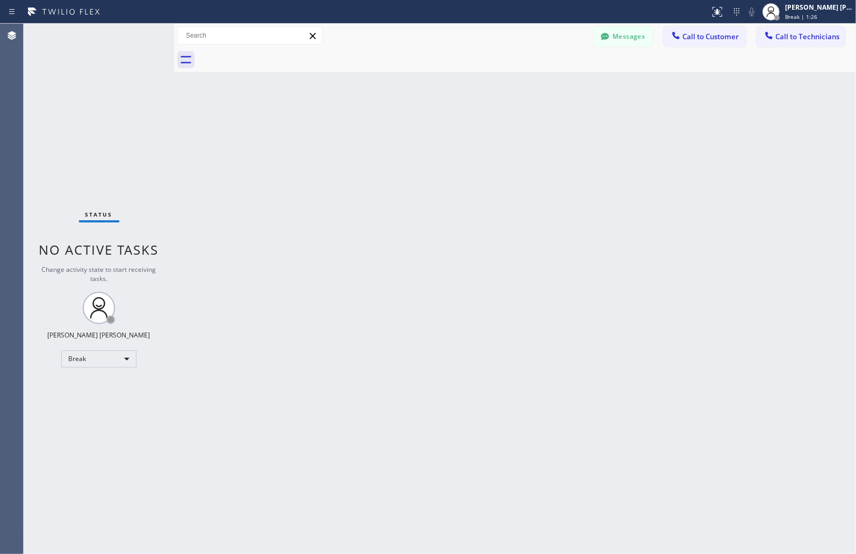
click at [416, 132] on div "Back to Dashboard Change Sender ID Customers Technicians MM [PERSON_NAME] [DATE…" at bounding box center [515, 289] width 682 height 530
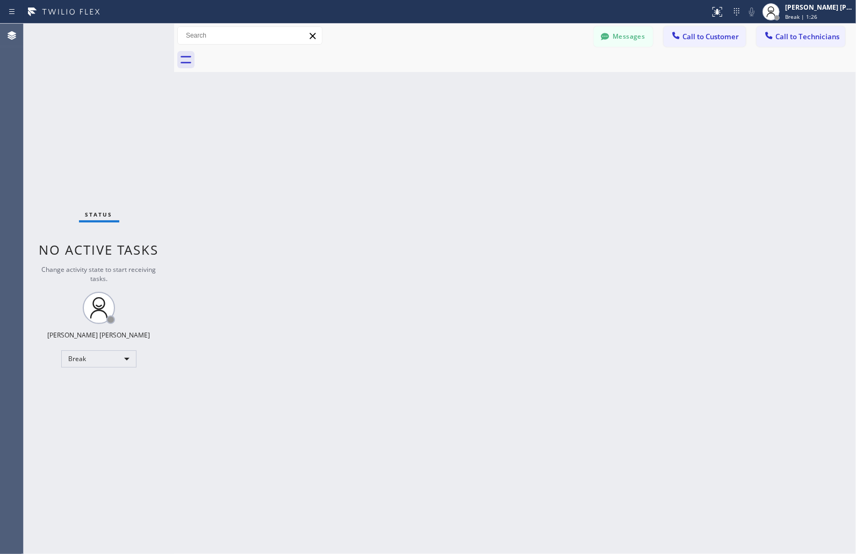
click at [416, 132] on div "Back to Dashboard Change Sender ID Customers Technicians MM [PERSON_NAME] [DATE…" at bounding box center [515, 289] width 682 height 530
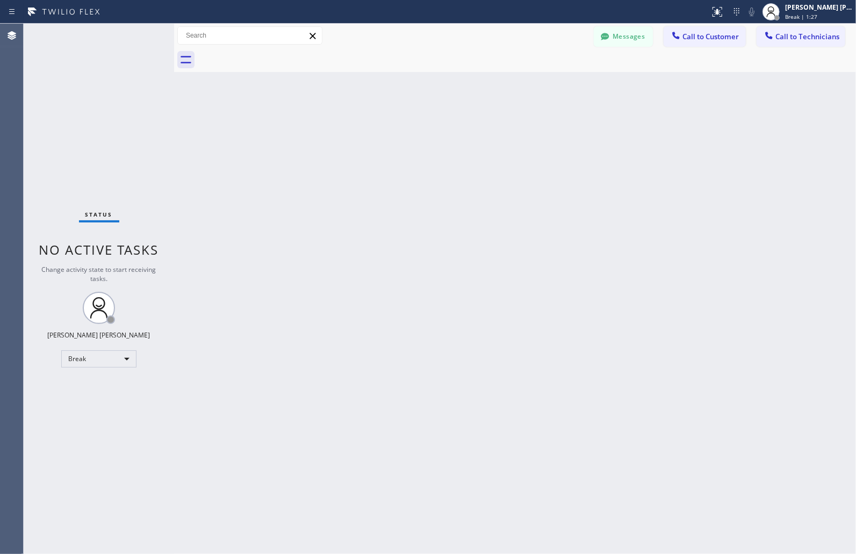
click at [416, 132] on div "Back to Dashboard Change Sender ID Customers Technicians MM [PERSON_NAME] [DATE…" at bounding box center [515, 289] width 682 height 530
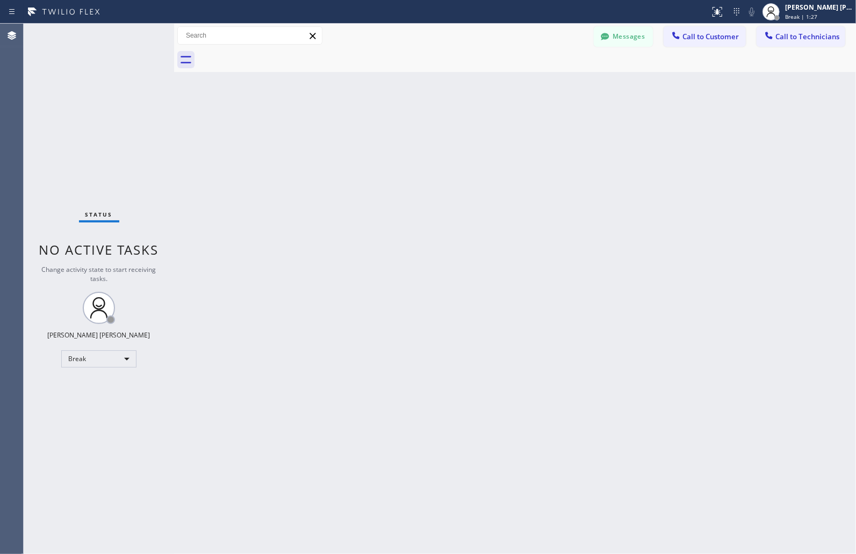
click at [416, 132] on div "Back to Dashboard Change Sender ID Customers Technicians MM [PERSON_NAME] [DATE…" at bounding box center [515, 289] width 682 height 530
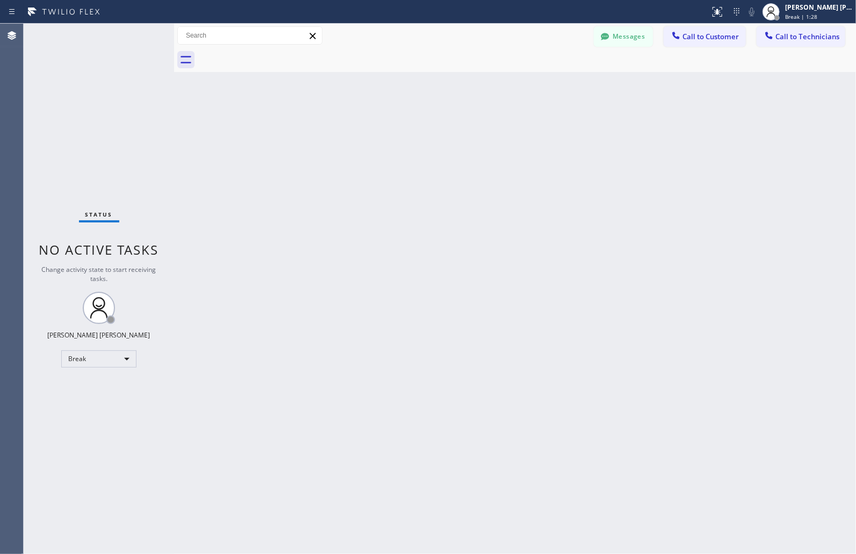
click at [416, 132] on div "Back to Dashboard Change Sender ID Customers Technicians MM [PERSON_NAME] [DATE…" at bounding box center [515, 289] width 682 height 530
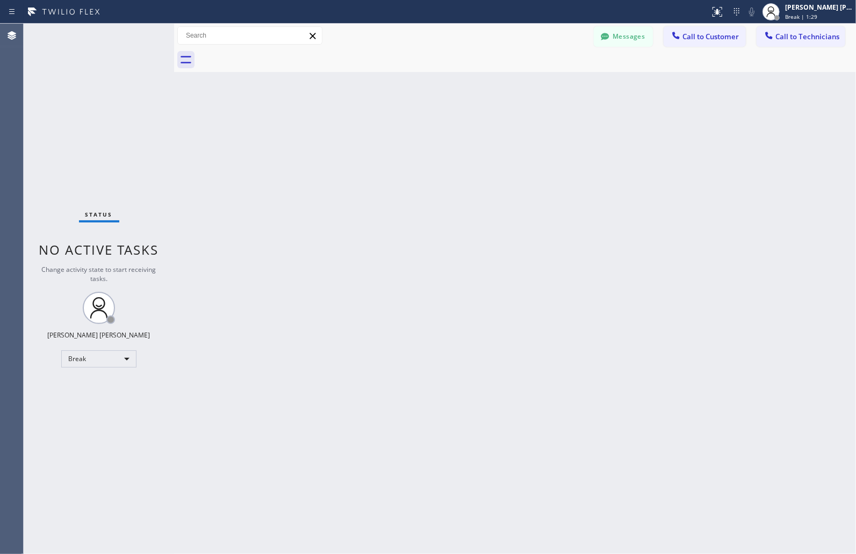
click at [416, 132] on div "Back to Dashboard Change Sender ID Customers Technicians MM [PERSON_NAME] [DATE…" at bounding box center [515, 289] width 682 height 530
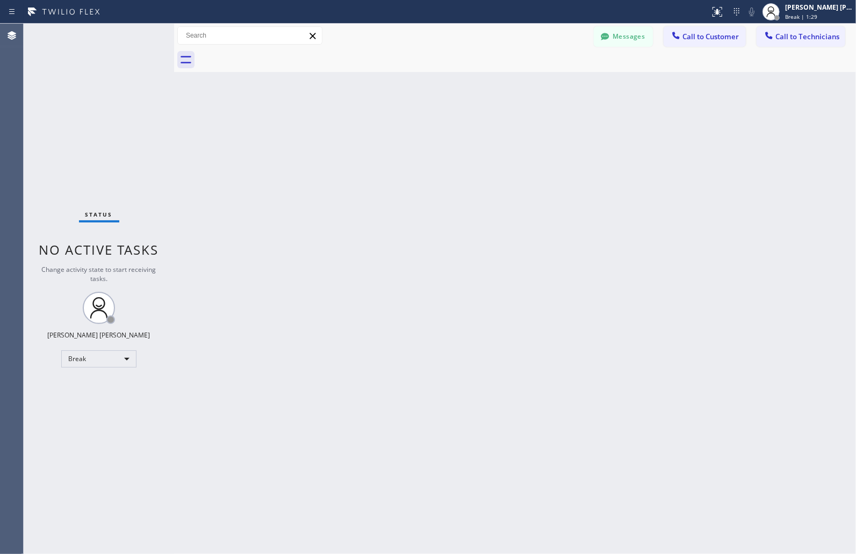
click at [416, 132] on div "Back to Dashboard Change Sender ID Customers Technicians MM [PERSON_NAME] [DATE…" at bounding box center [515, 289] width 682 height 530
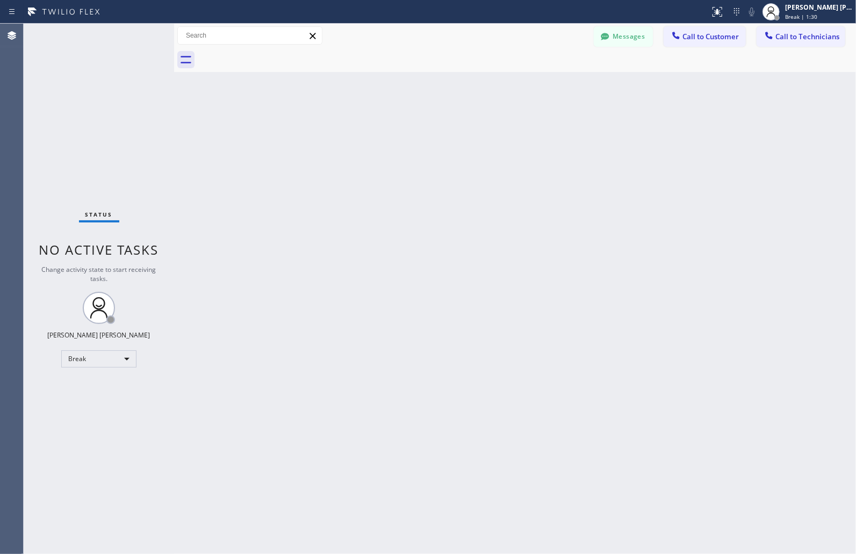
click at [416, 132] on div "Back to Dashboard Change Sender ID Customers Technicians MM [PERSON_NAME] [DATE…" at bounding box center [515, 289] width 682 height 530
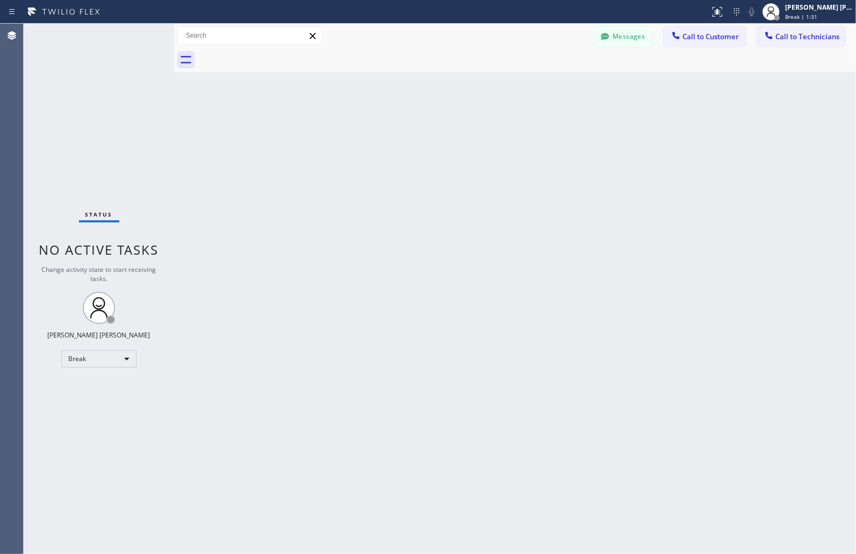
click at [416, 132] on div "Back to Dashboard Change Sender ID Customers Technicians MM [PERSON_NAME] [DATE…" at bounding box center [515, 289] width 682 height 530
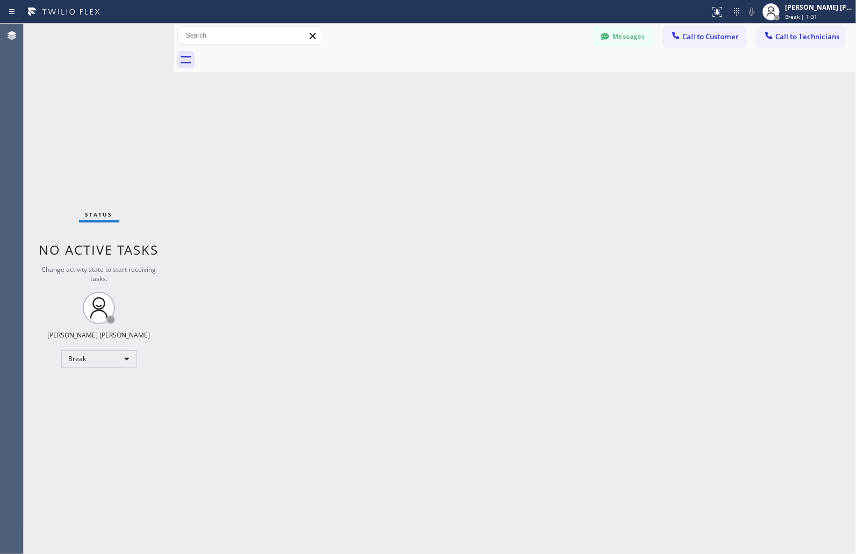
click at [416, 132] on div "Back to Dashboard Change Sender ID Customers Technicians MM [PERSON_NAME] [DATE…" at bounding box center [515, 289] width 682 height 530
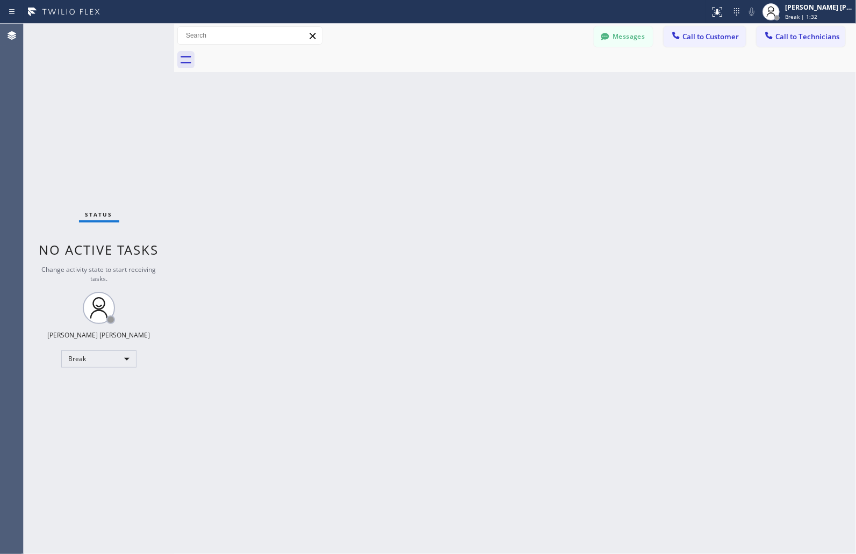
click at [416, 132] on div "Back to Dashboard Change Sender ID Customers Technicians MM [PERSON_NAME] [DATE…" at bounding box center [515, 289] width 682 height 530
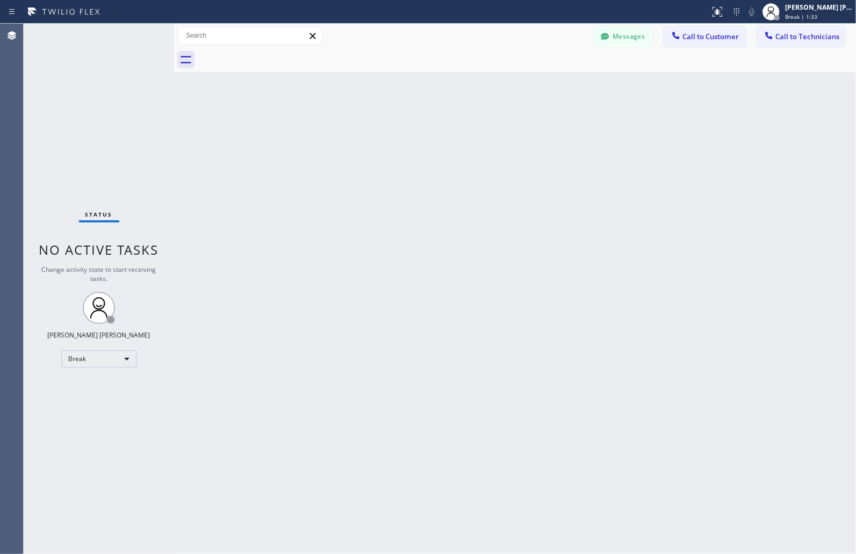
click at [416, 132] on div "Back to Dashboard Change Sender ID Customers Technicians MM [PERSON_NAME] [DATE…" at bounding box center [515, 289] width 682 height 530
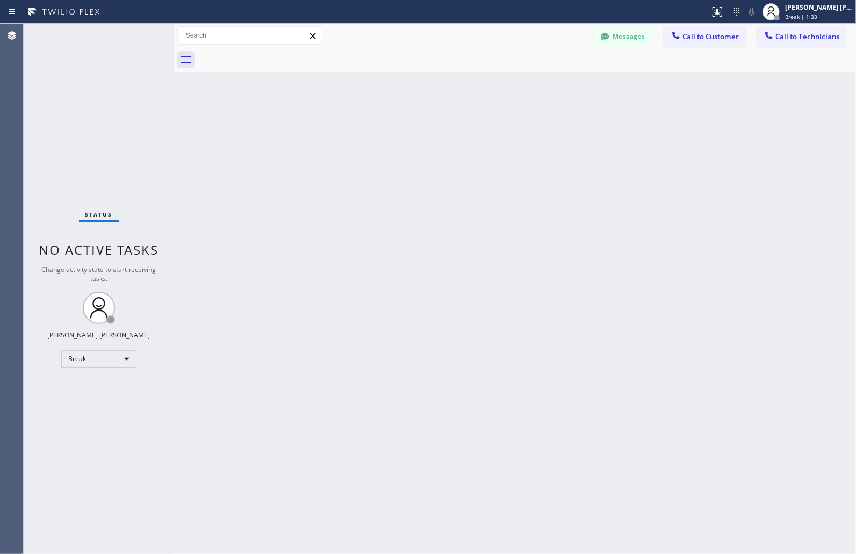
click at [416, 132] on div "Back to Dashboard Change Sender ID Customers Technicians MM [PERSON_NAME] [DATE…" at bounding box center [515, 289] width 682 height 530
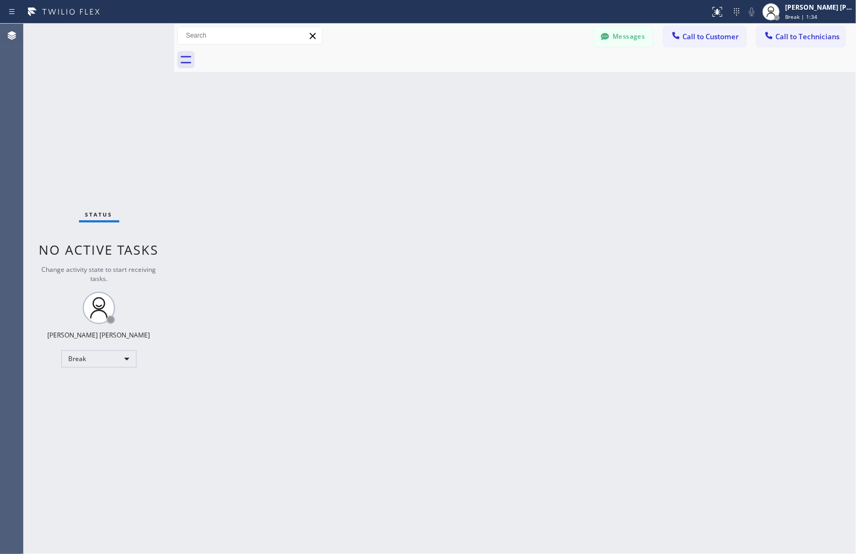
click at [416, 132] on div "Back to Dashboard Change Sender ID Customers Technicians MM [PERSON_NAME] [DATE…" at bounding box center [515, 289] width 682 height 530
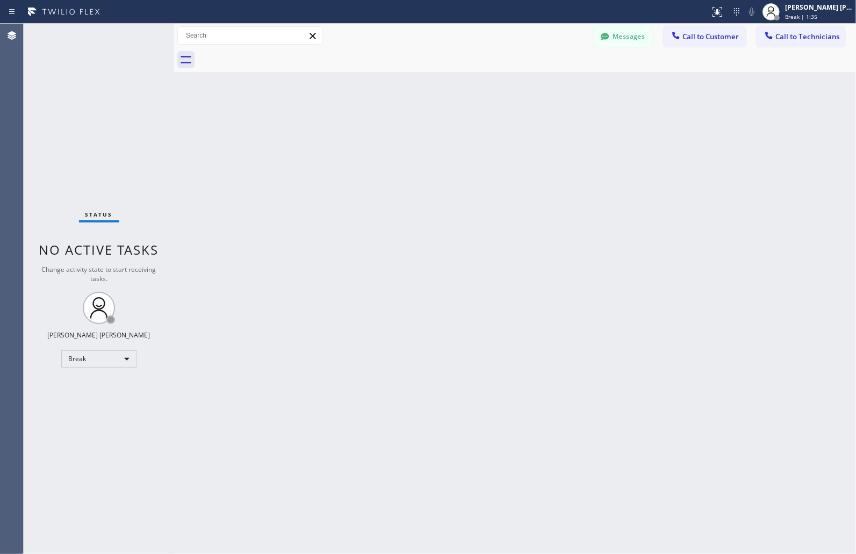
click at [416, 132] on div "Back to Dashboard Change Sender ID Customers Technicians MM [PERSON_NAME] [DATE…" at bounding box center [515, 289] width 682 height 530
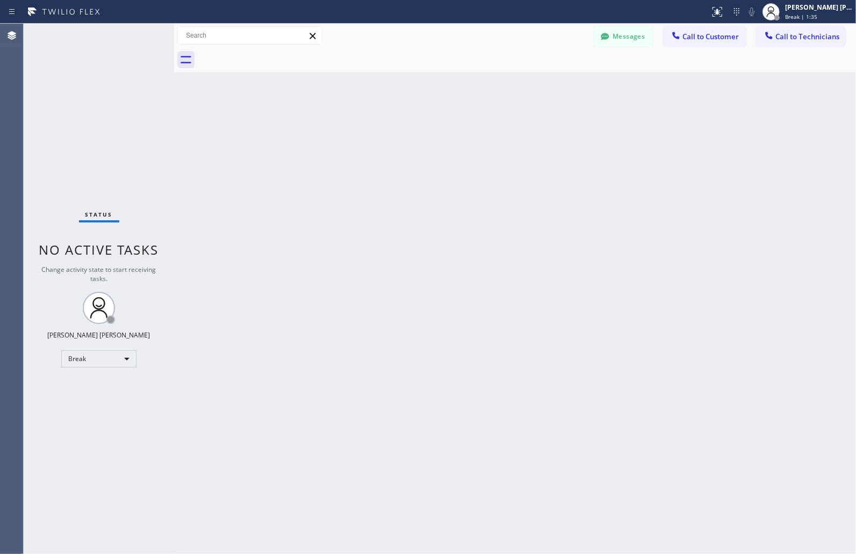
click at [416, 132] on div "Back to Dashboard Change Sender ID Customers Technicians MM [PERSON_NAME] [DATE…" at bounding box center [515, 289] width 682 height 530
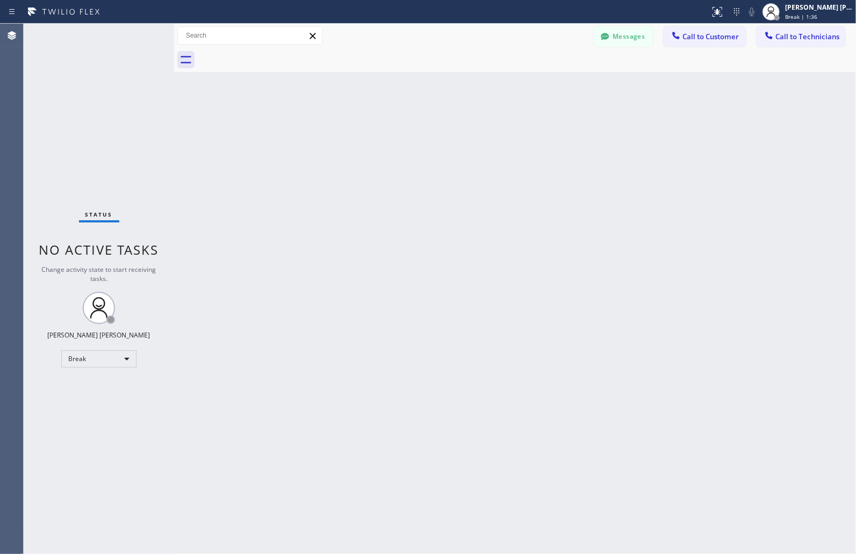
click at [416, 132] on div "Back to Dashboard Change Sender ID Customers Technicians MM [PERSON_NAME] [DATE…" at bounding box center [515, 289] width 682 height 530
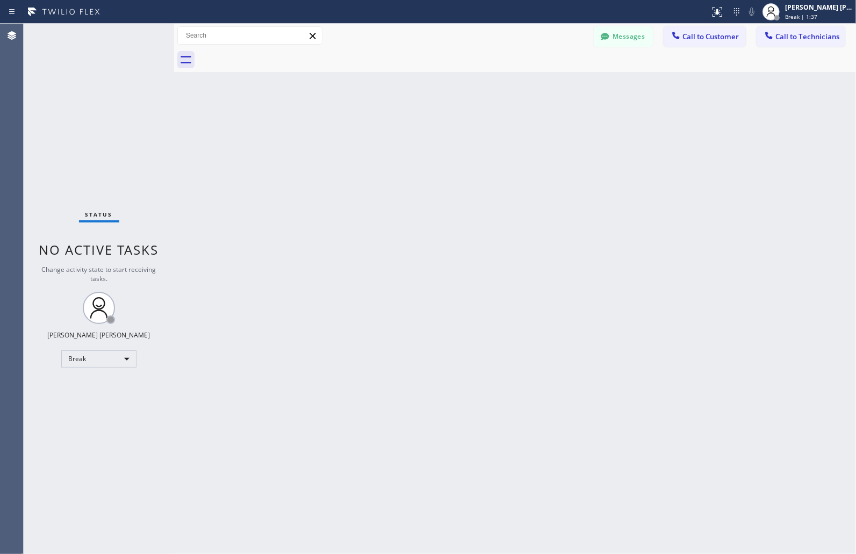
click at [416, 132] on div "Back to Dashboard Change Sender ID Customers Technicians MM [PERSON_NAME] [DATE…" at bounding box center [515, 289] width 682 height 530
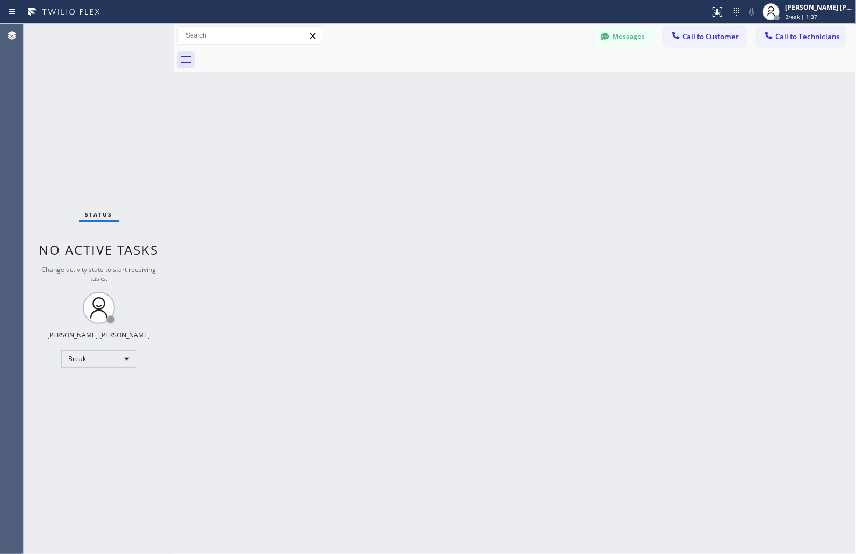
click at [416, 132] on div "Back to Dashboard Change Sender ID Customers Technicians MM [PERSON_NAME] [DATE…" at bounding box center [515, 289] width 682 height 530
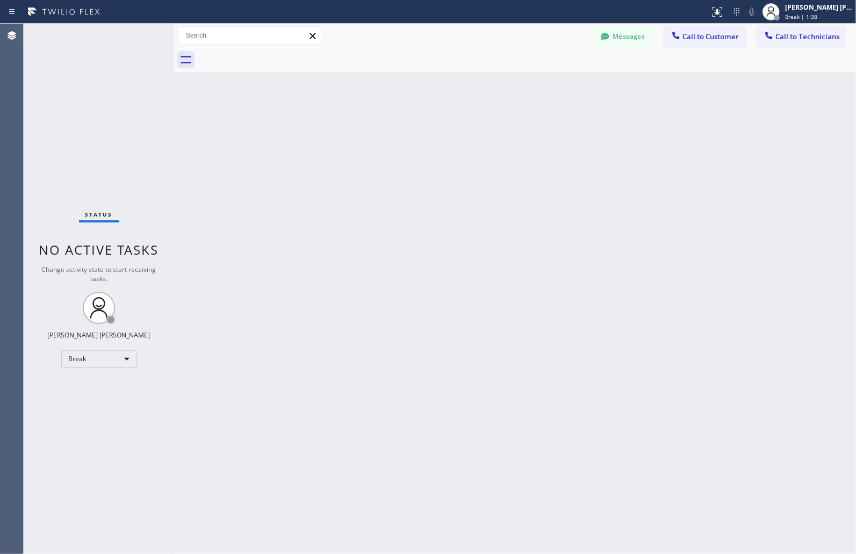
click at [416, 132] on div "Back to Dashboard Change Sender ID Customers Technicians MM [PERSON_NAME] [DATE…" at bounding box center [515, 289] width 682 height 530
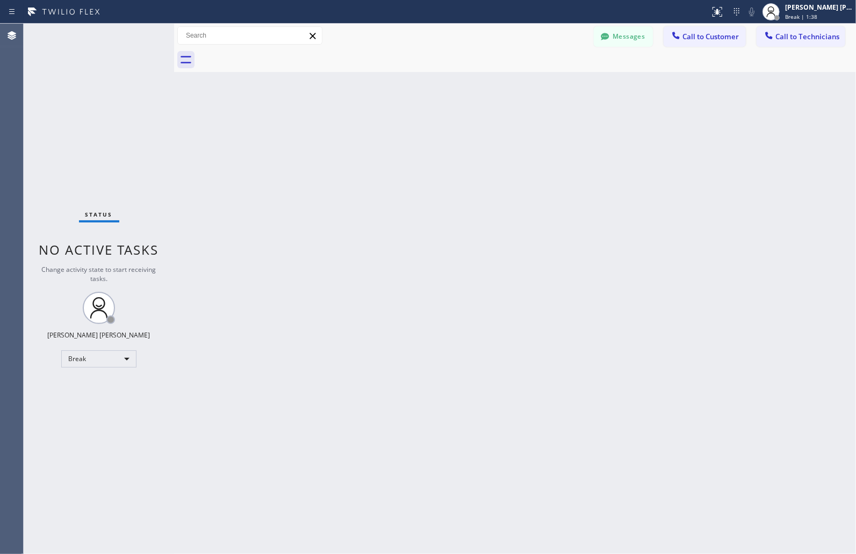
click at [416, 132] on div "Back to Dashboard Change Sender ID Customers Technicians MM [PERSON_NAME] [DATE…" at bounding box center [515, 289] width 682 height 530
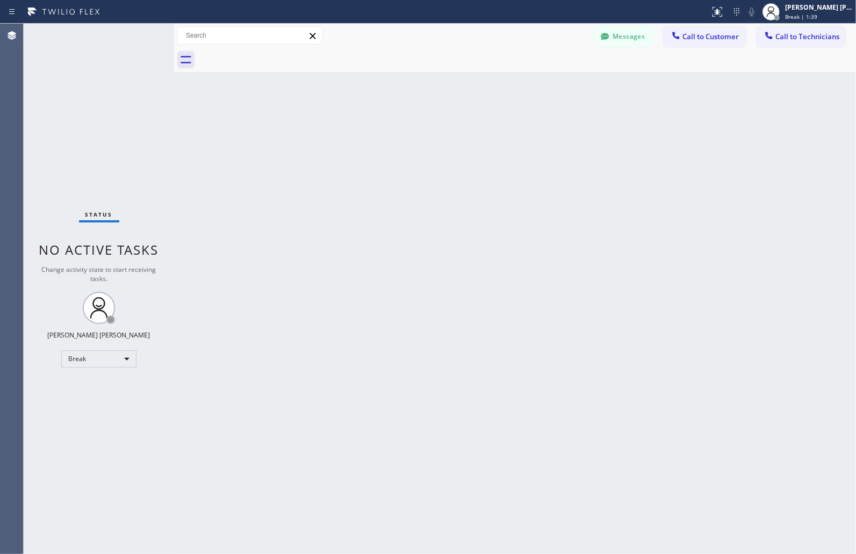
click at [416, 132] on div "Back to Dashboard Change Sender ID Customers Technicians MM [PERSON_NAME] [DATE…" at bounding box center [515, 289] width 682 height 530
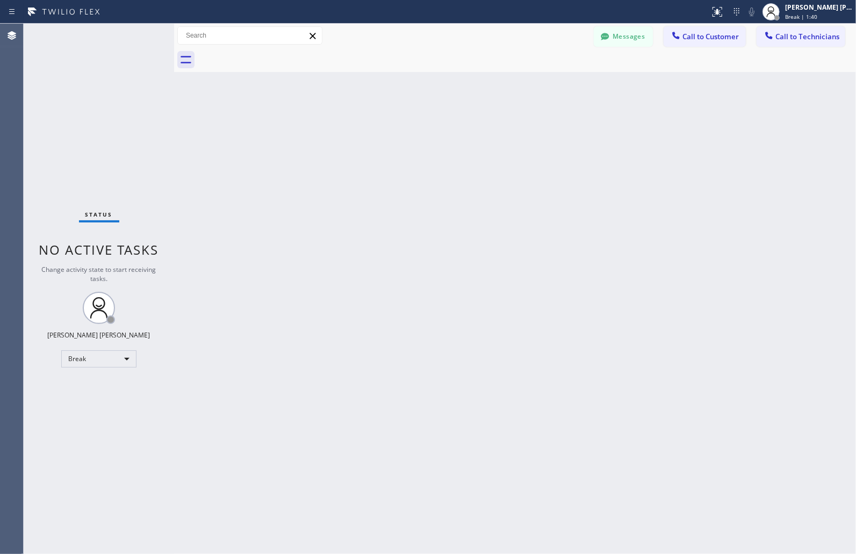
click at [416, 132] on div "Back to Dashboard Change Sender ID Customers Technicians MM [PERSON_NAME] [DATE…" at bounding box center [515, 289] width 682 height 530
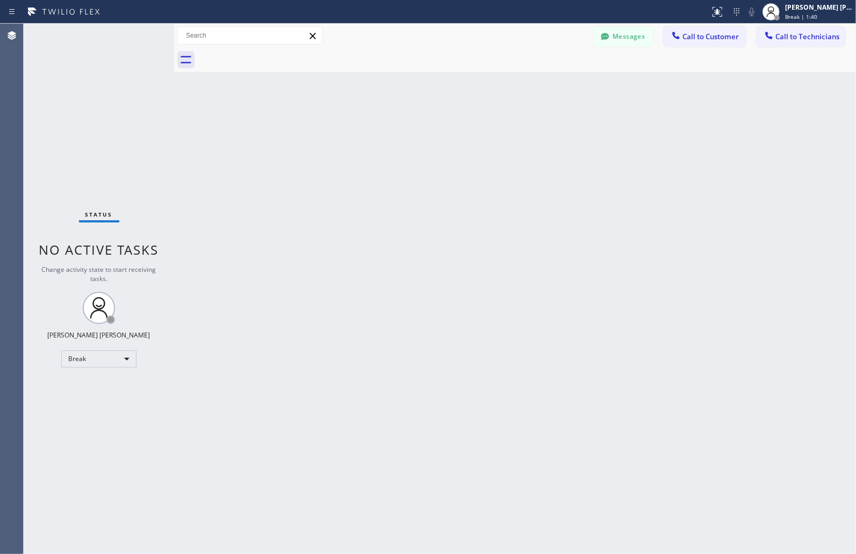
click at [416, 132] on div "Back to Dashboard Change Sender ID Customers Technicians MM [PERSON_NAME] [DATE…" at bounding box center [515, 289] width 682 height 530
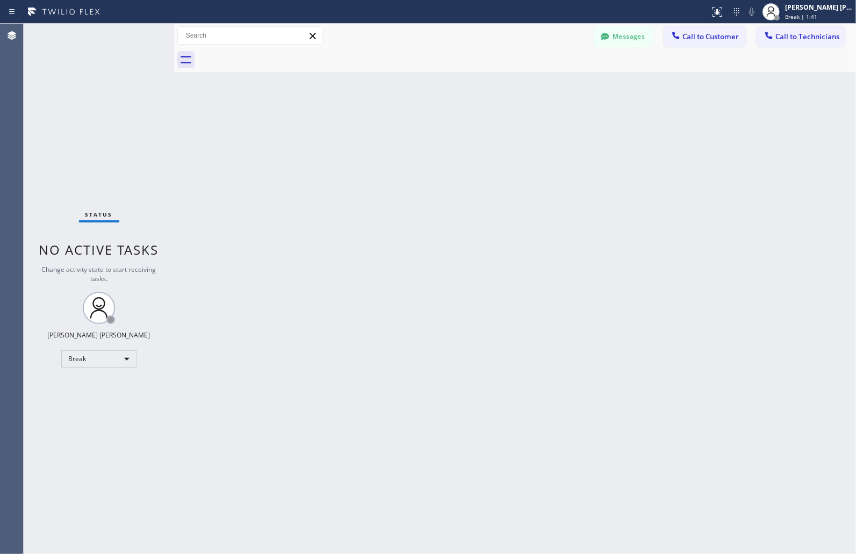
click at [416, 132] on div "Back to Dashboard Change Sender ID Customers Technicians MM [PERSON_NAME] [DATE…" at bounding box center [515, 289] width 682 height 530
click
